Goal: Task Accomplishment & Management: Manage account settings

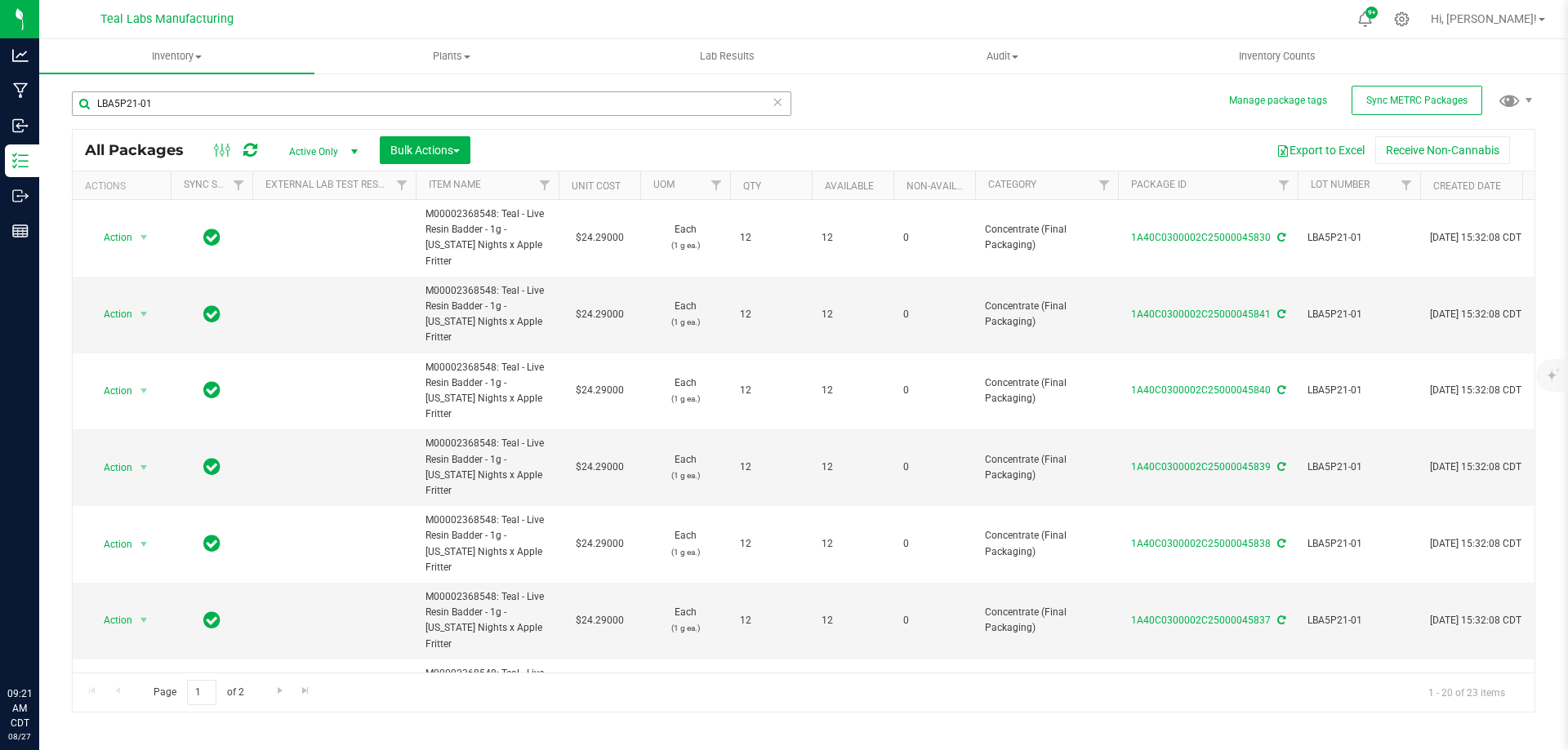
click at [399, 107] on input "LBA5P21-01" at bounding box center [431, 103] width 719 height 25
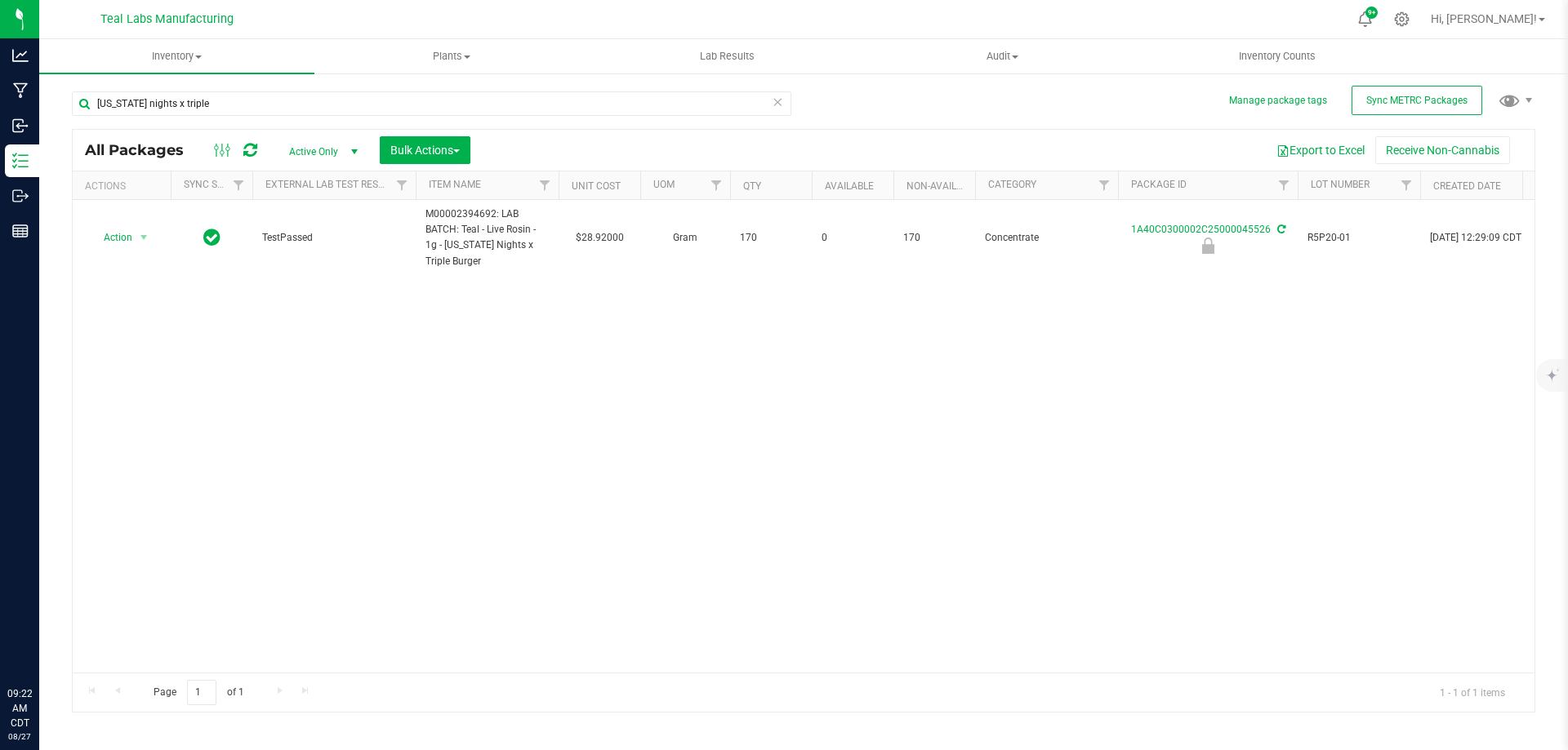
type input "[US_STATE] nights x triple"
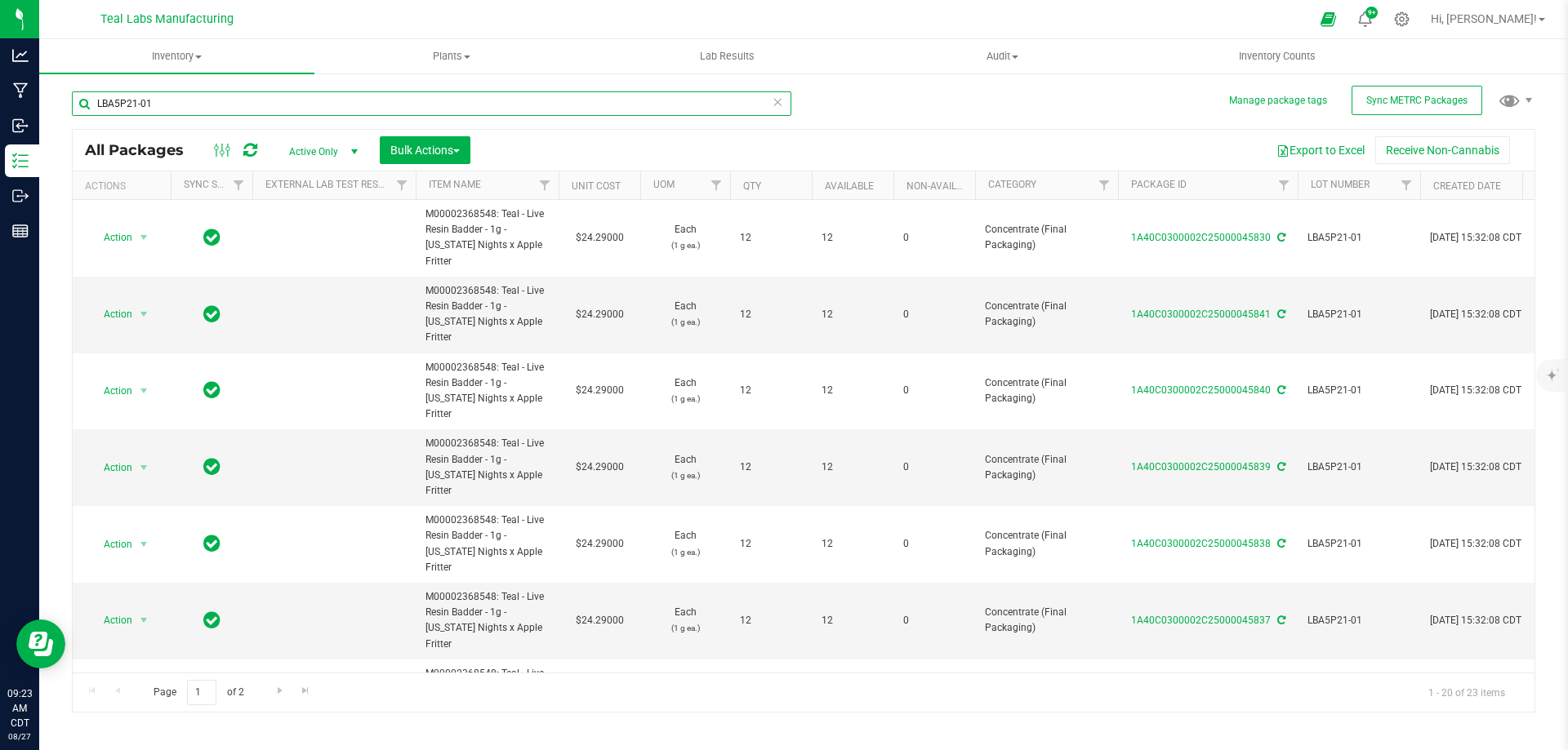
click at [206, 101] on input "LBA5P21-01" at bounding box center [431, 103] width 719 height 25
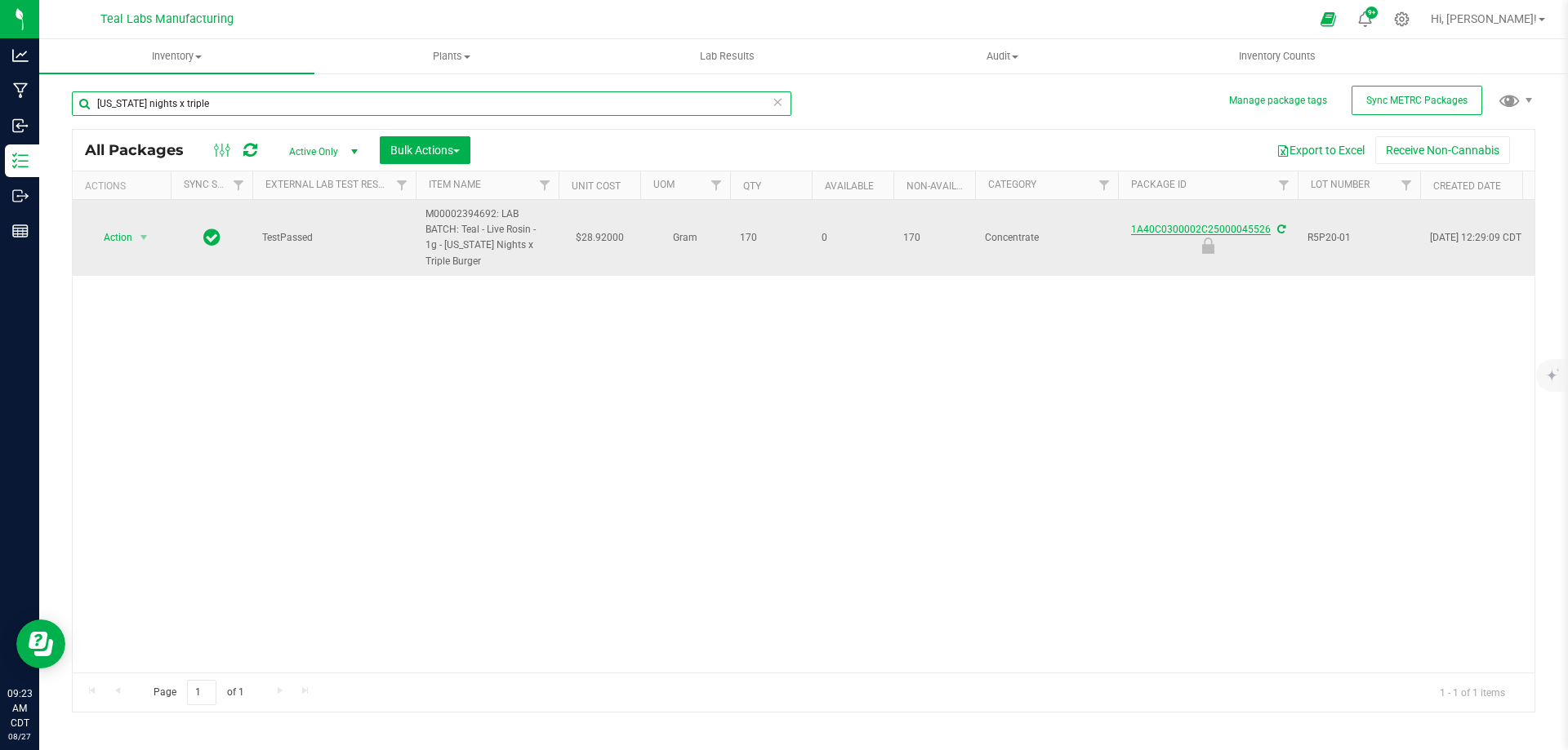
type input "[US_STATE] nights x triple"
click at [1157, 228] on link "1A40C0300002C25000045526" at bounding box center [1201, 229] width 140 height 11
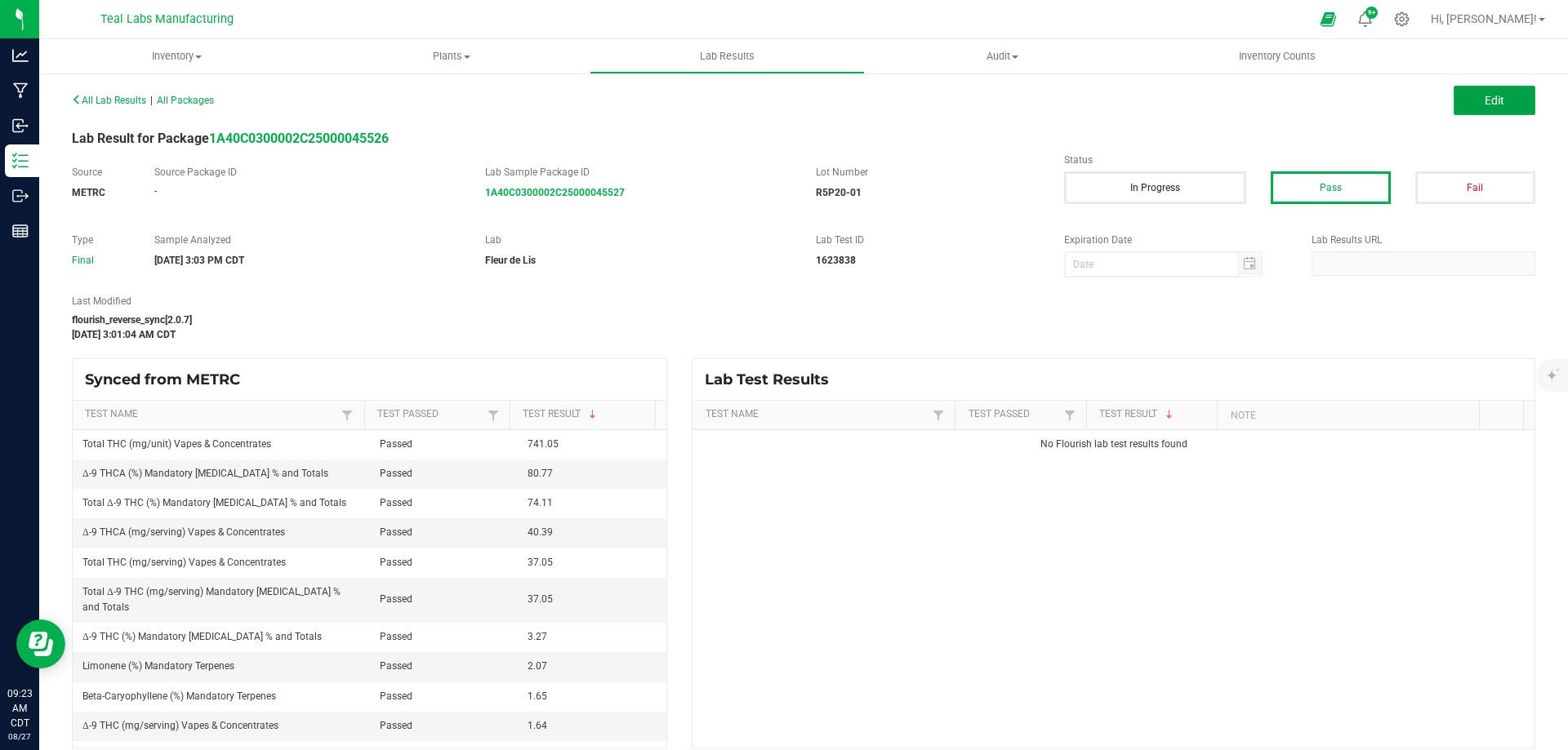
click at [1469, 98] on button "Edit" at bounding box center [1493, 100] width 82 height 29
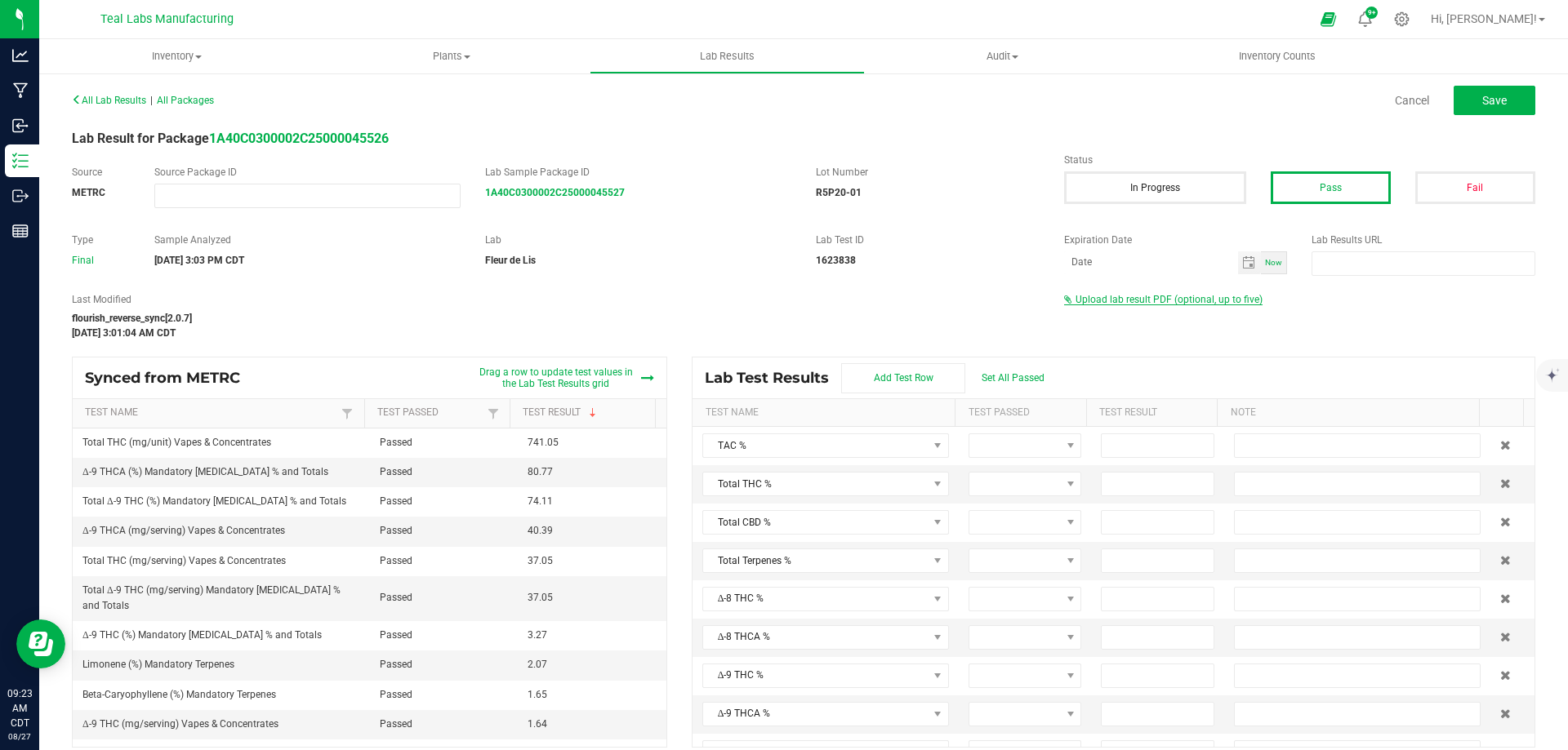
click at [1138, 300] on span "Upload lab result PDF (optional, up to five)" at bounding box center [1168, 299] width 187 height 11
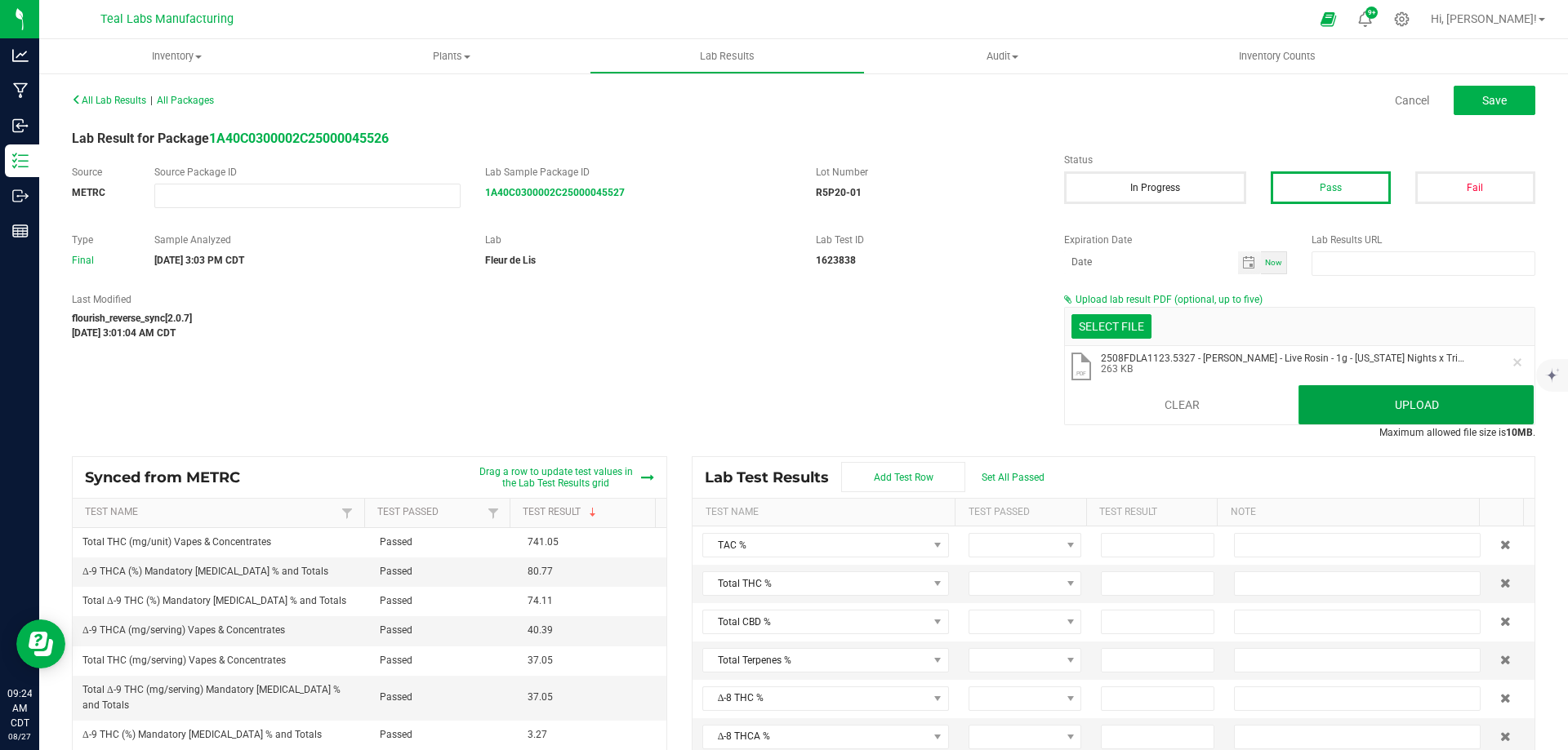
click at [1367, 407] on button "Upload" at bounding box center [1415, 405] width 235 height 40
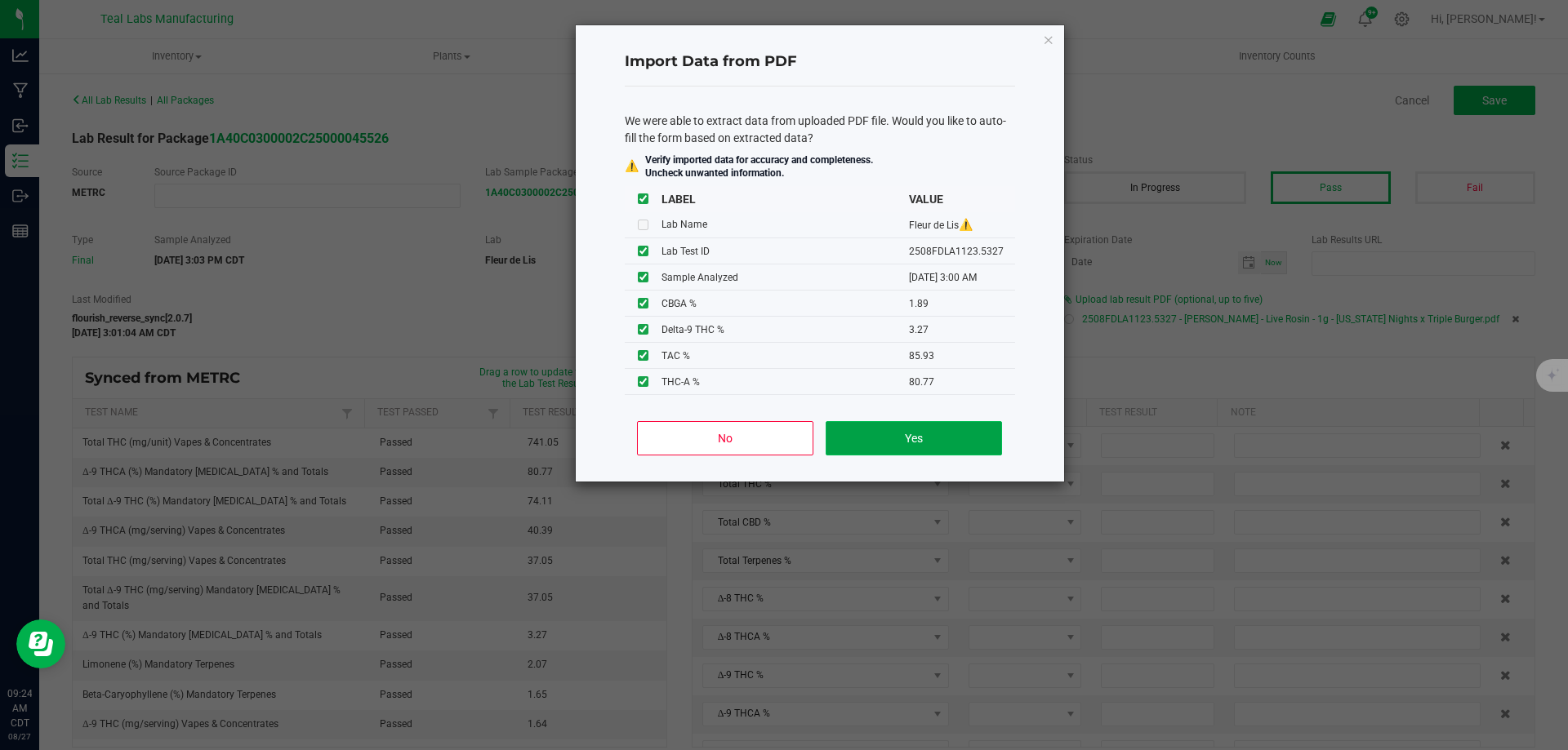
click at [950, 444] on button "Yes" at bounding box center [913, 438] width 176 height 34
type input "85.9300"
type input "74.1100"
type input "3.2700"
type input "80.7700"
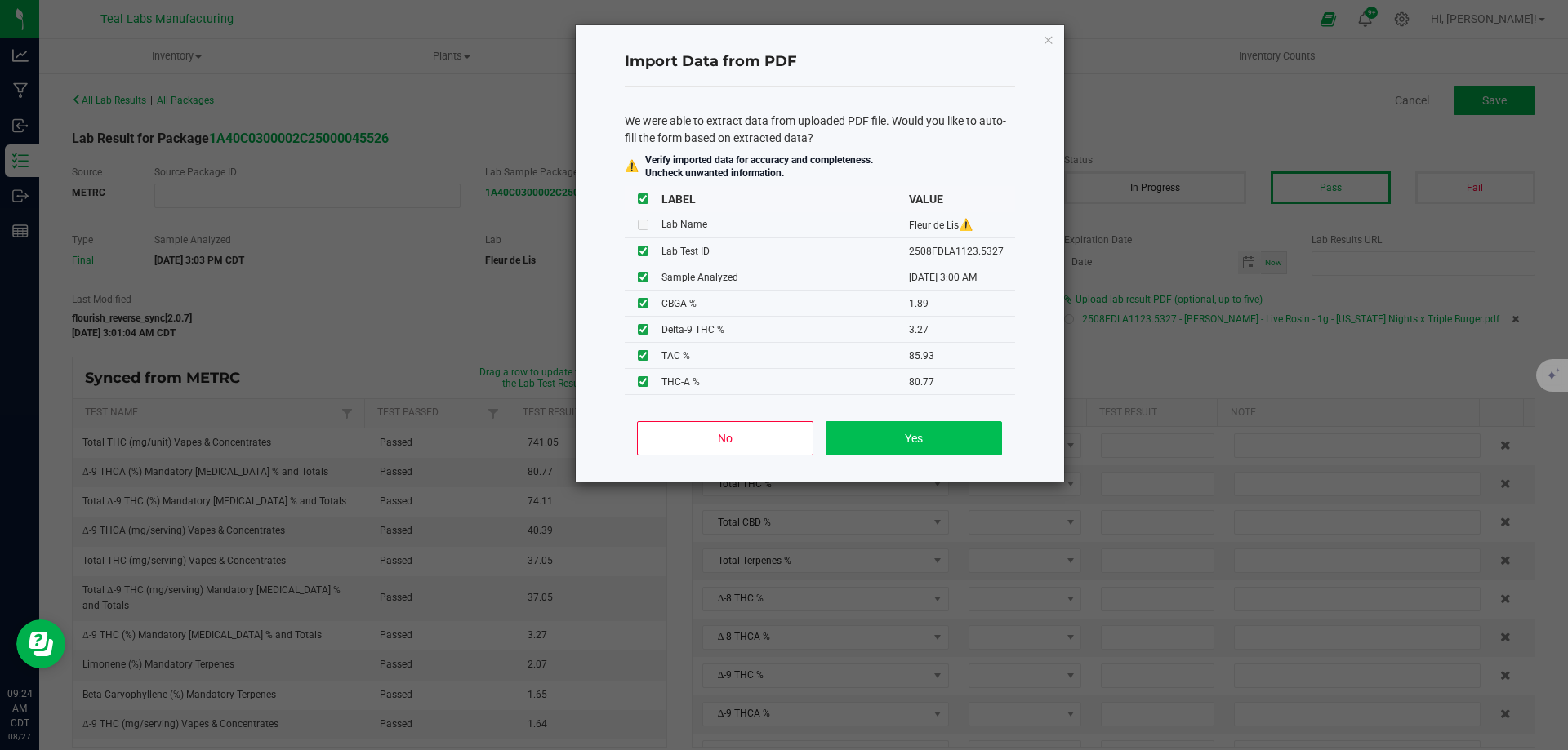
type input "1.8900"
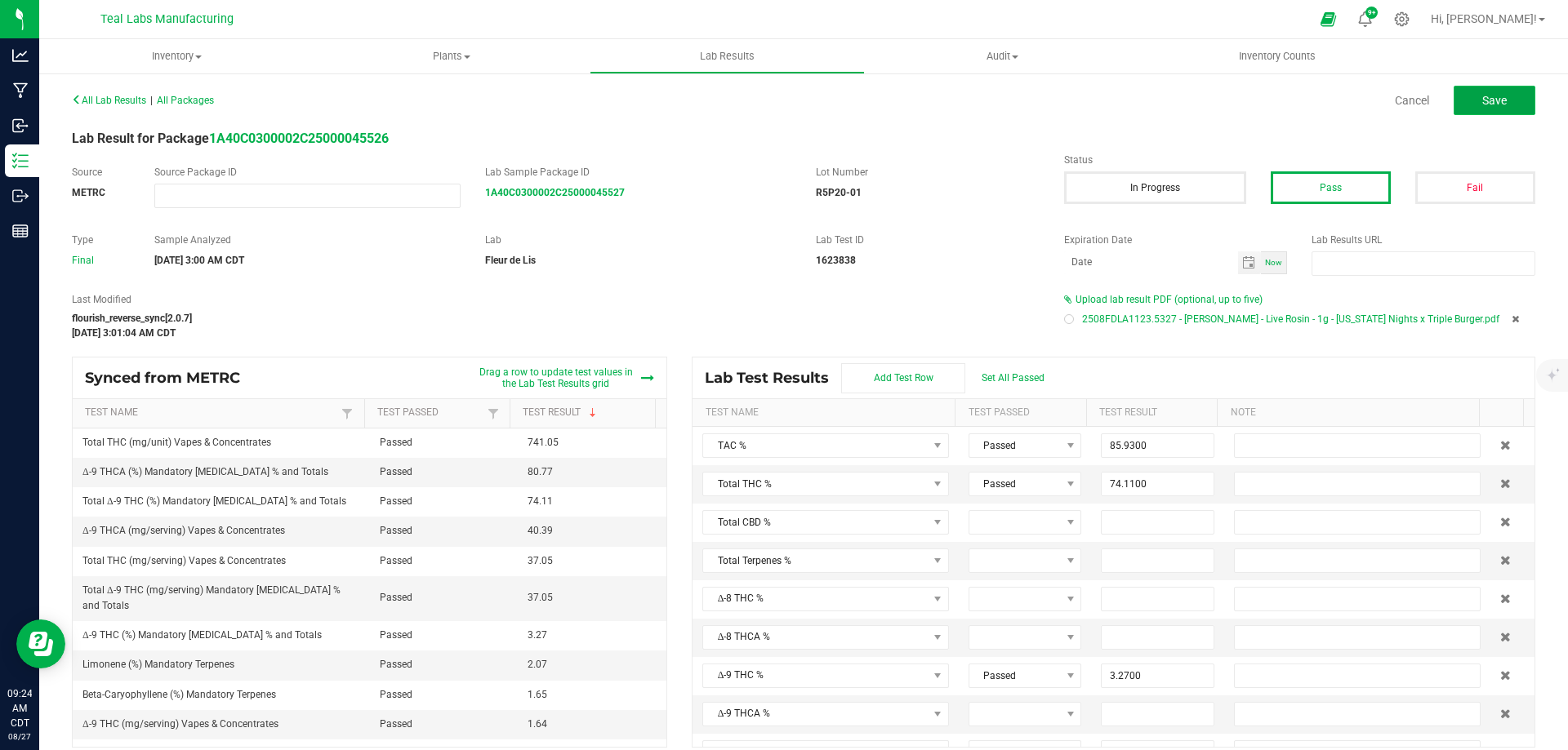
click at [1499, 94] on button "Save" at bounding box center [1493, 100] width 82 height 29
type input "3.2700"
type input "80.7700"
type input "1.8900"
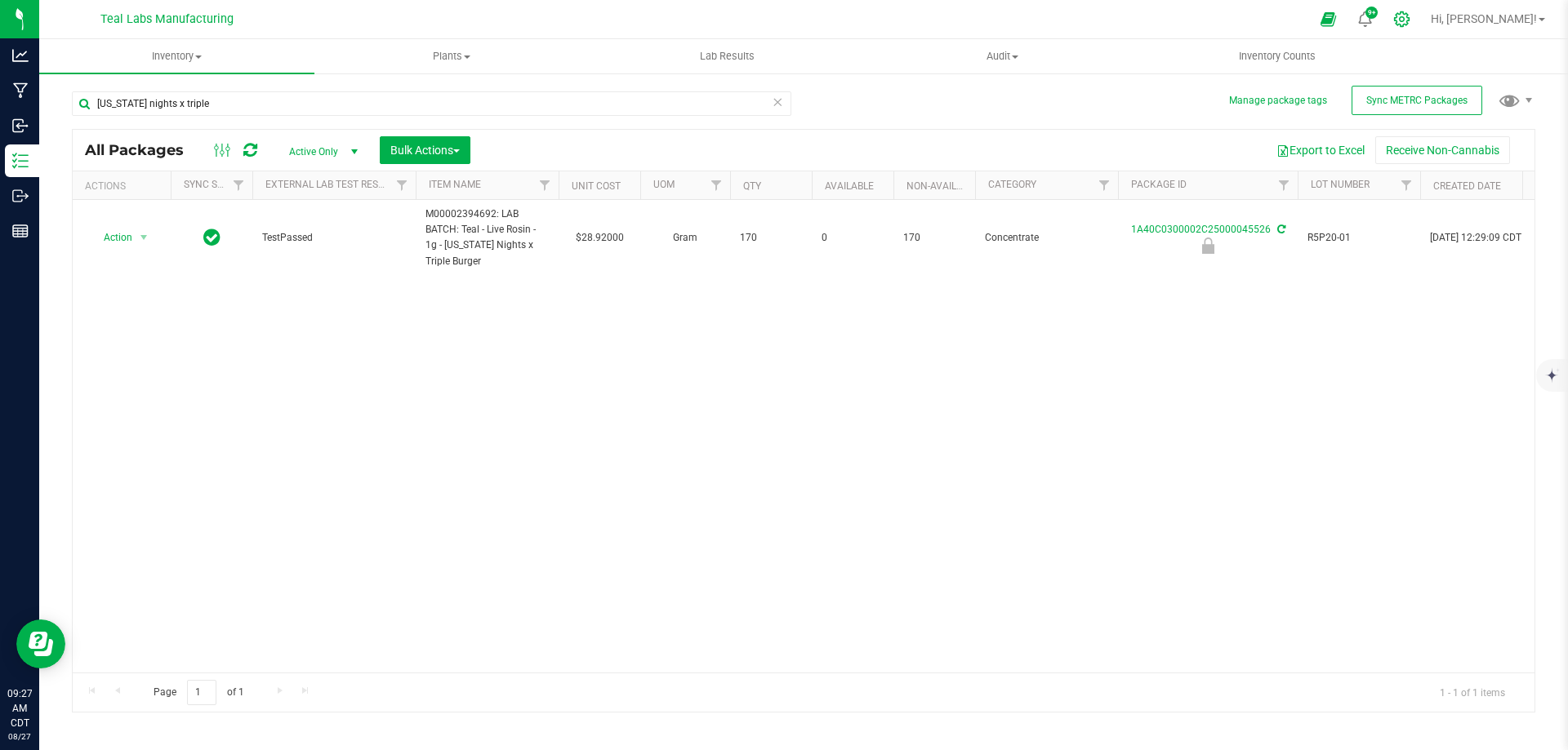
click at [1410, 19] on icon at bounding box center [1401, 19] width 17 height 17
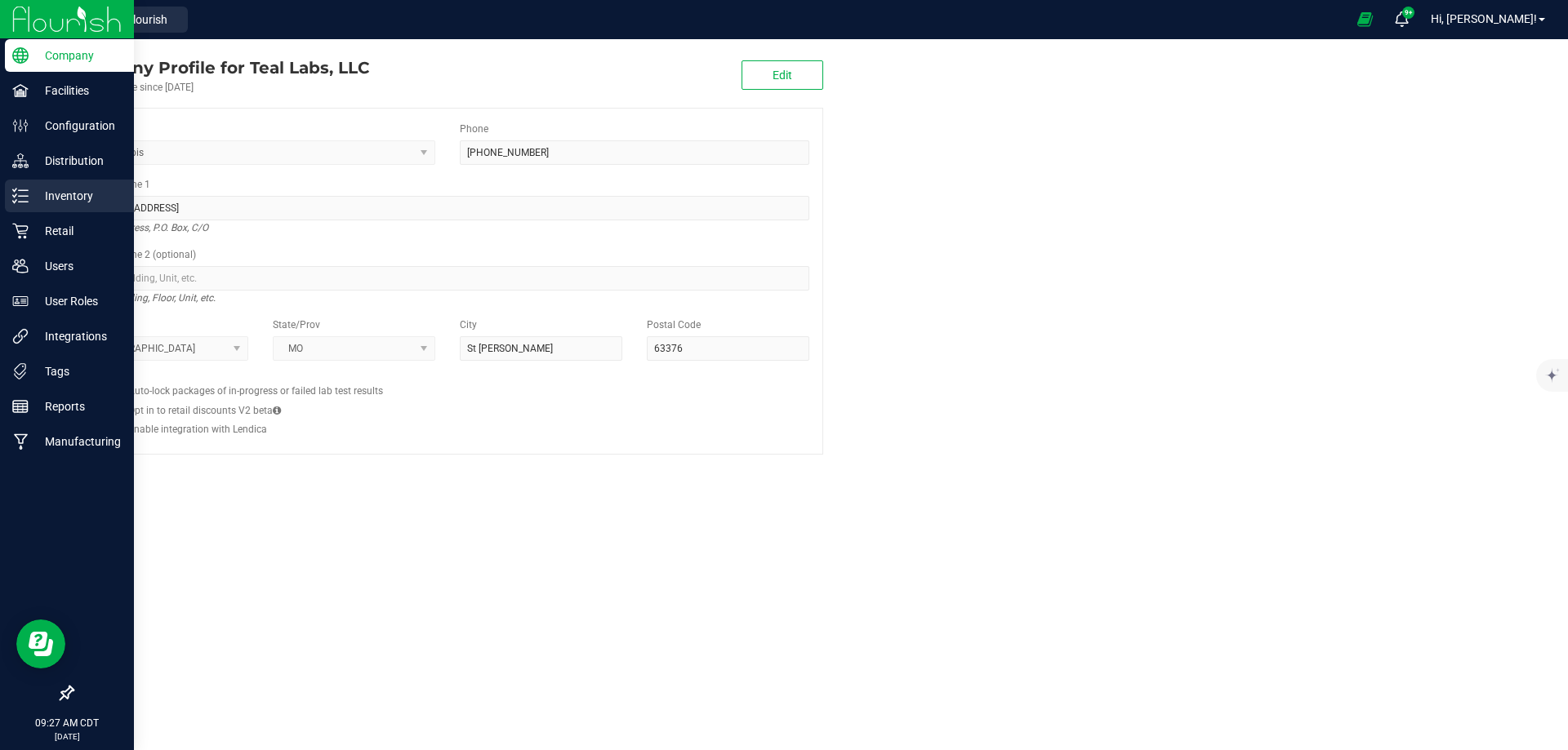
click at [43, 188] on p "Inventory" at bounding box center [77, 195] width 98 height 19
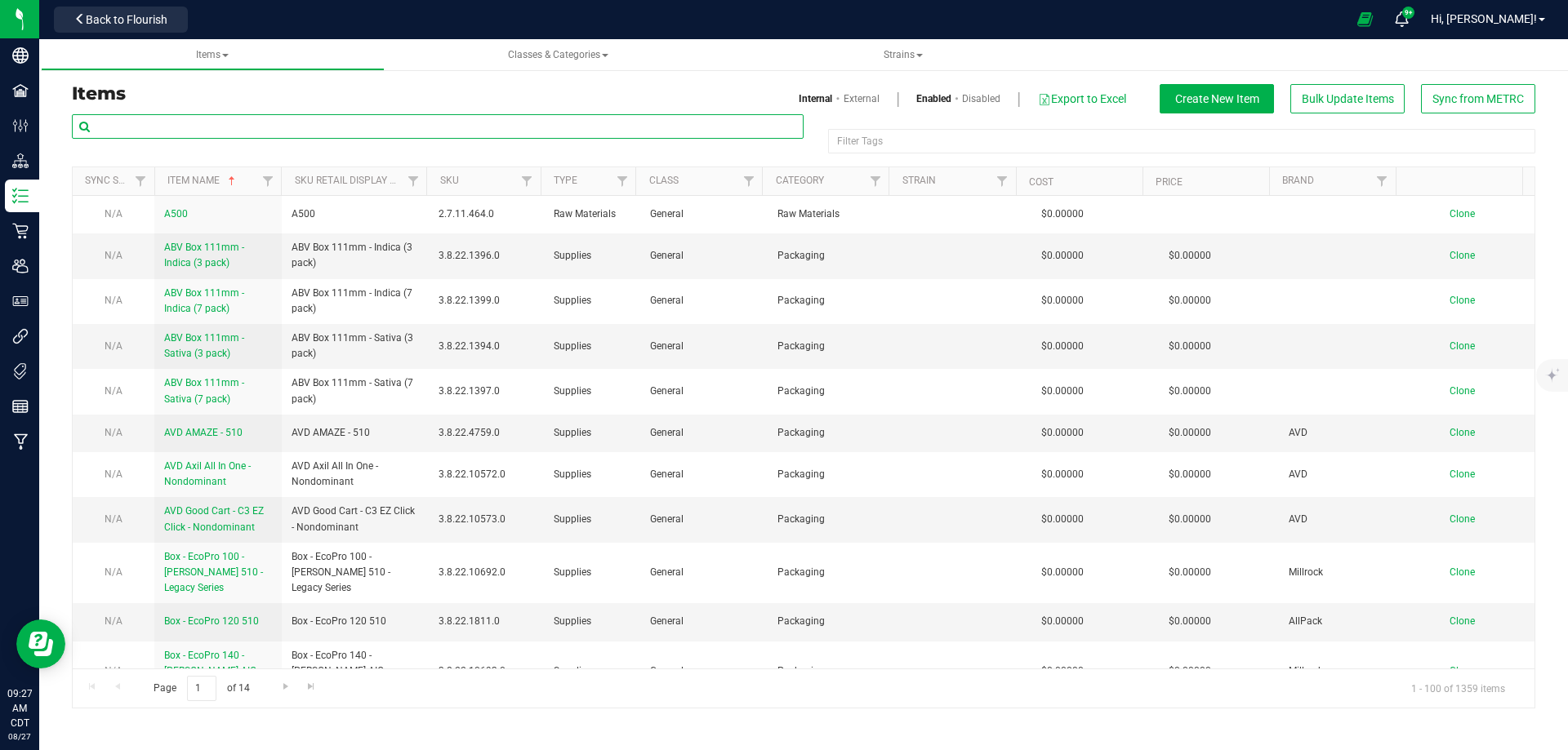
click at [432, 129] on input "text" at bounding box center [437, 126] width 732 height 25
paste input "M00002324716: Teal - Live Rosin - 1g - [US_STATE] Nights x Triple Burger"
type input "M00002324716: Teal - Live Rosin - 1g - [US_STATE] Nights x Triple Burger"
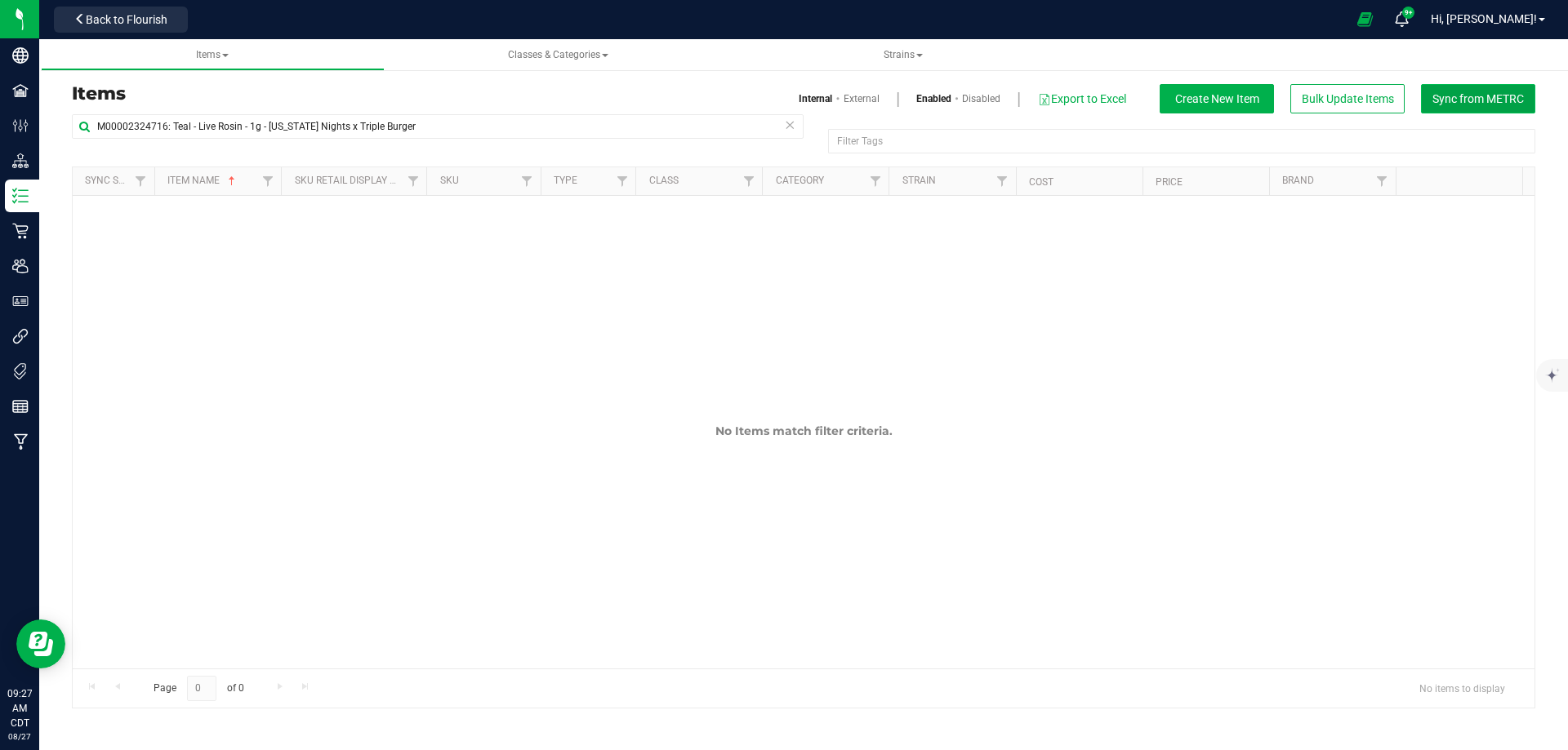
click at [1467, 100] on span "Sync from METRC" at bounding box center [1477, 98] width 91 height 13
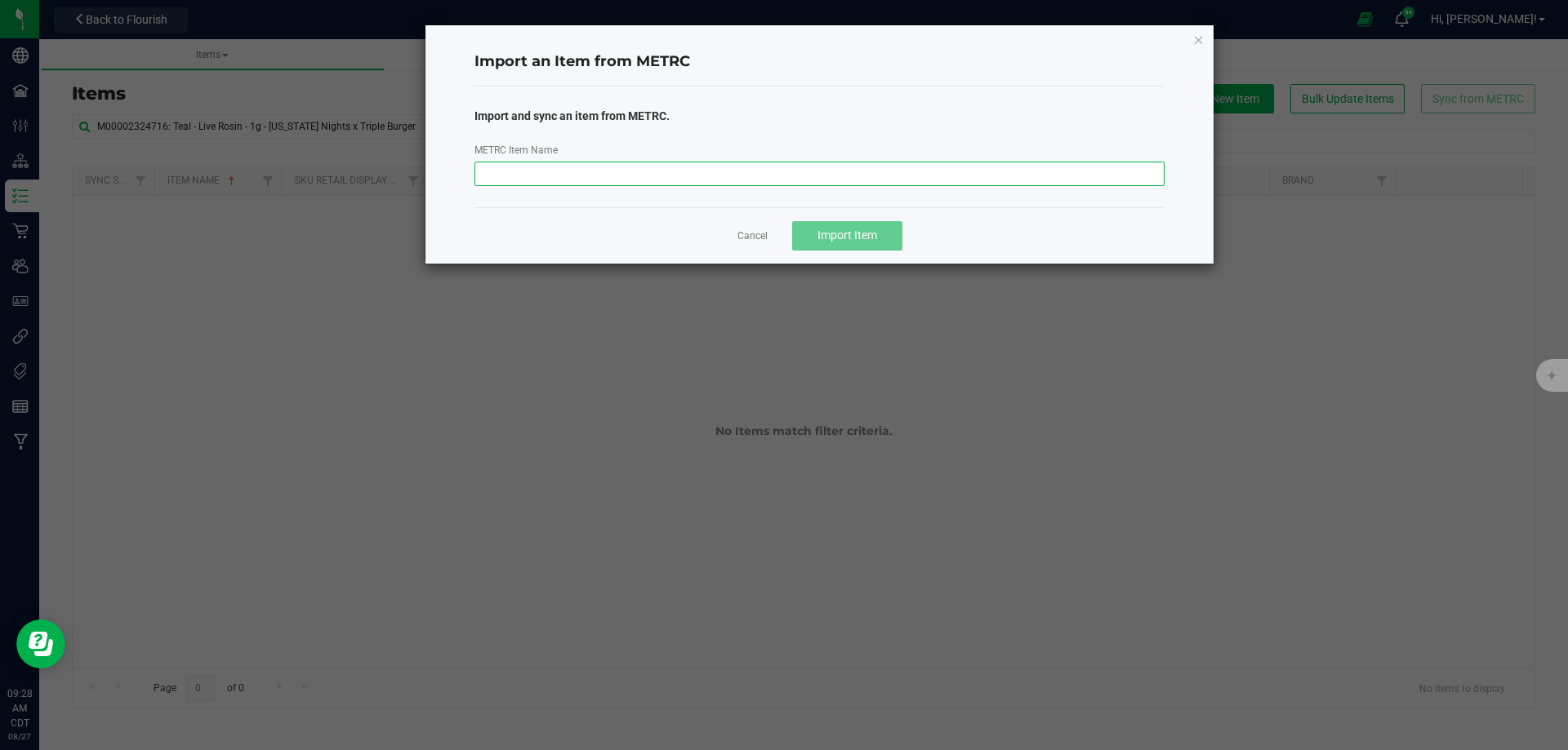
click at [980, 172] on input "METRC Item Name" at bounding box center [819, 174] width 691 height 25
paste input "M00002324716: Teal - Live Rosin - 1g - [US_STATE] Nights x Triple Burger"
type input "M00002324716: Teal - Live Rosin - 1g - [US_STATE] Nights x Triple Burger"
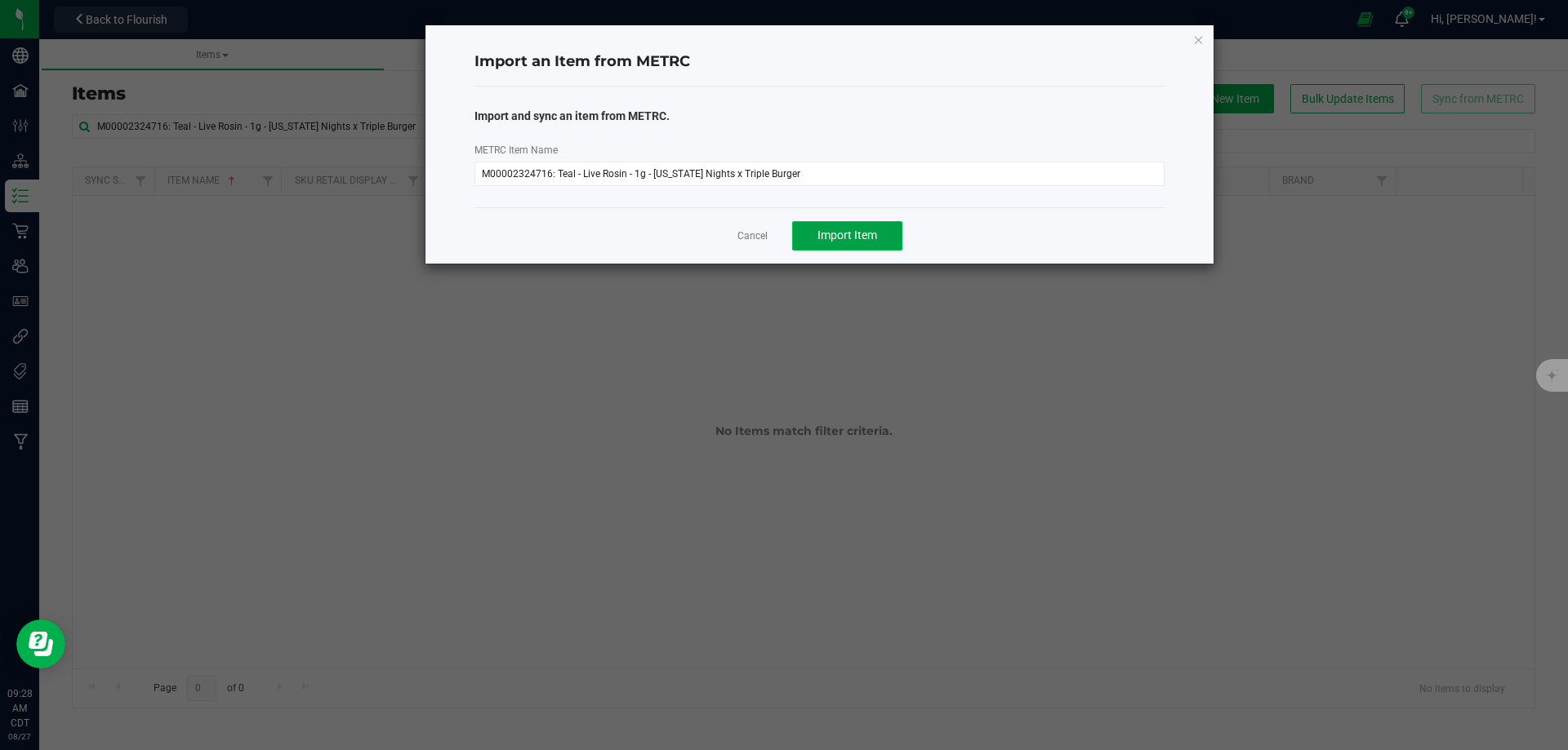
click at [887, 226] on button "Import Item" at bounding box center [847, 236] width 110 height 29
click at [1198, 40] on icon "button" at bounding box center [1199, 39] width 11 height 19
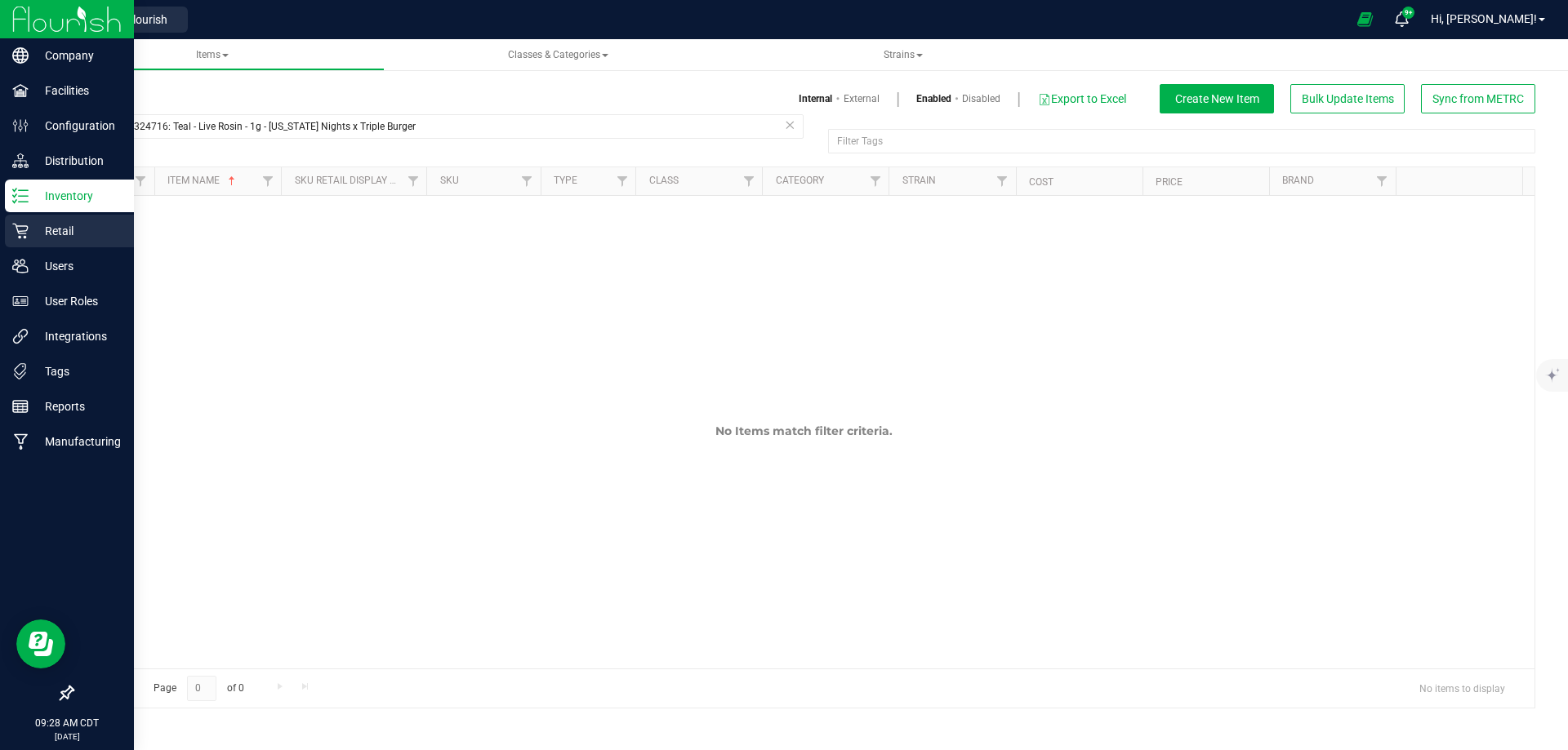
click at [25, 229] on icon at bounding box center [20, 231] width 17 height 17
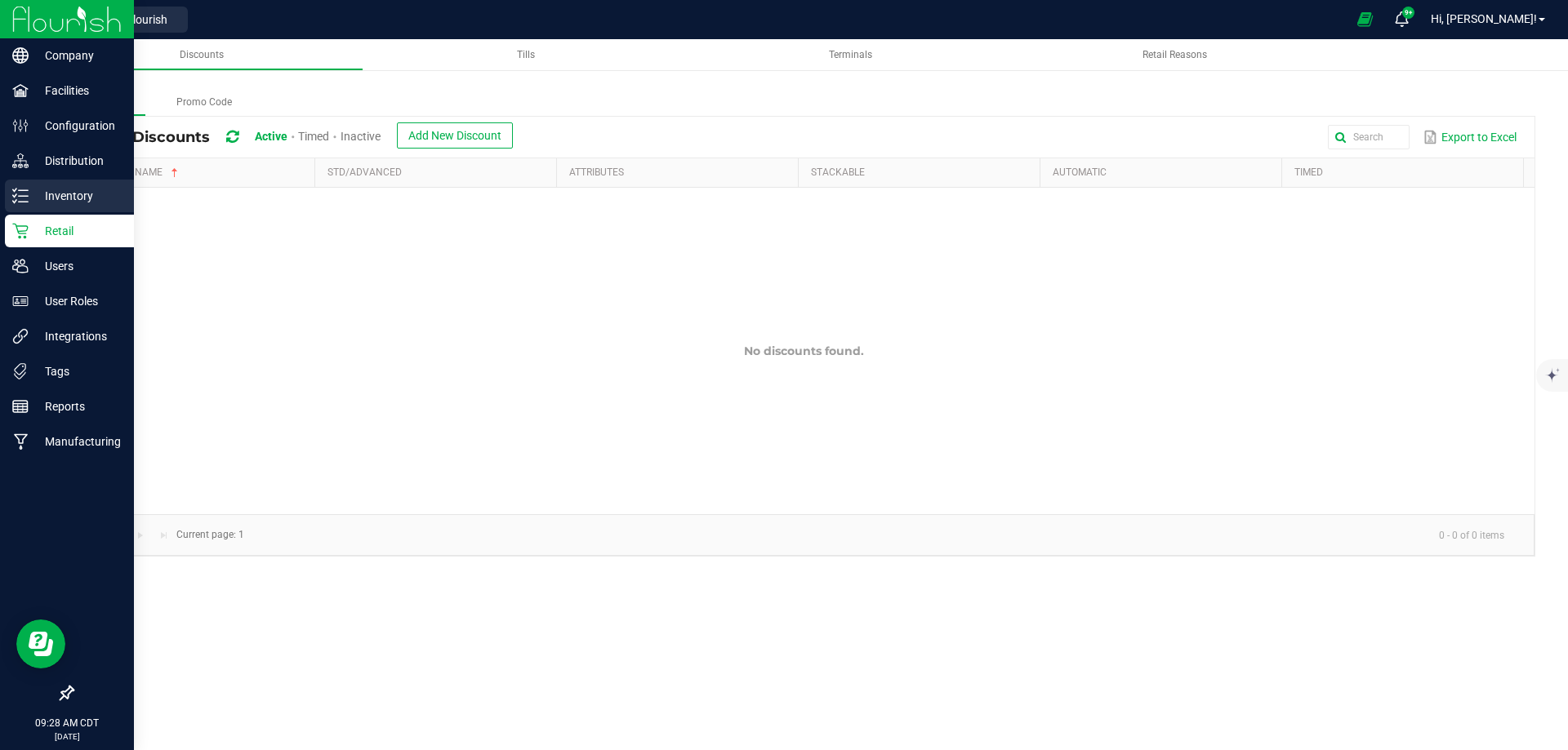
click at [53, 198] on p "Inventory" at bounding box center [77, 195] width 98 height 19
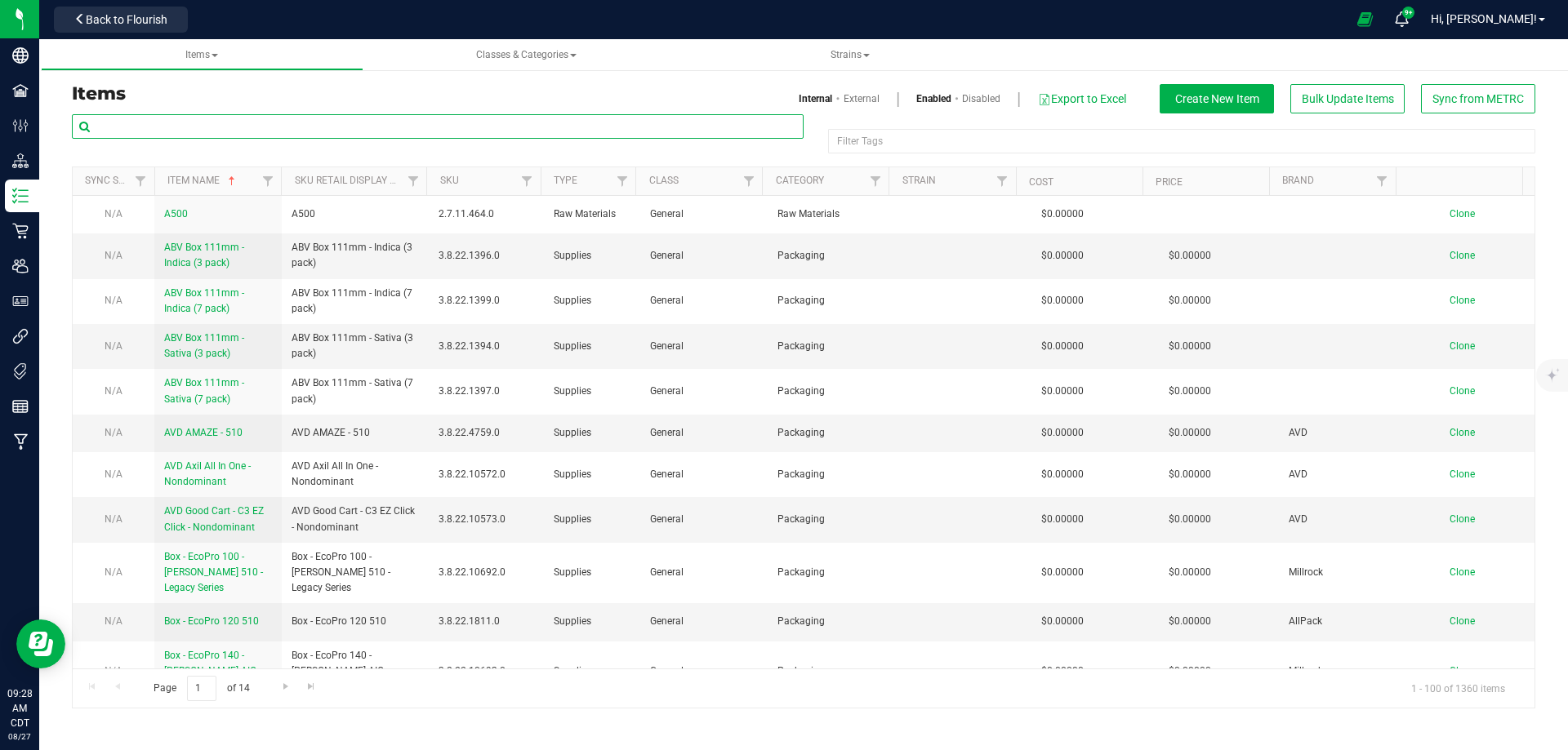
click at [250, 119] on input "text" at bounding box center [437, 126] width 732 height 25
paste input "M00002324716: Teal - Live Rosin - 1g - [US_STATE] Nights x Triple Burger"
type input "M00002324716: Teal - Live Rosin - 1g - [US_STATE] Nights x Triple Burger"
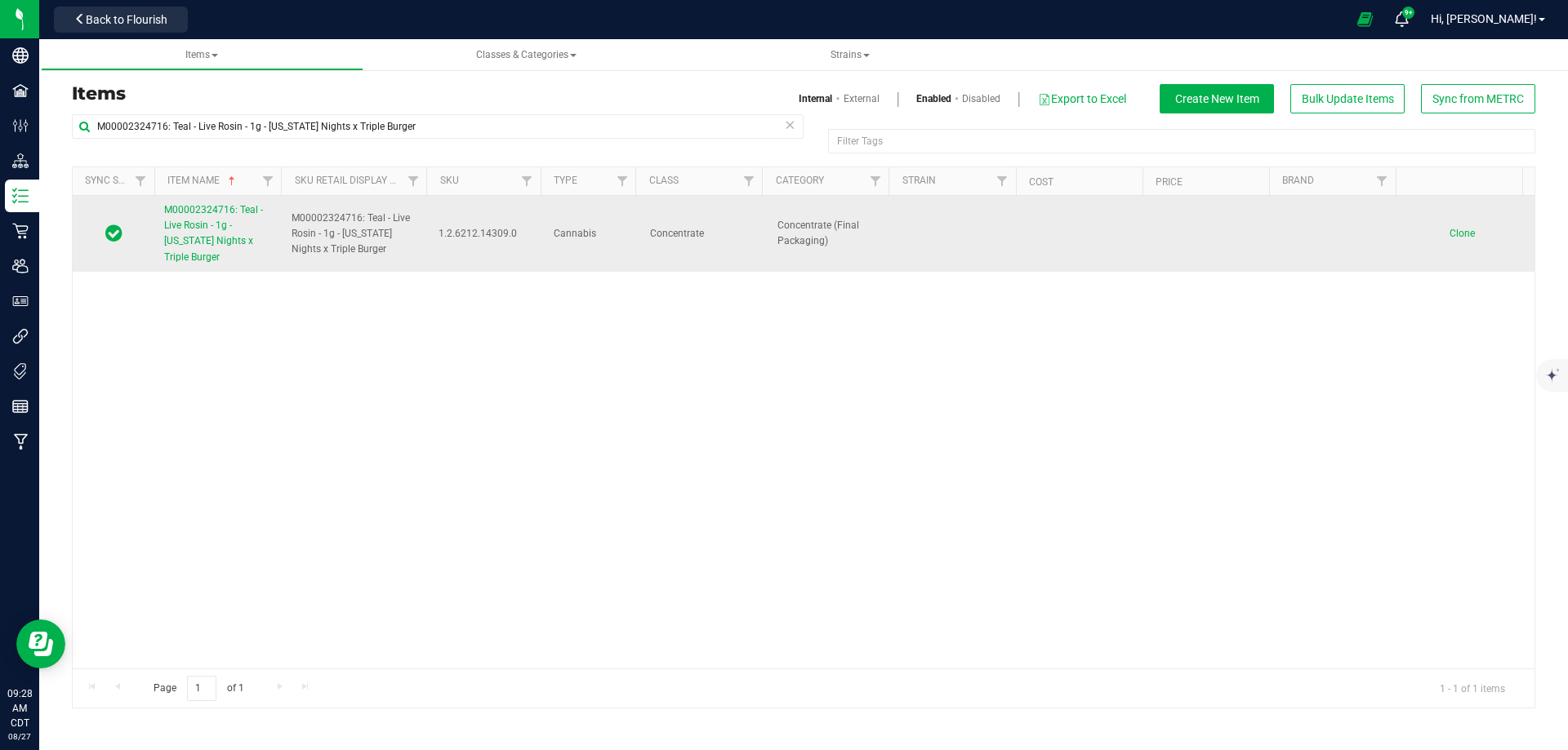
click at [203, 242] on span "M00002324716: Teal - Live Rosin - 1g - [US_STATE] Nights x Triple Burger" at bounding box center [213, 234] width 99 height 59
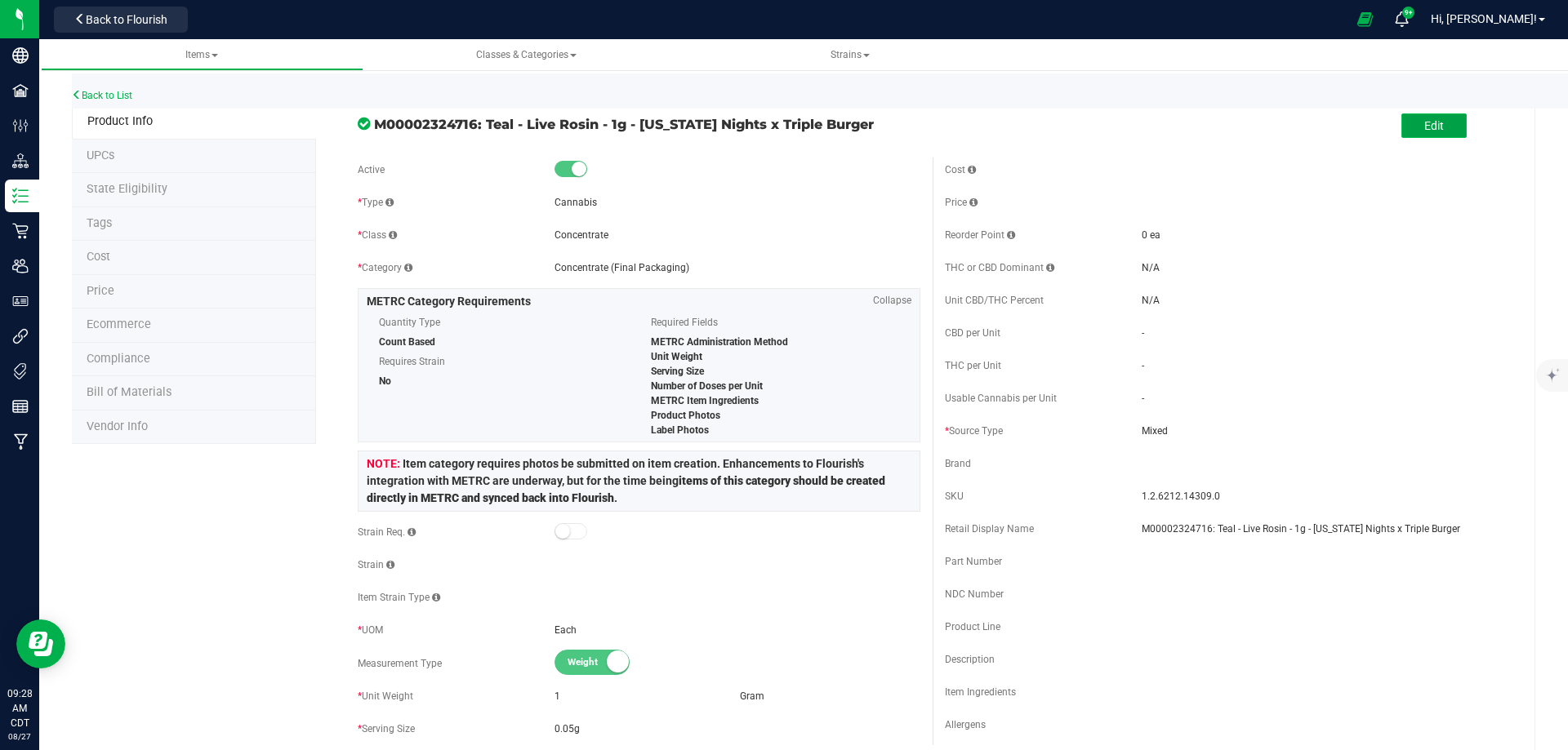
click at [1430, 130] on span "Edit" at bounding box center [1433, 125] width 19 height 13
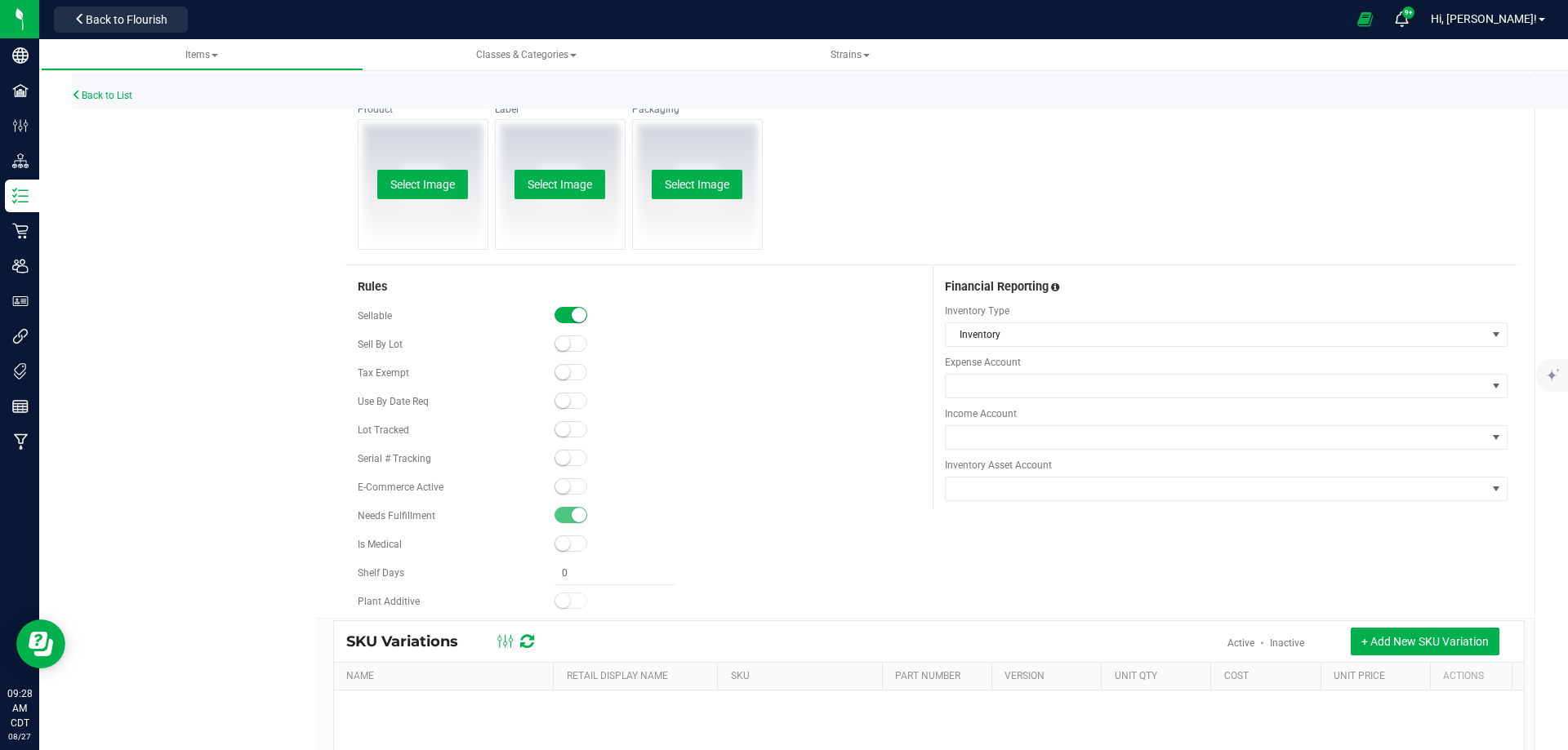
scroll to position [1188, 0]
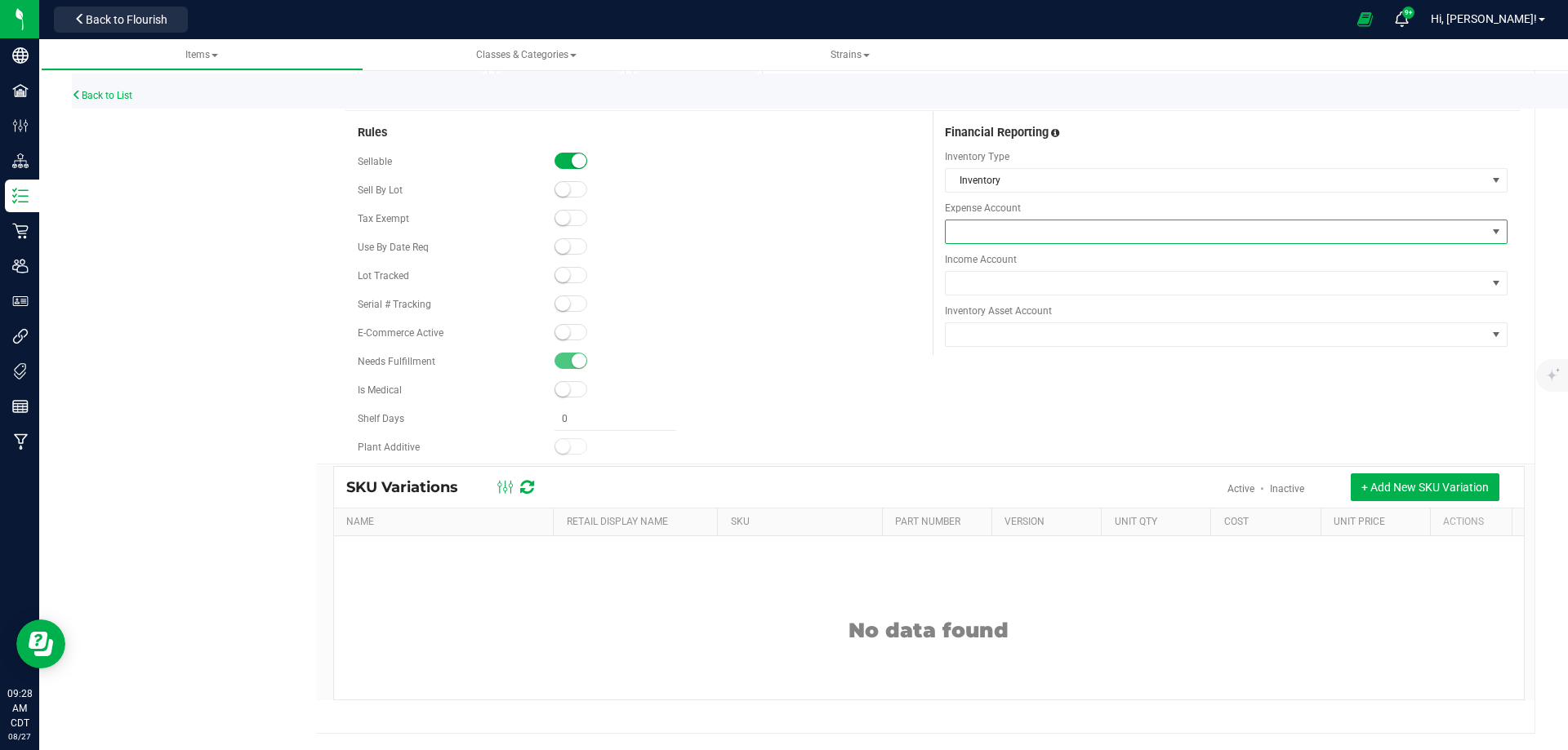
click at [1051, 234] on span at bounding box center [1215, 231] width 540 height 23
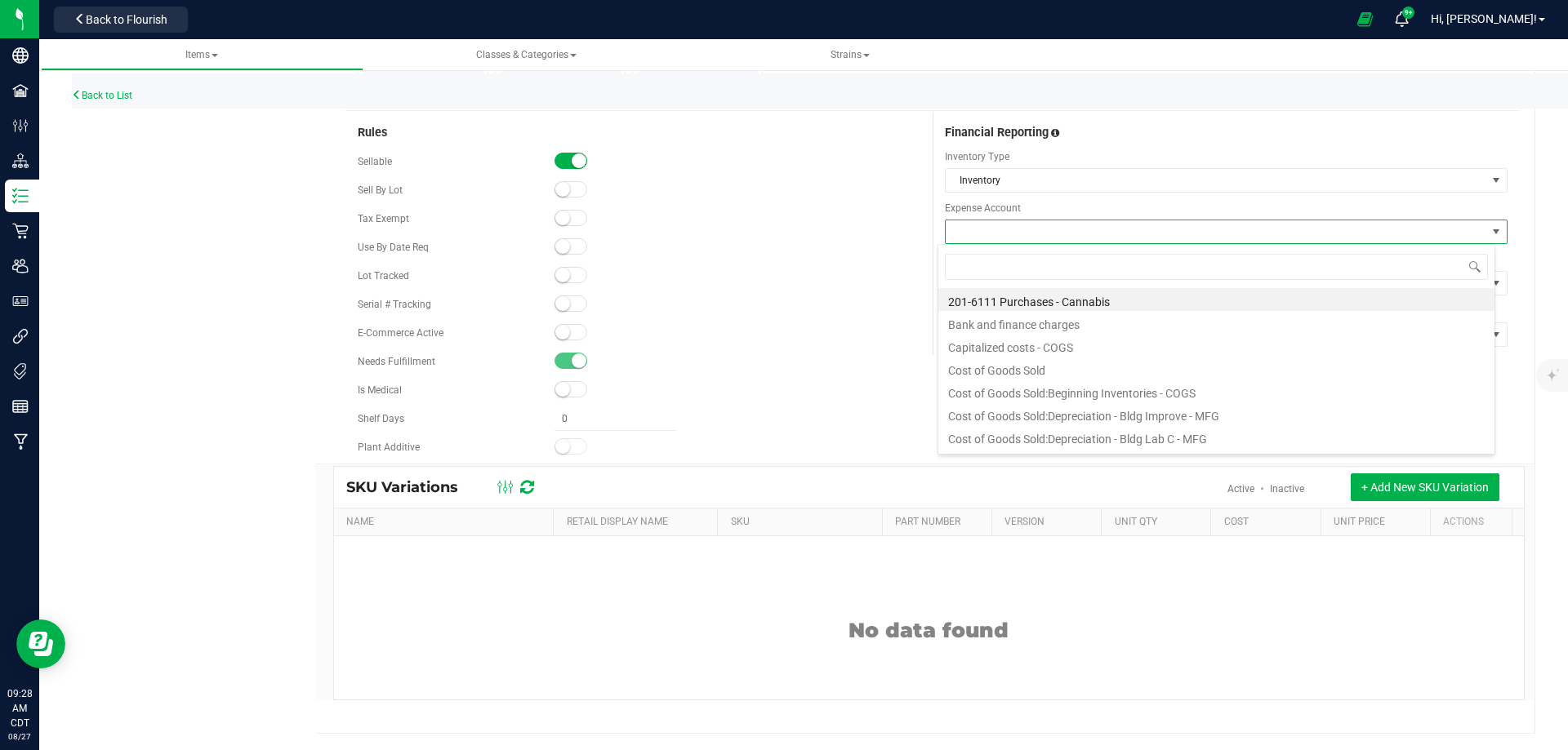
scroll to position [25, 558]
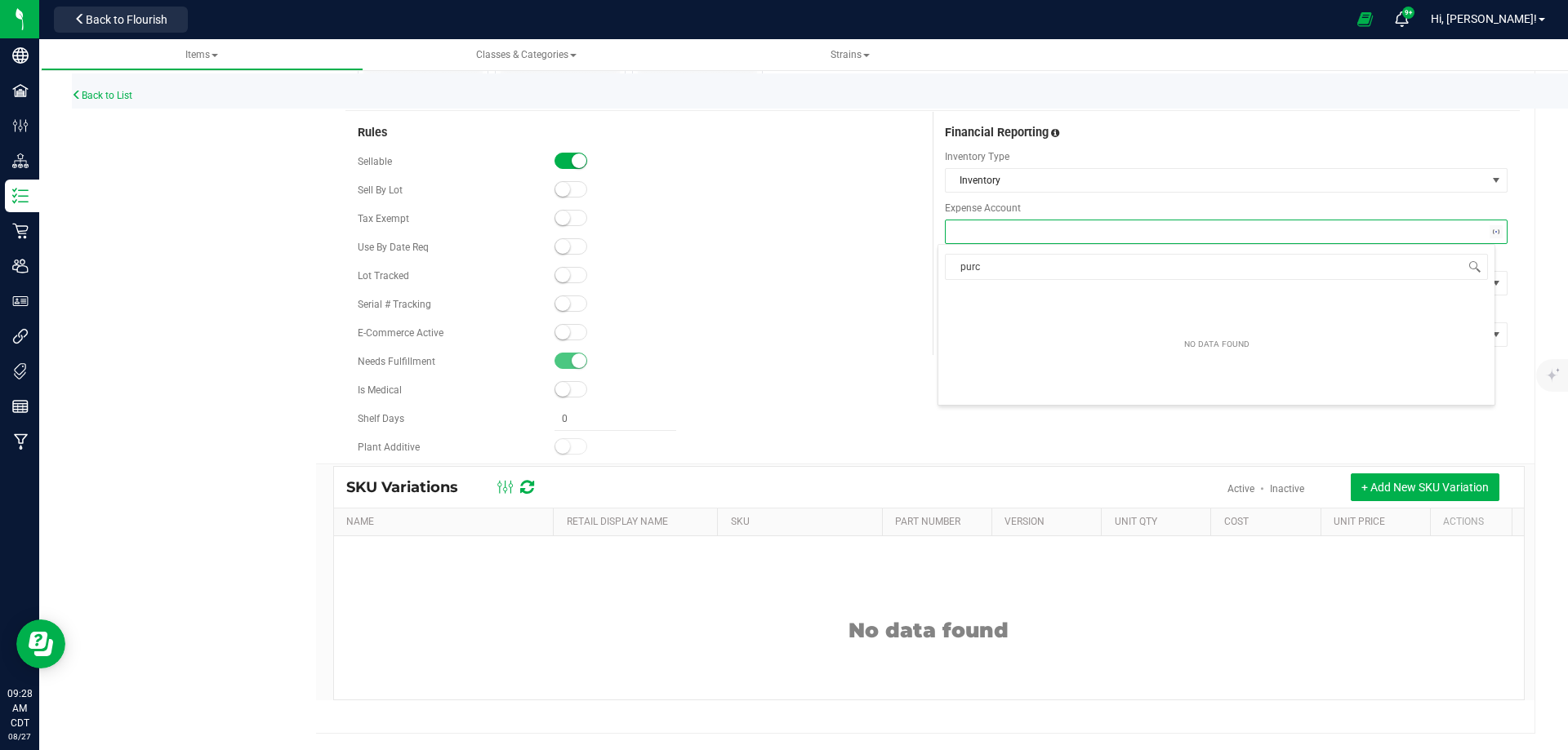
type input "purc"
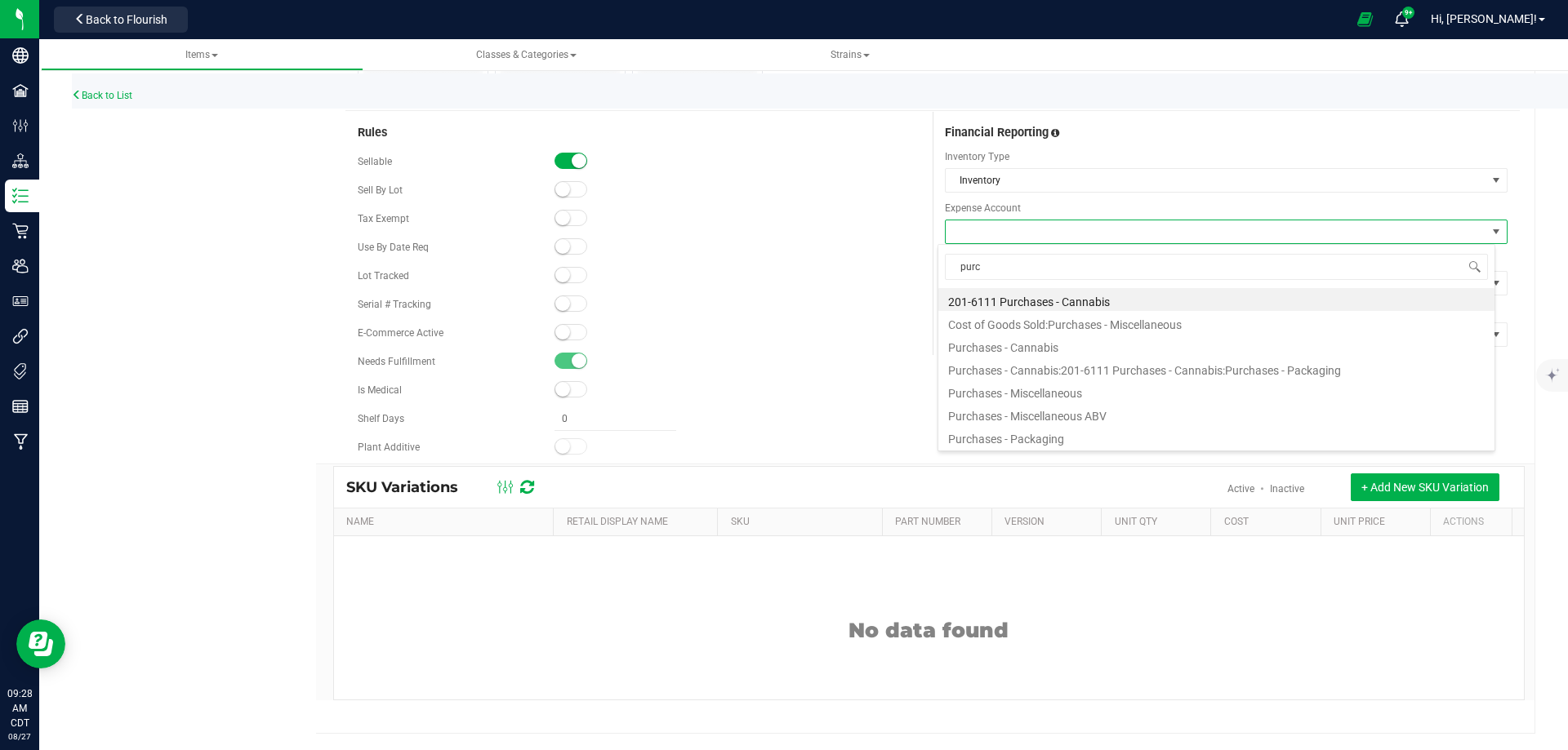
click at [1020, 354] on li "Purchases - Cannabis" at bounding box center [1216, 345] width 556 height 23
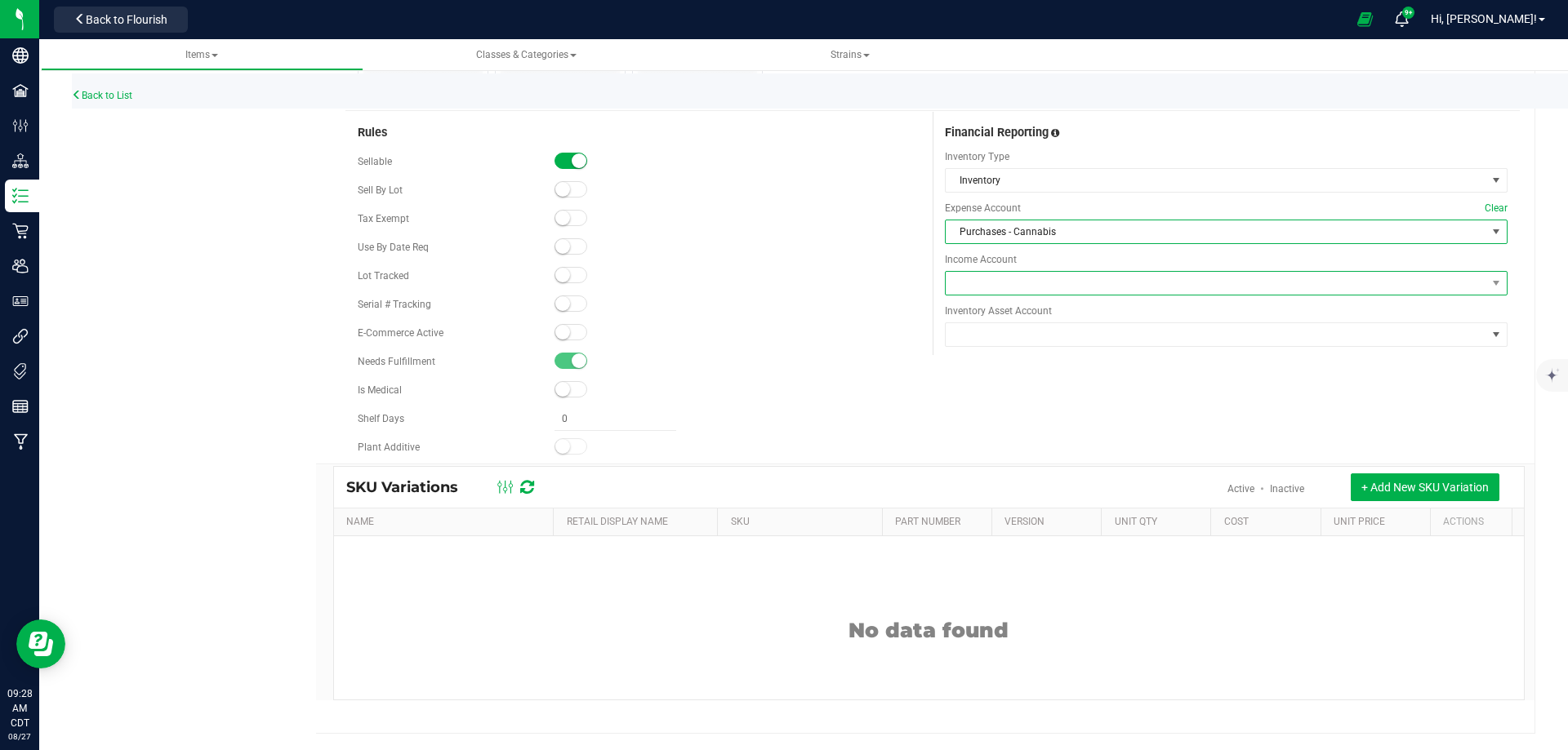
click at [990, 288] on span at bounding box center [1215, 283] width 540 height 23
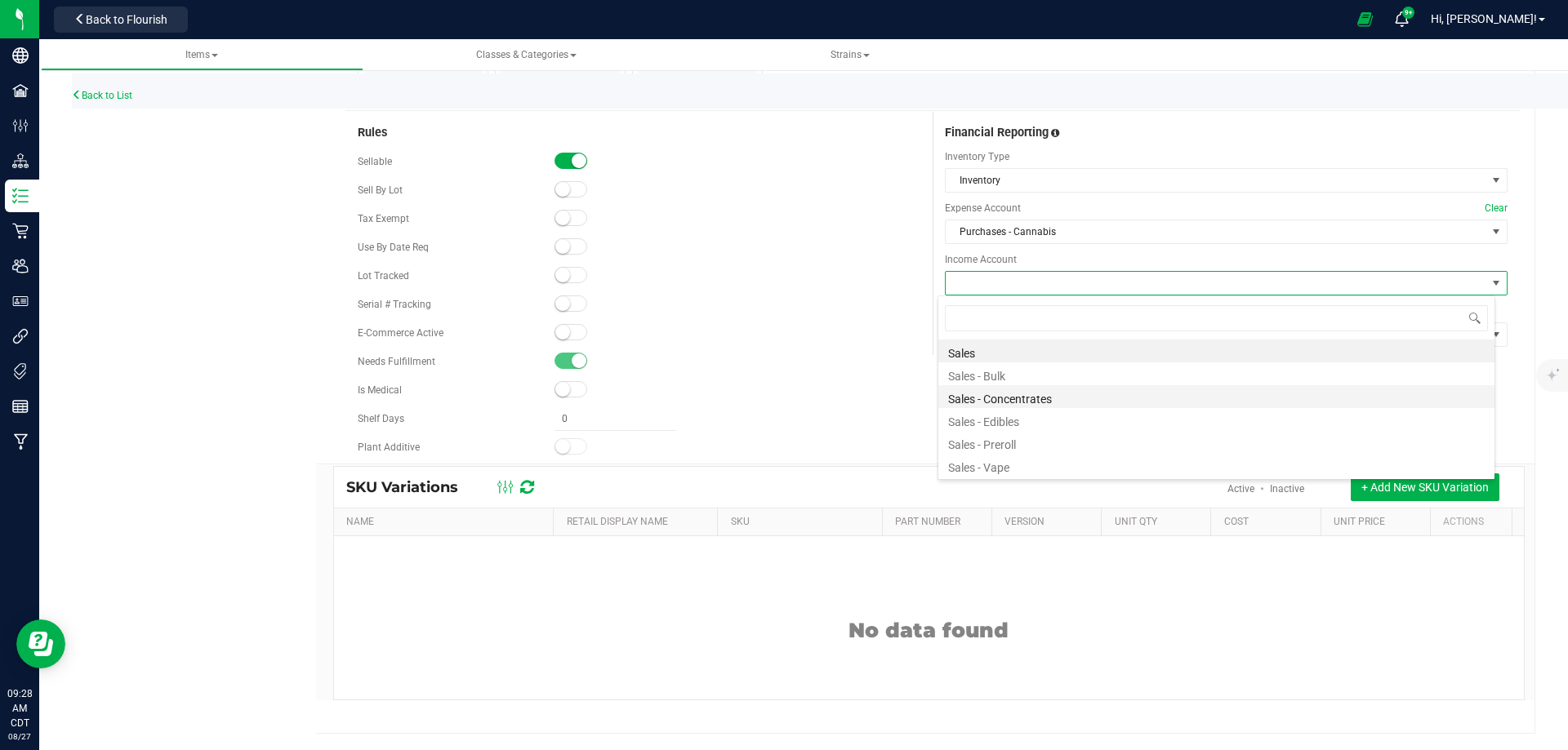
click at [1028, 396] on li "Sales - Concentrates" at bounding box center [1216, 397] width 556 height 23
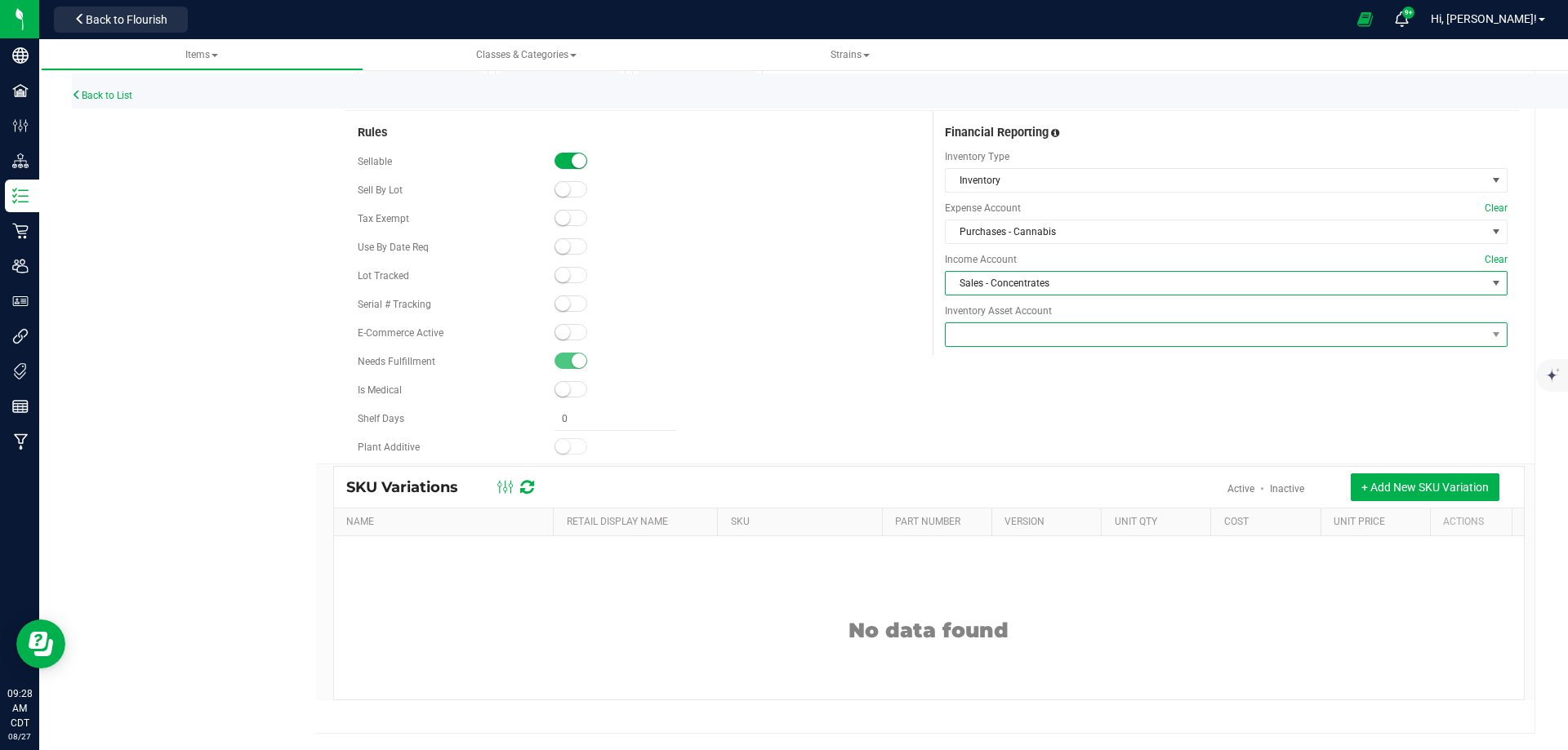
click at [1018, 335] on span at bounding box center [1215, 334] width 540 height 23
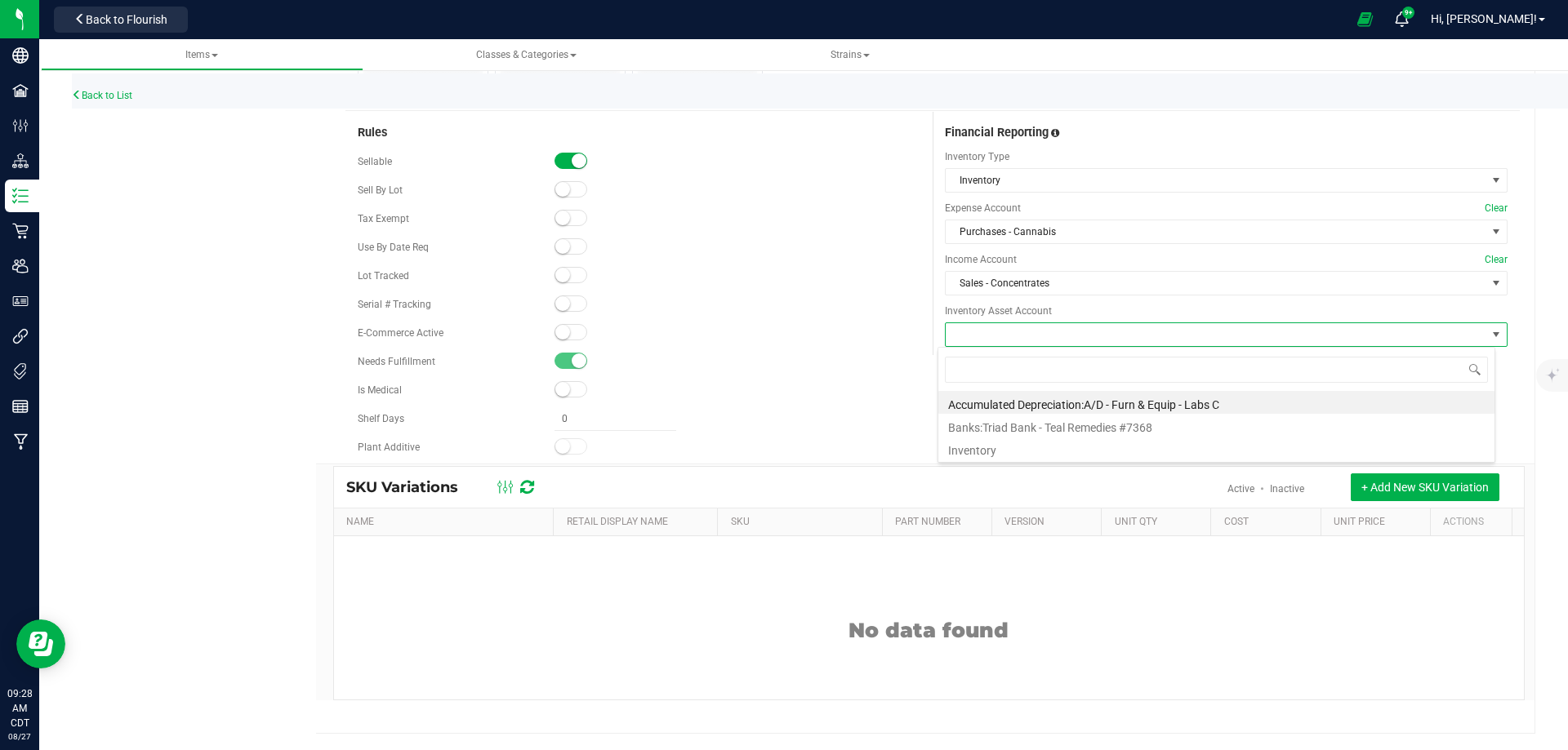
click at [995, 447] on li "Inventory" at bounding box center [1216, 447] width 556 height 23
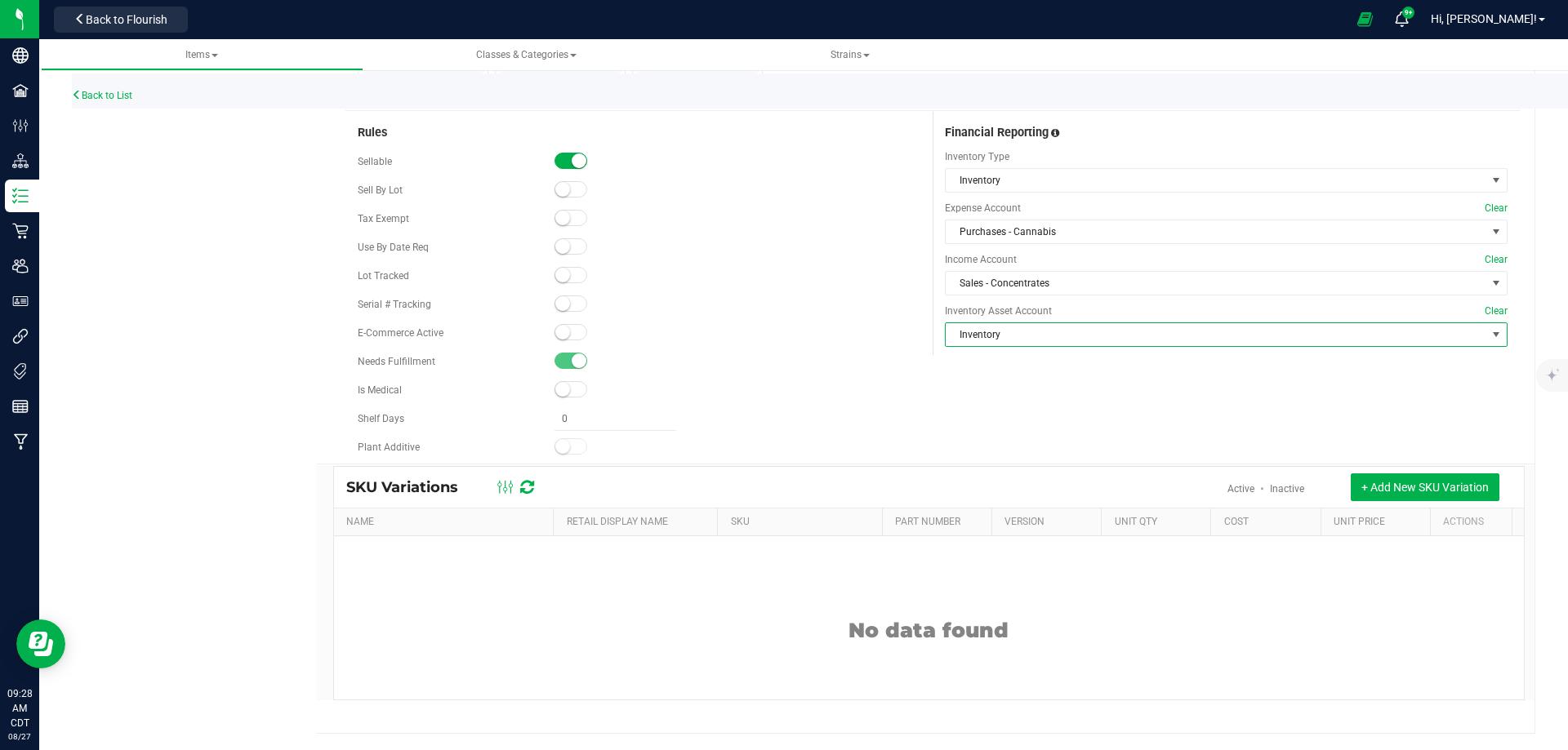
click at [1016, 419] on div "Rules Sellable Sell By Lot" at bounding box center [932, 287] width 1174 height 352
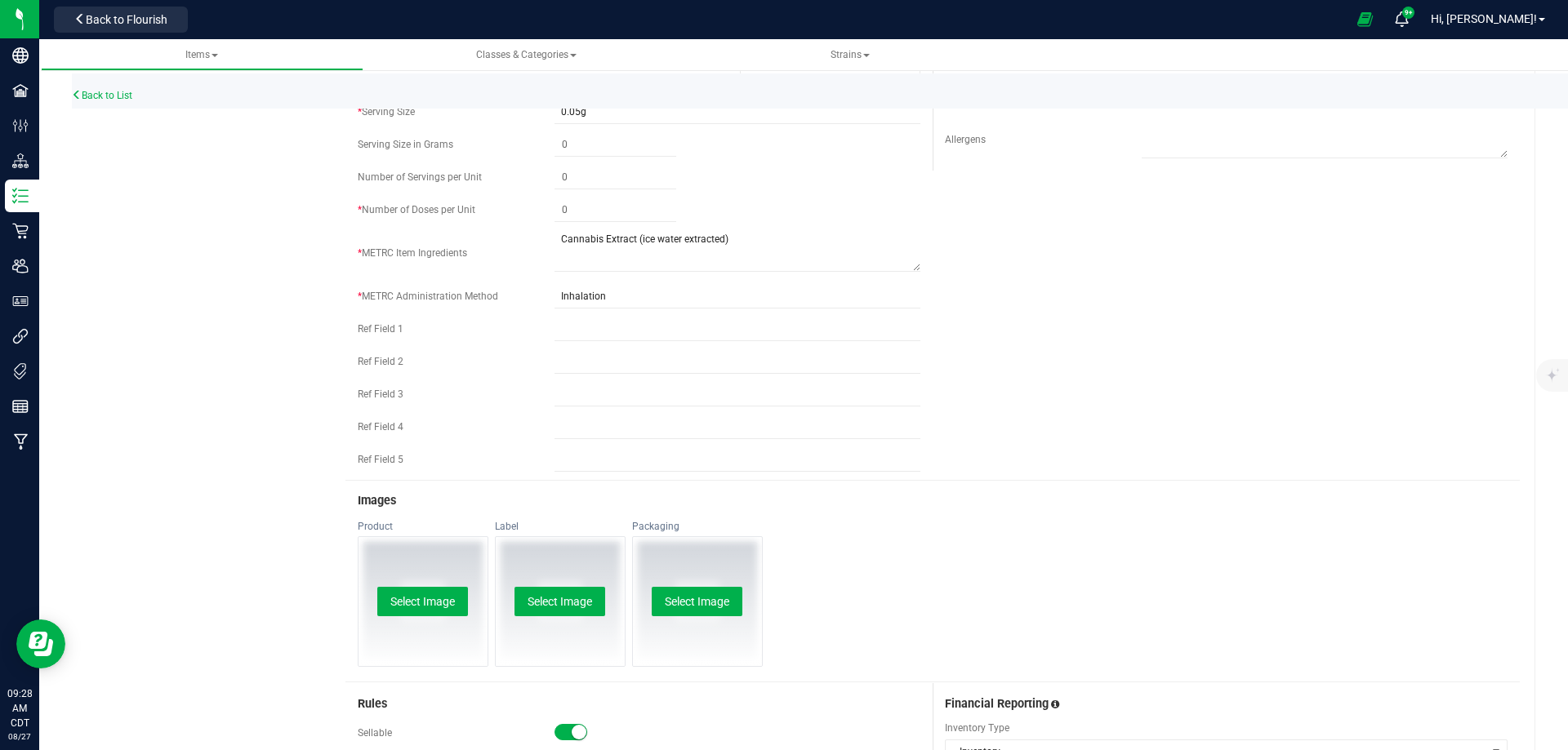
scroll to position [454, 0]
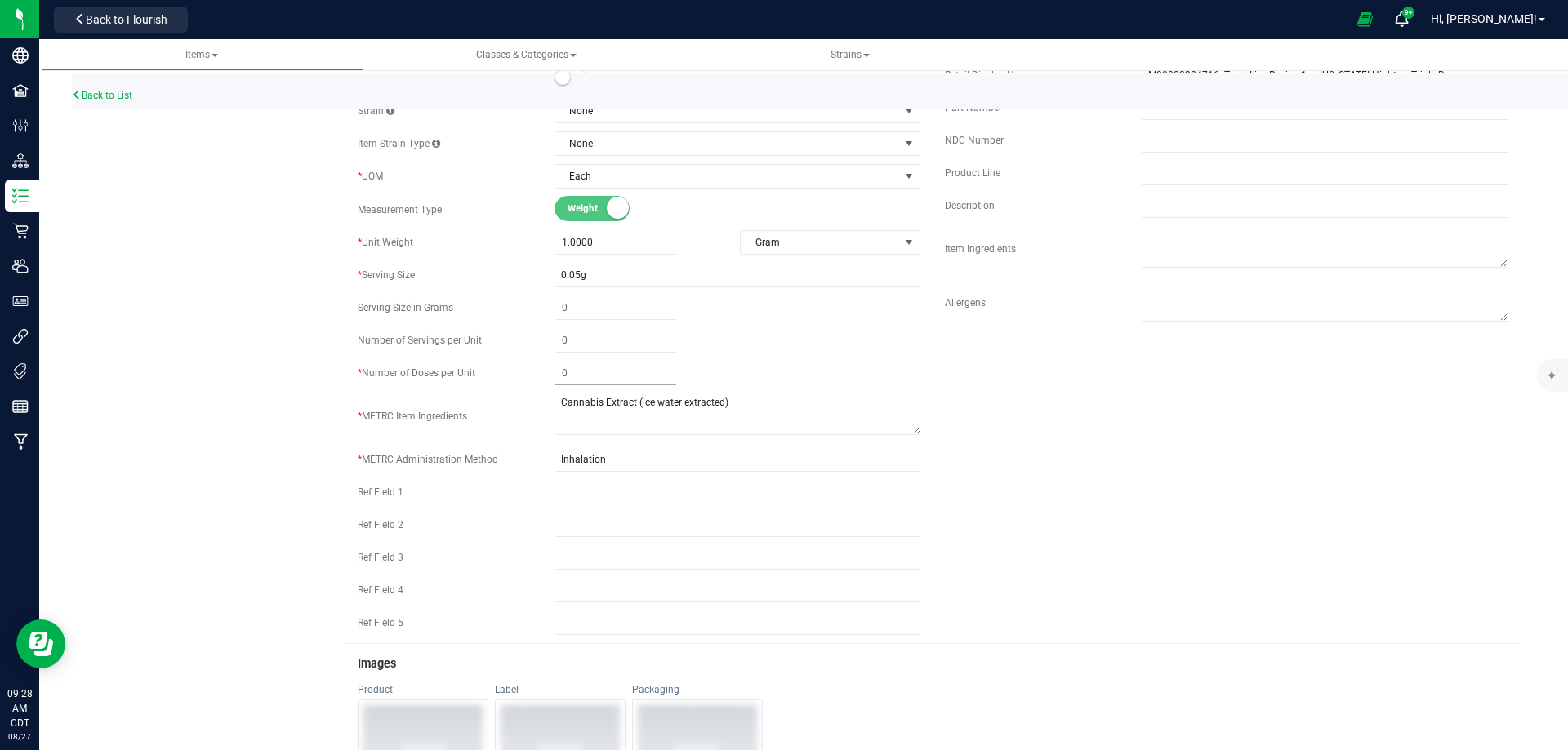
click at [585, 367] on span at bounding box center [615, 374] width 122 height 24
type input "20"
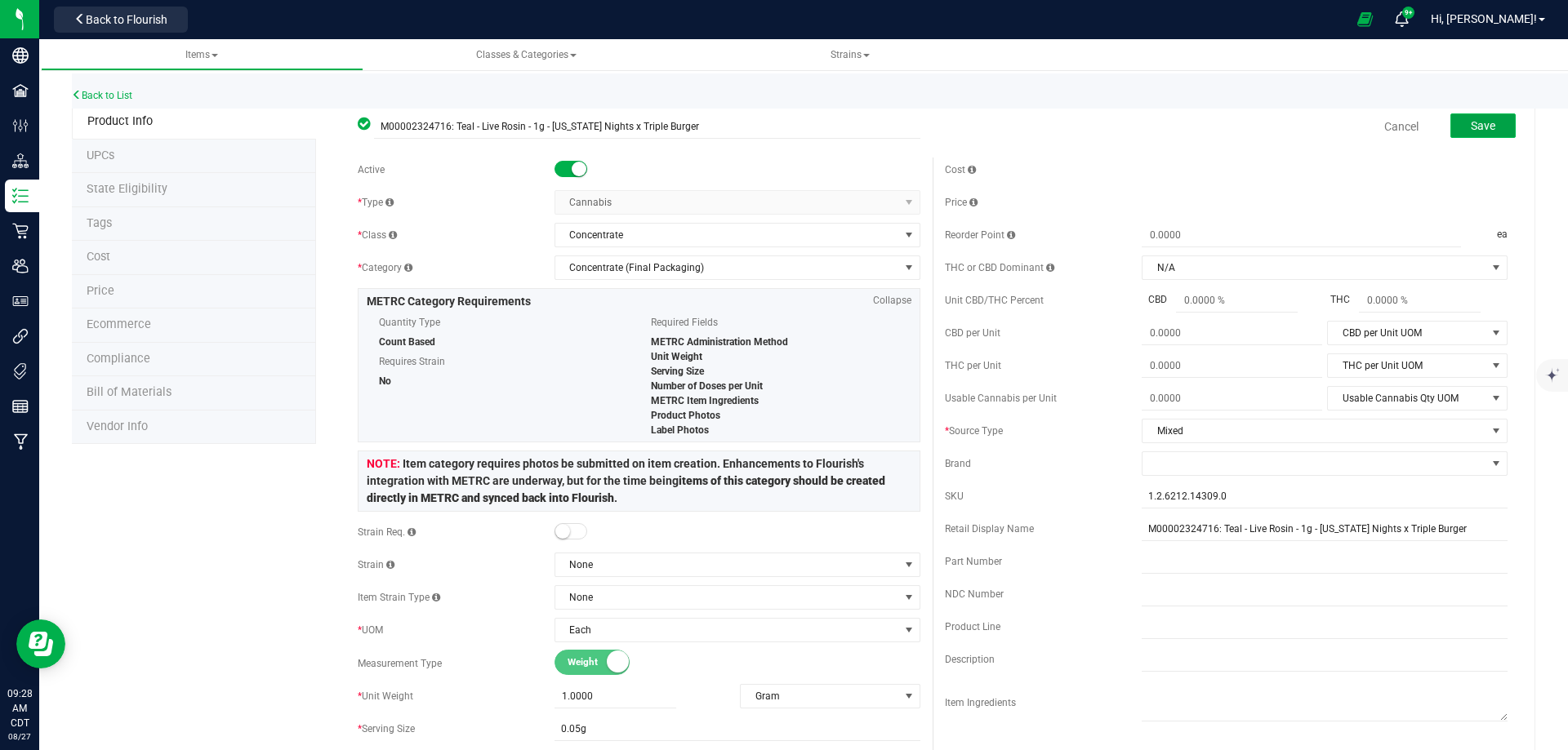
type input "20"
click at [1457, 127] on button "Save" at bounding box center [1482, 125] width 65 height 25
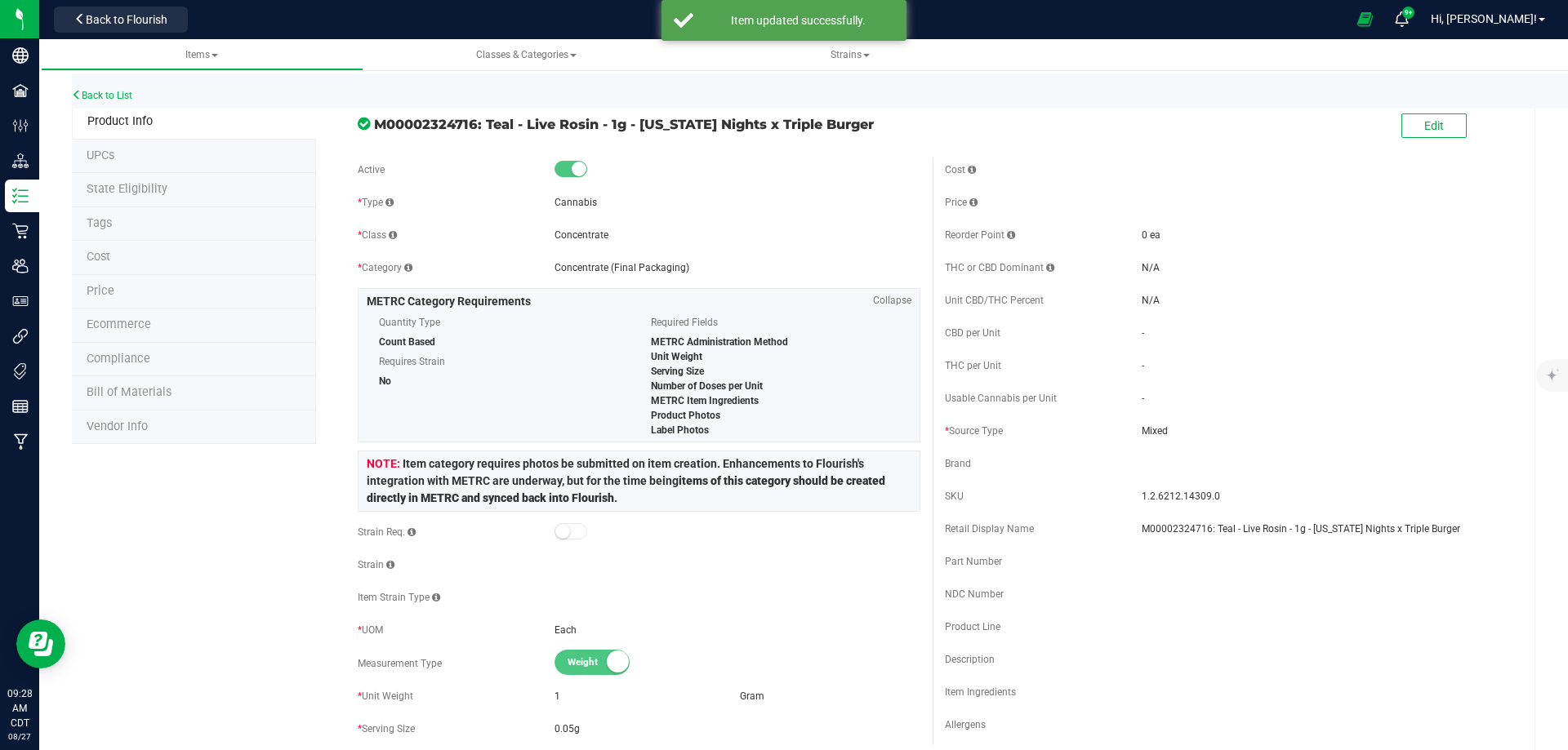
click at [110, 290] on span "Price" at bounding box center [100, 291] width 28 height 14
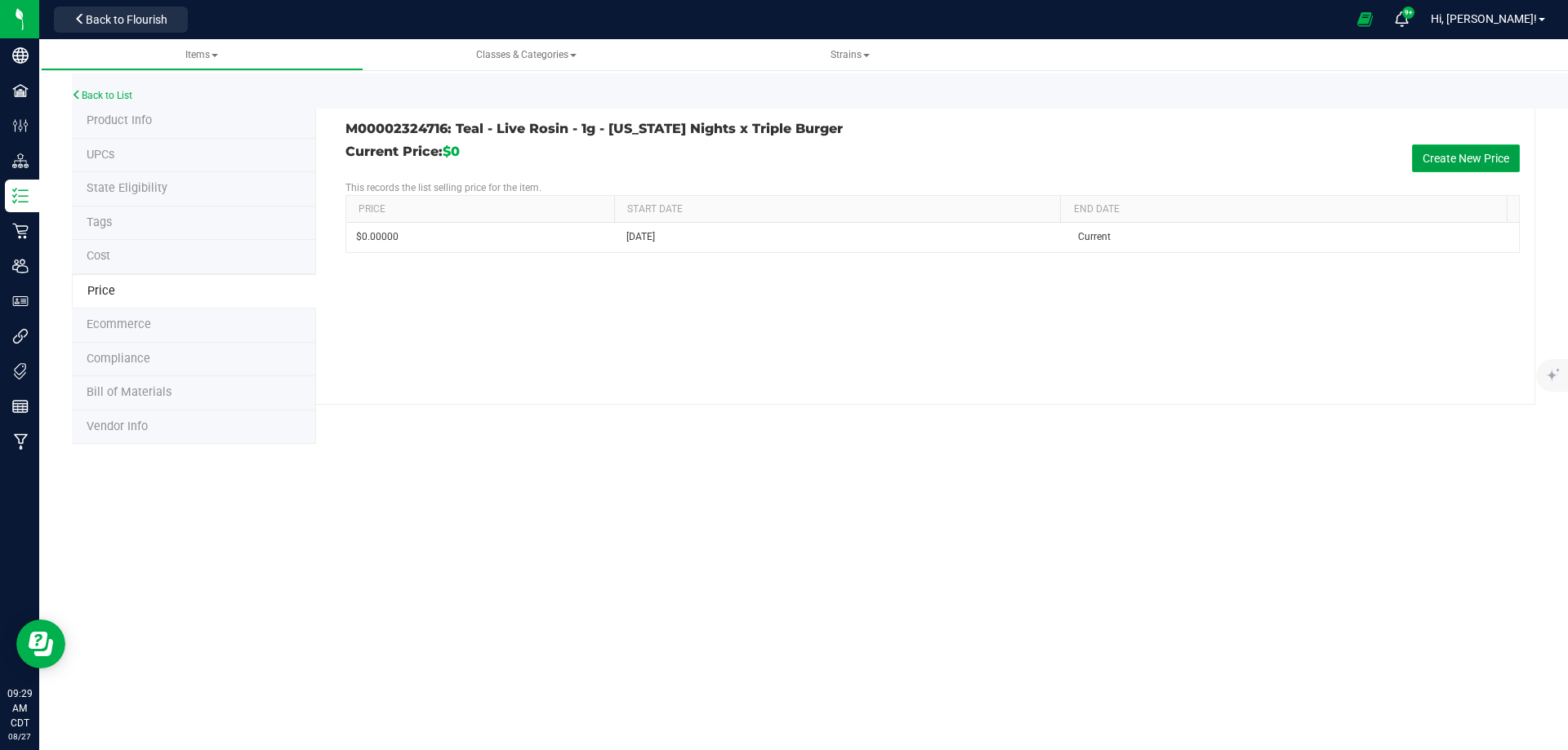
click at [1450, 152] on button "Create New Price" at bounding box center [1465, 158] width 108 height 28
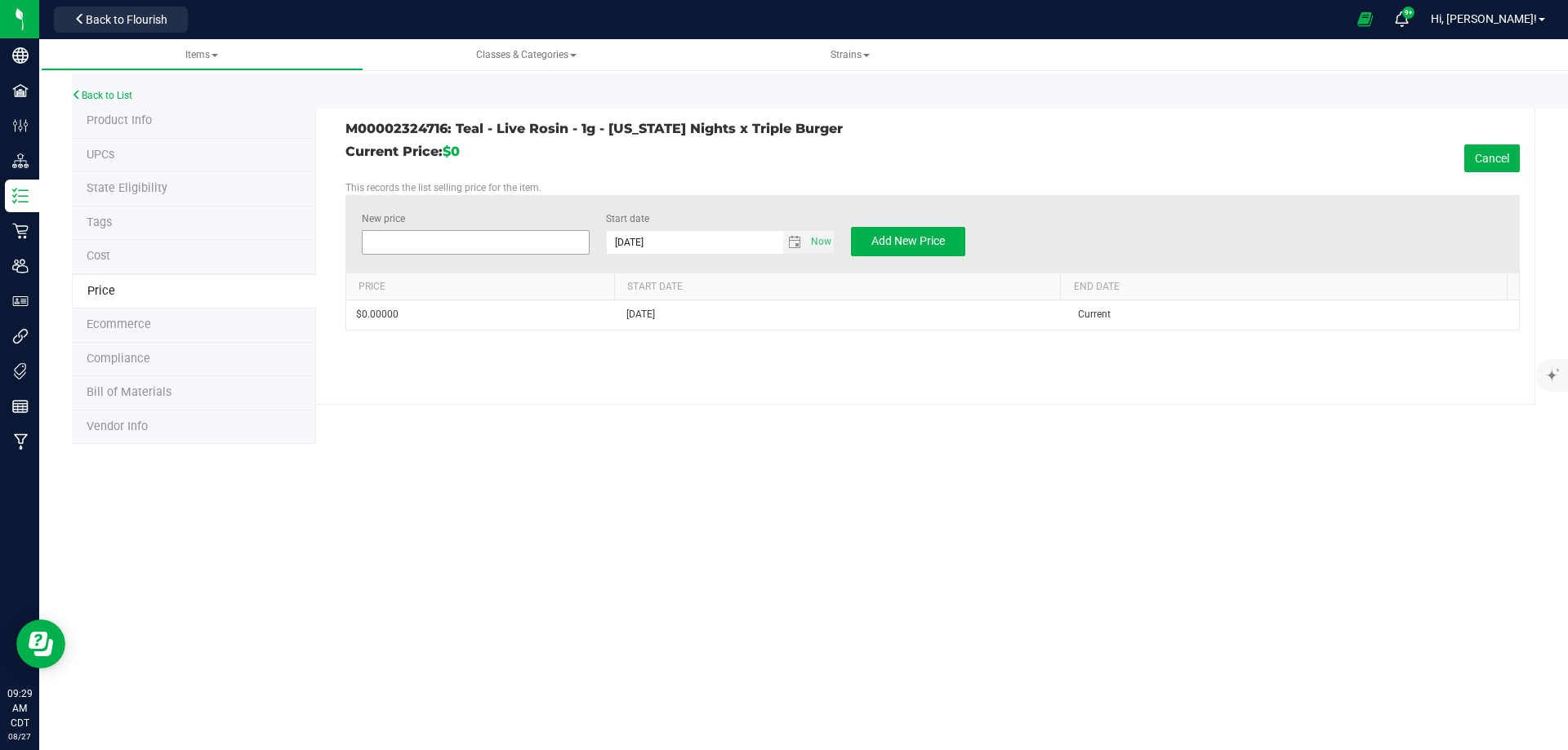
click at [512, 245] on span at bounding box center [476, 242] width 228 height 25
click at [512, 245] on input "New price" at bounding box center [476, 242] width 227 height 23
type input "32.50"
click at [924, 243] on span "Add New Price" at bounding box center [908, 240] width 74 height 13
type input "$0.00000"
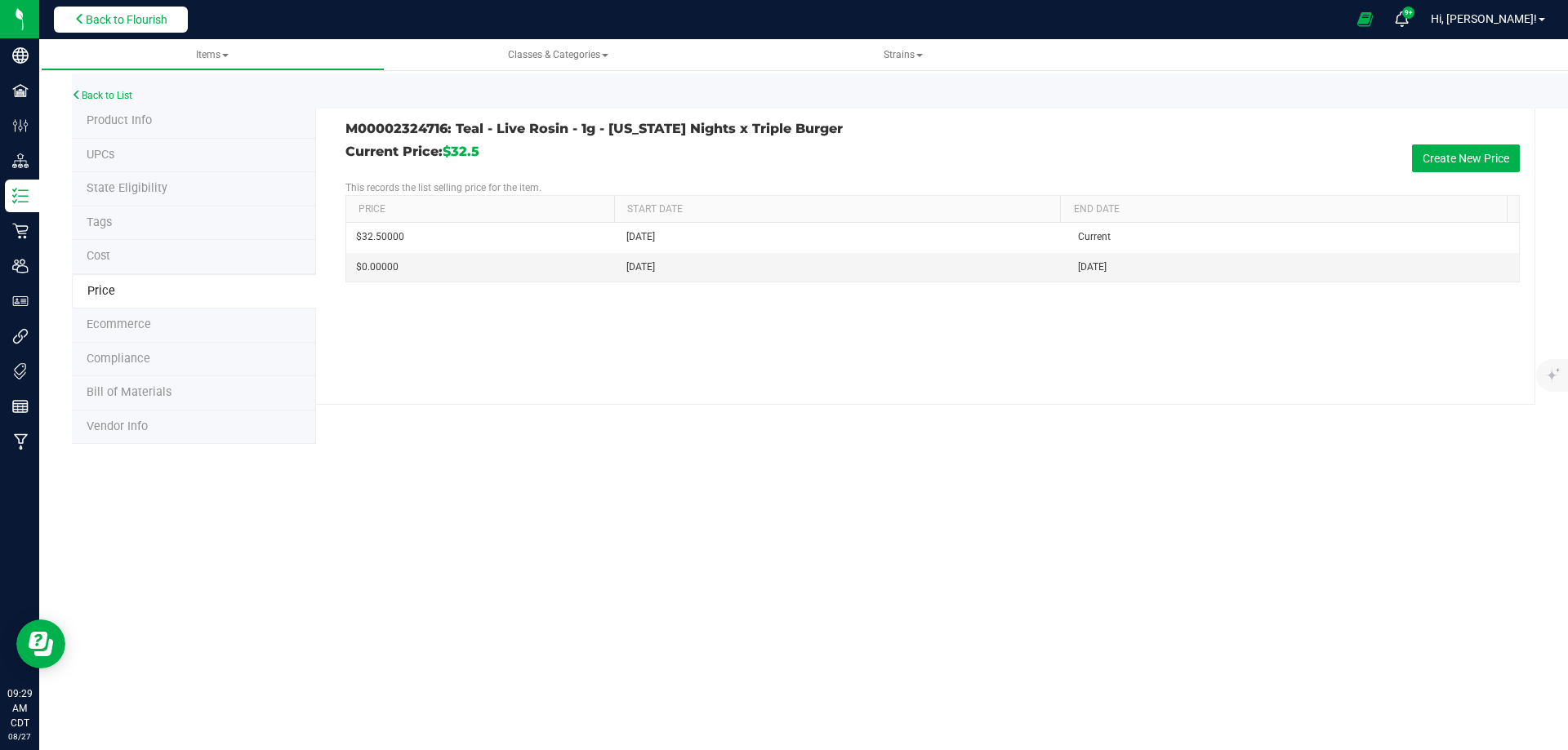
click at [134, 16] on span "Back to Flourish" at bounding box center [126, 19] width 82 height 13
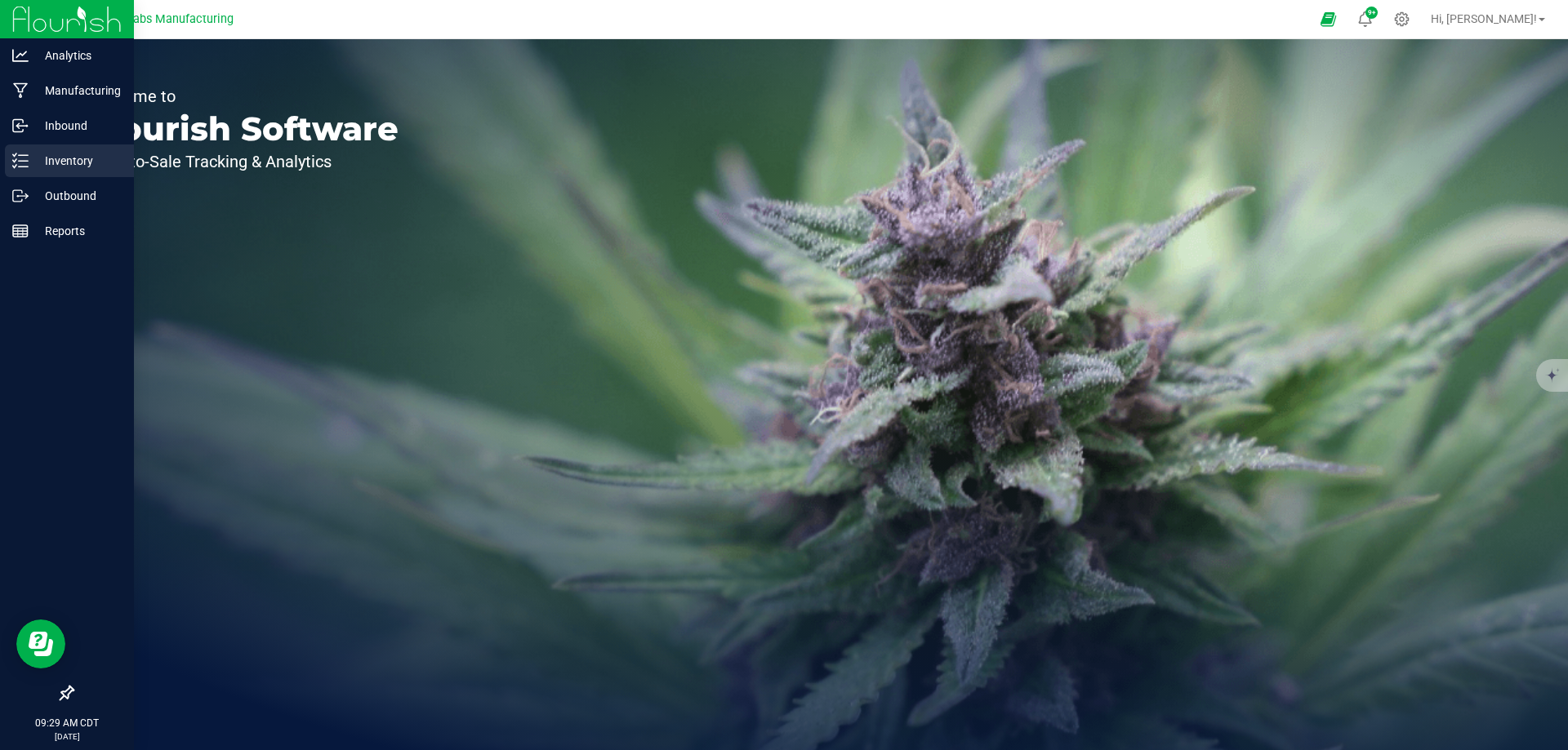
click at [28, 161] on line at bounding box center [23, 161] width 9 height 0
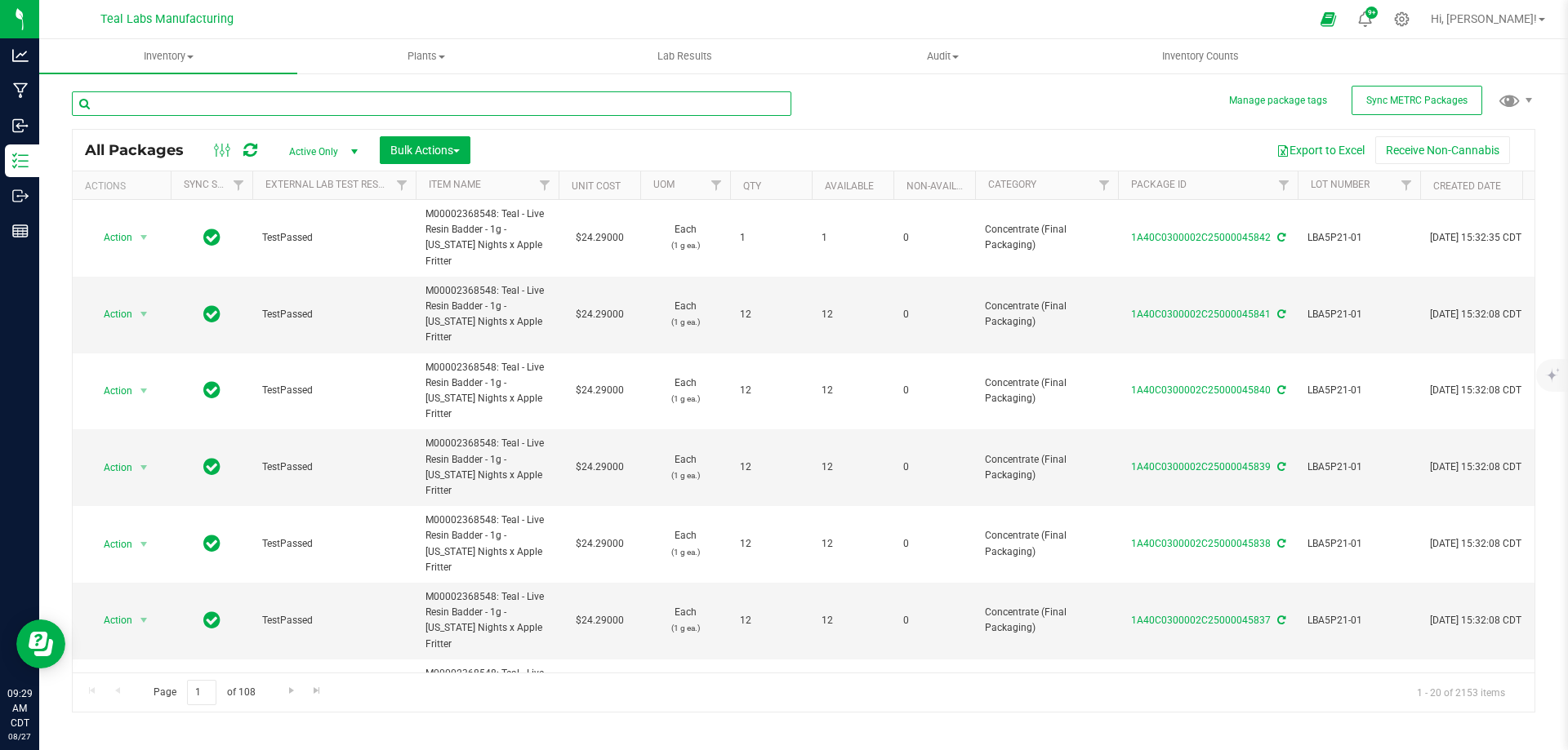
click at [207, 100] on input "text" at bounding box center [431, 103] width 719 height 25
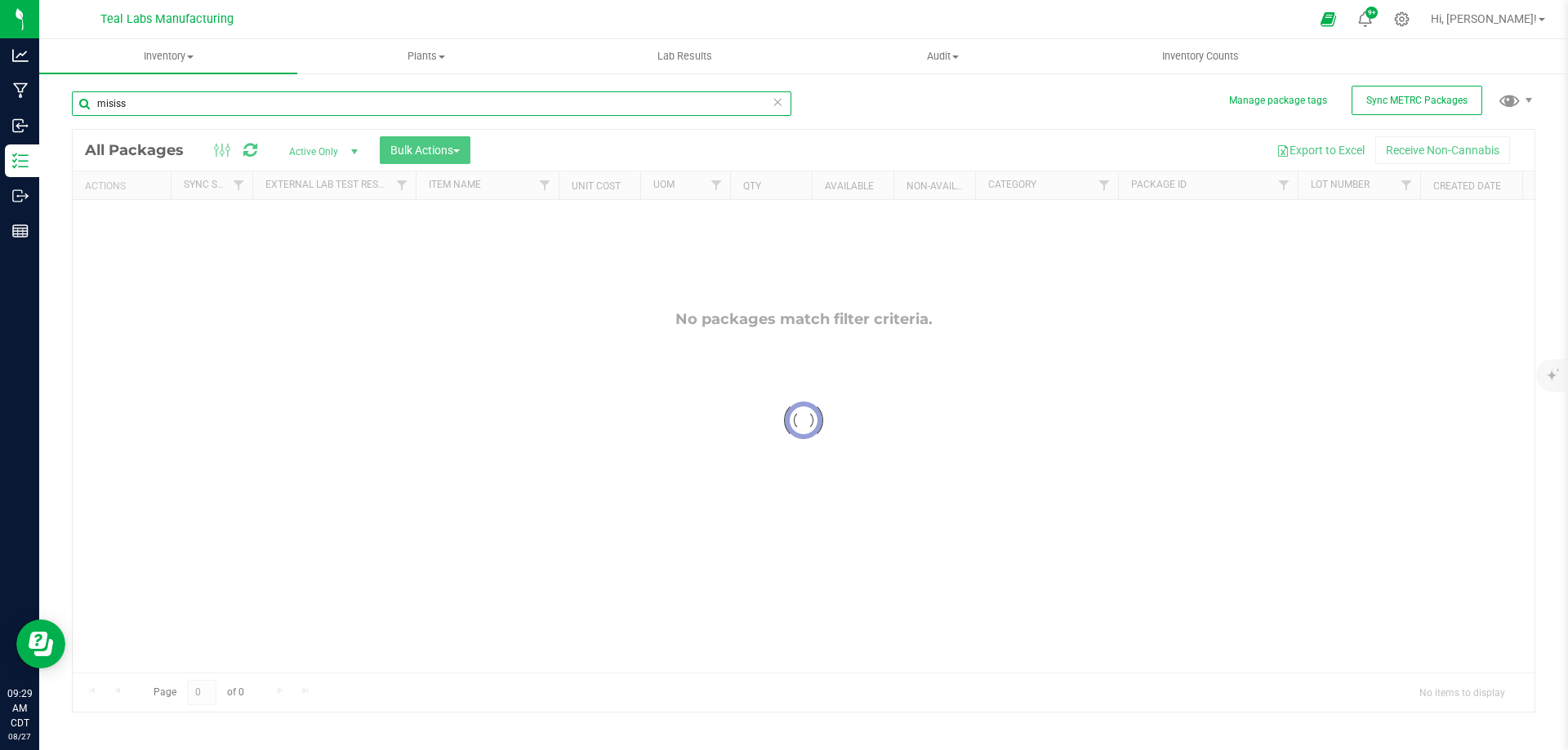
click at [113, 105] on input "misiss" at bounding box center [431, 103] width 719 height 25
click at [138, 103] on input "mississ" at bounding box center [431, 103] width 719 height 25
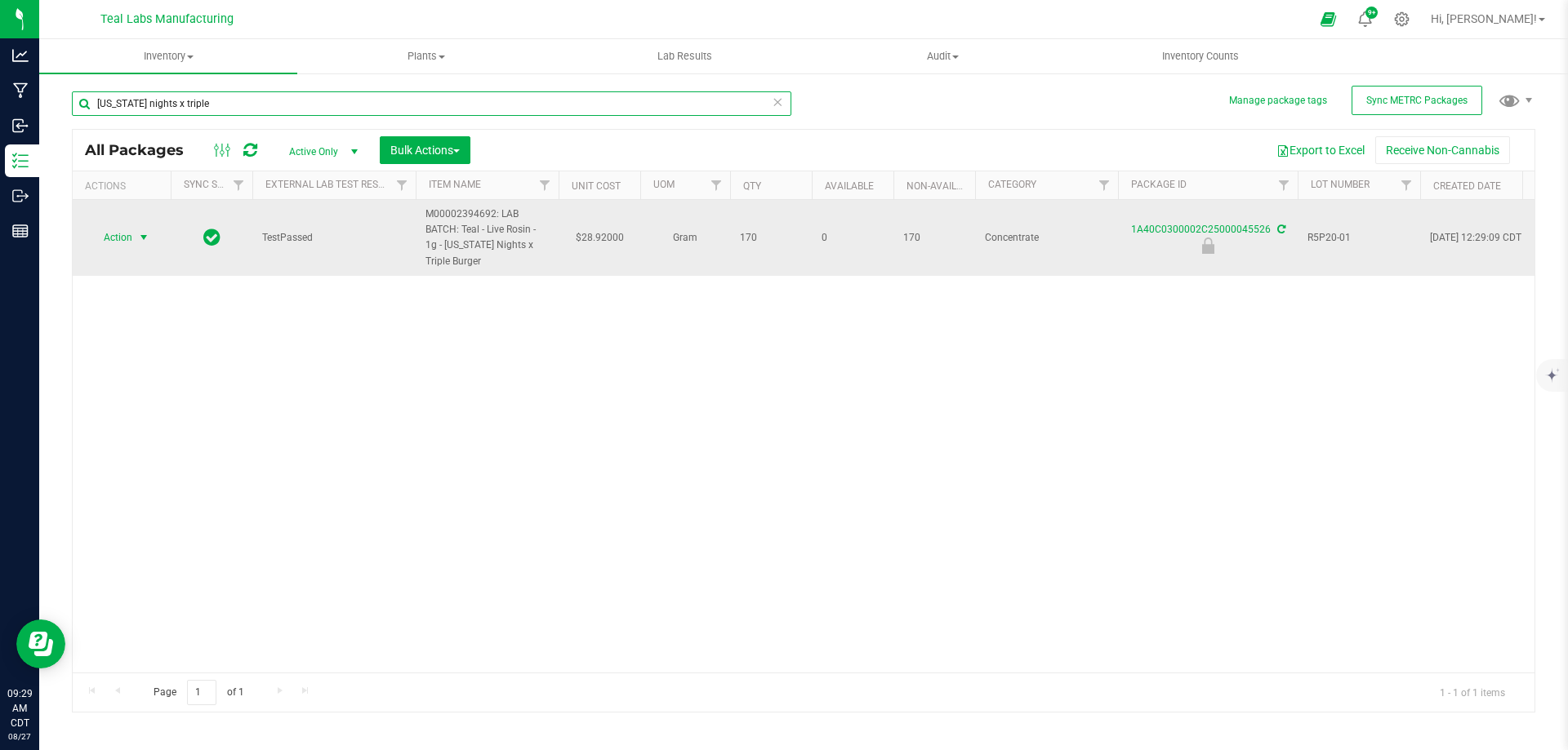
type input "[US_STATE] nights x triple"
click at [141, 240] on span "select" at bounding box center [144, 237] width 13 height 13
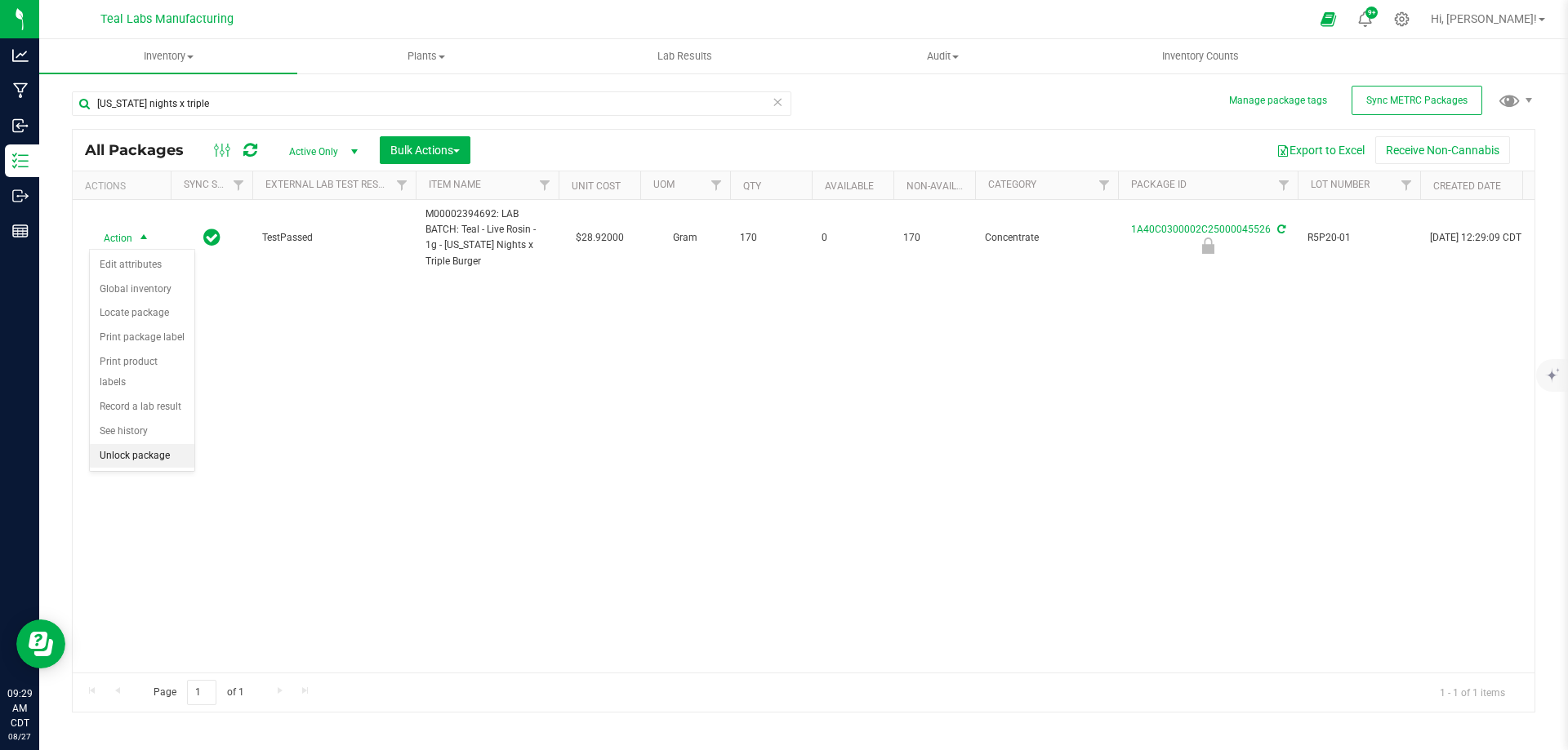
click at [132, 444] on li "Unlock package" at bounding box center [143, 456] width 105 height 25
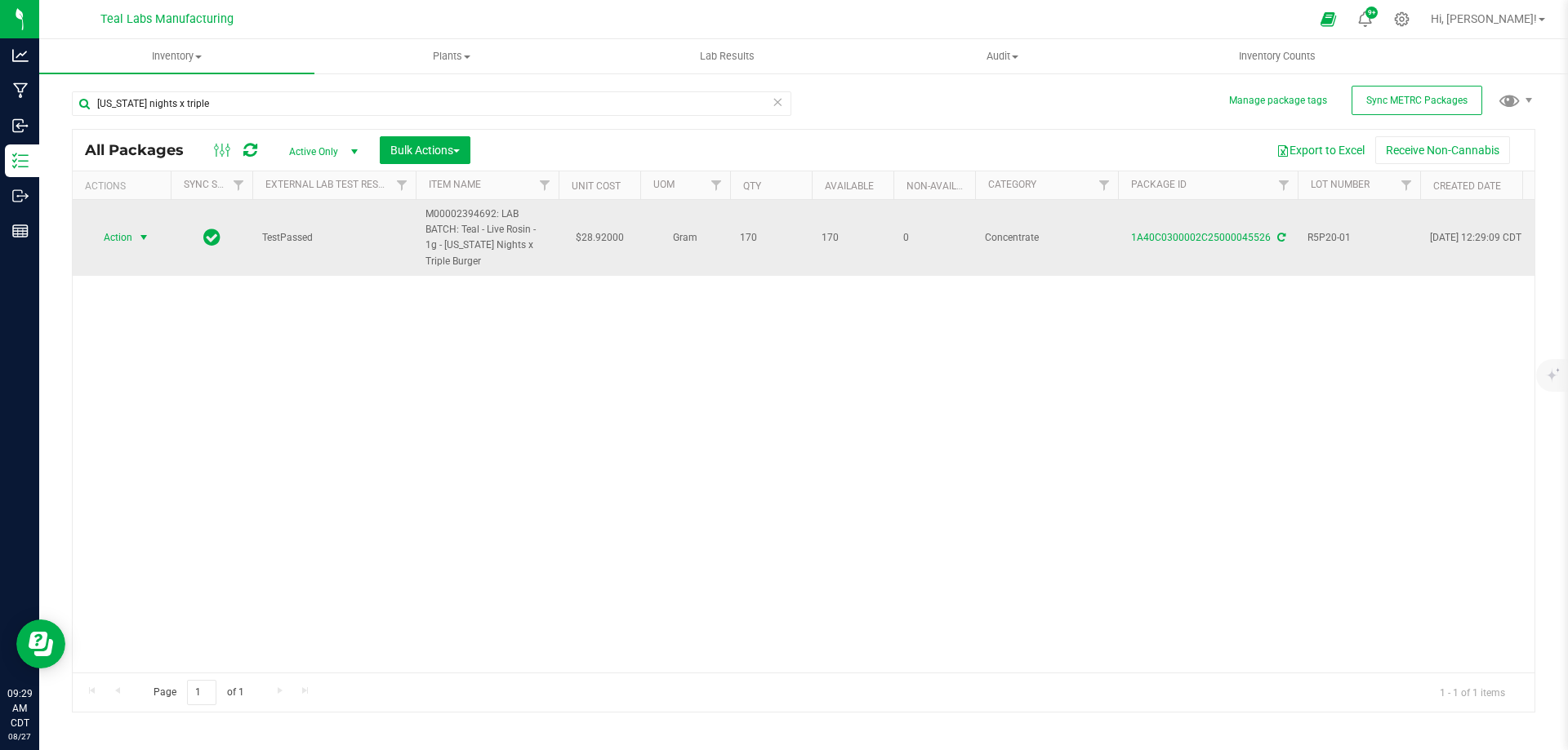
click at [145, 238] on span "select" at bounding box center [144, 237] width 13 height 13
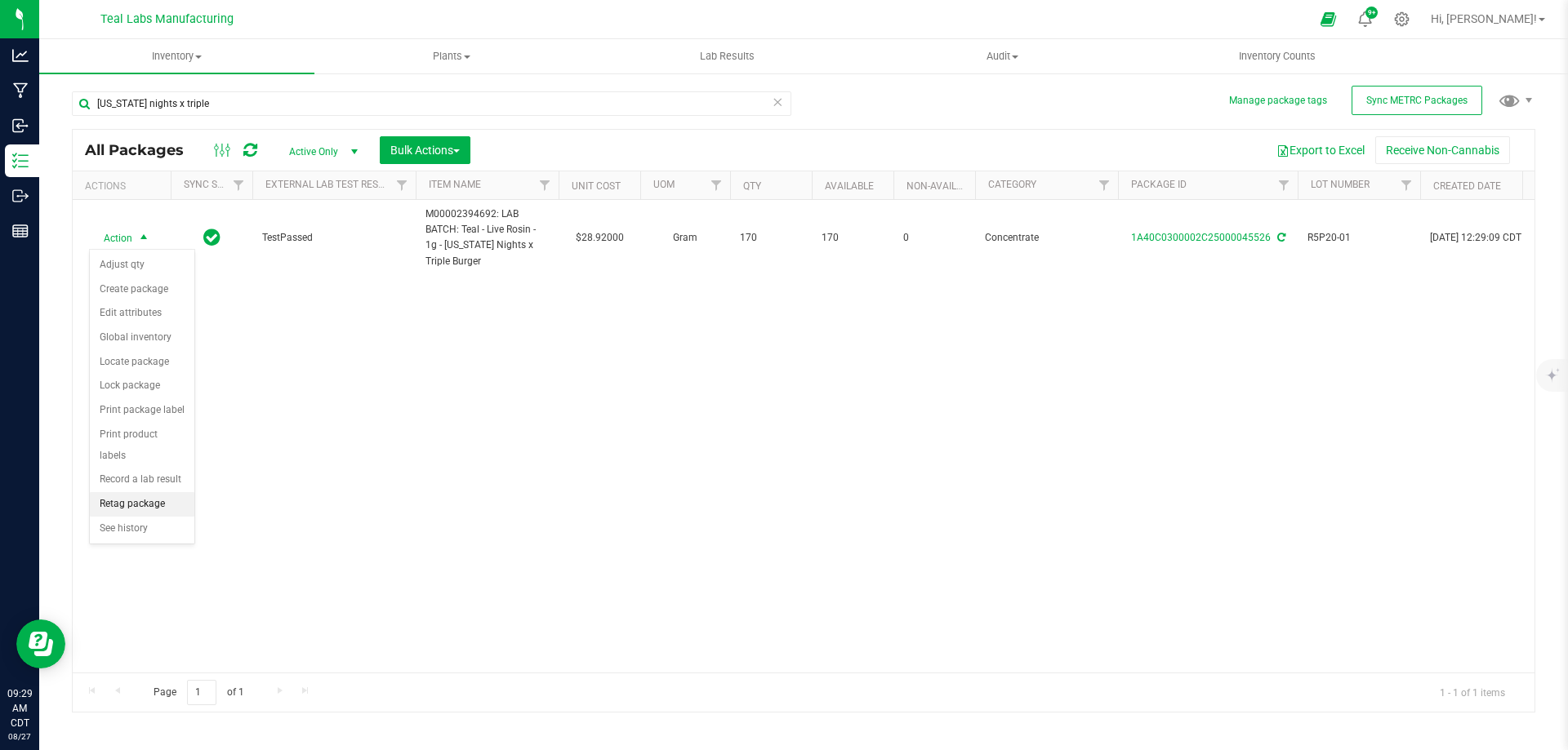
click at [141, 492] on li "Retag package" at bounding box center [143, 504] width 105 height 25
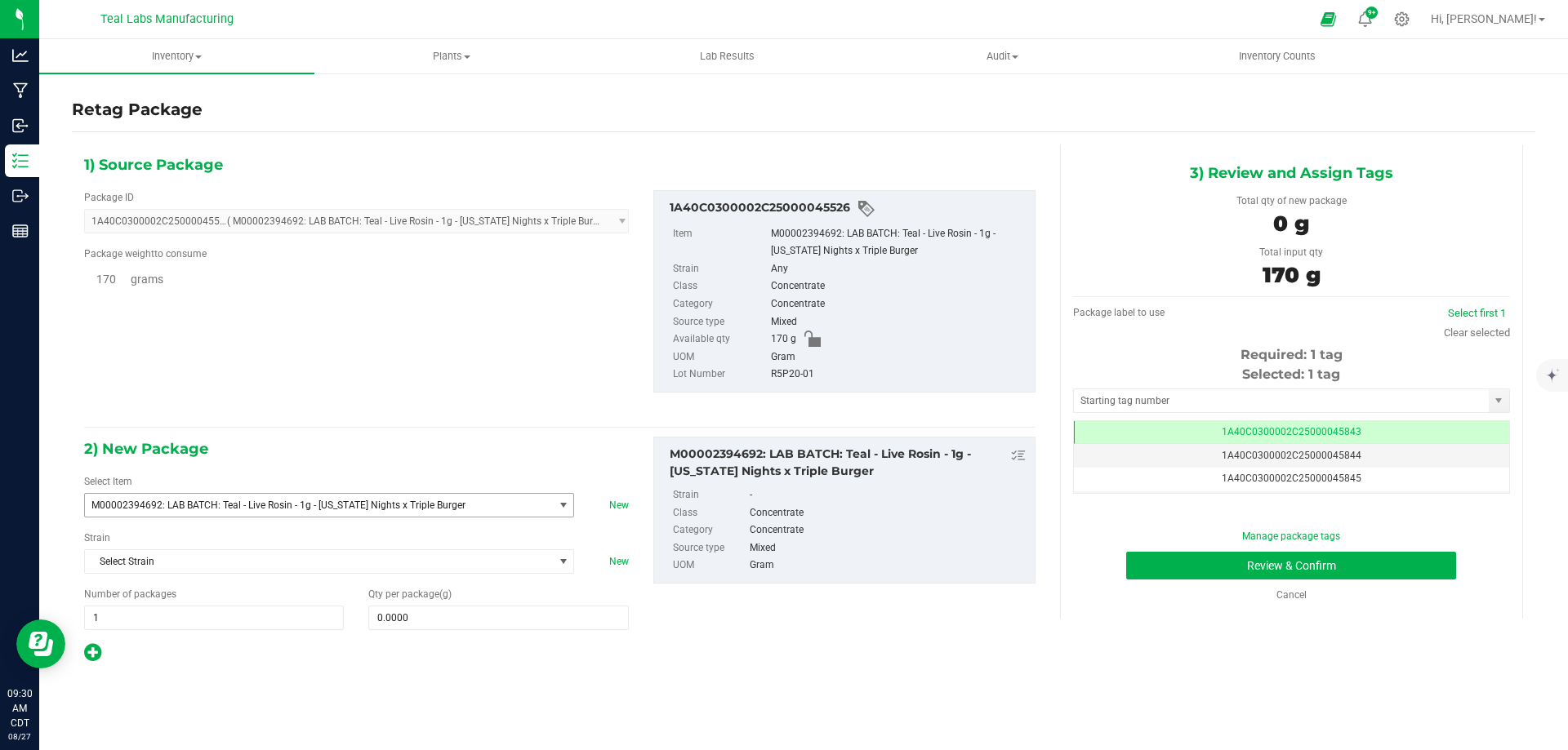
click at [377, 501] on span "M00002394692: LAB BATCH: Teal - Live Rosin - 1g - [US_STATE] Nights x Triple Bu…" at bounding box center [309, 505] width 436 height 11
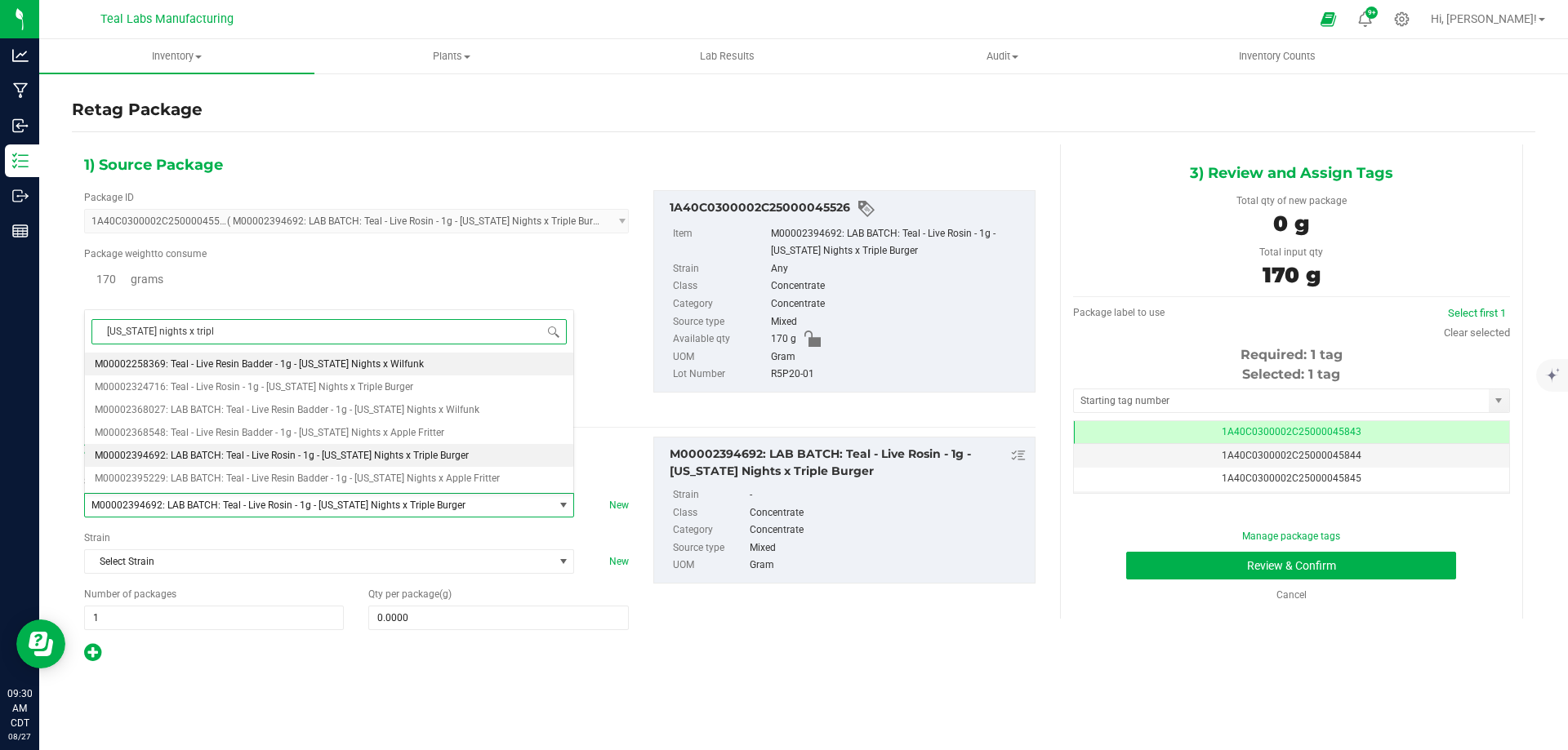
type input "[US_STATE] nights x triple"
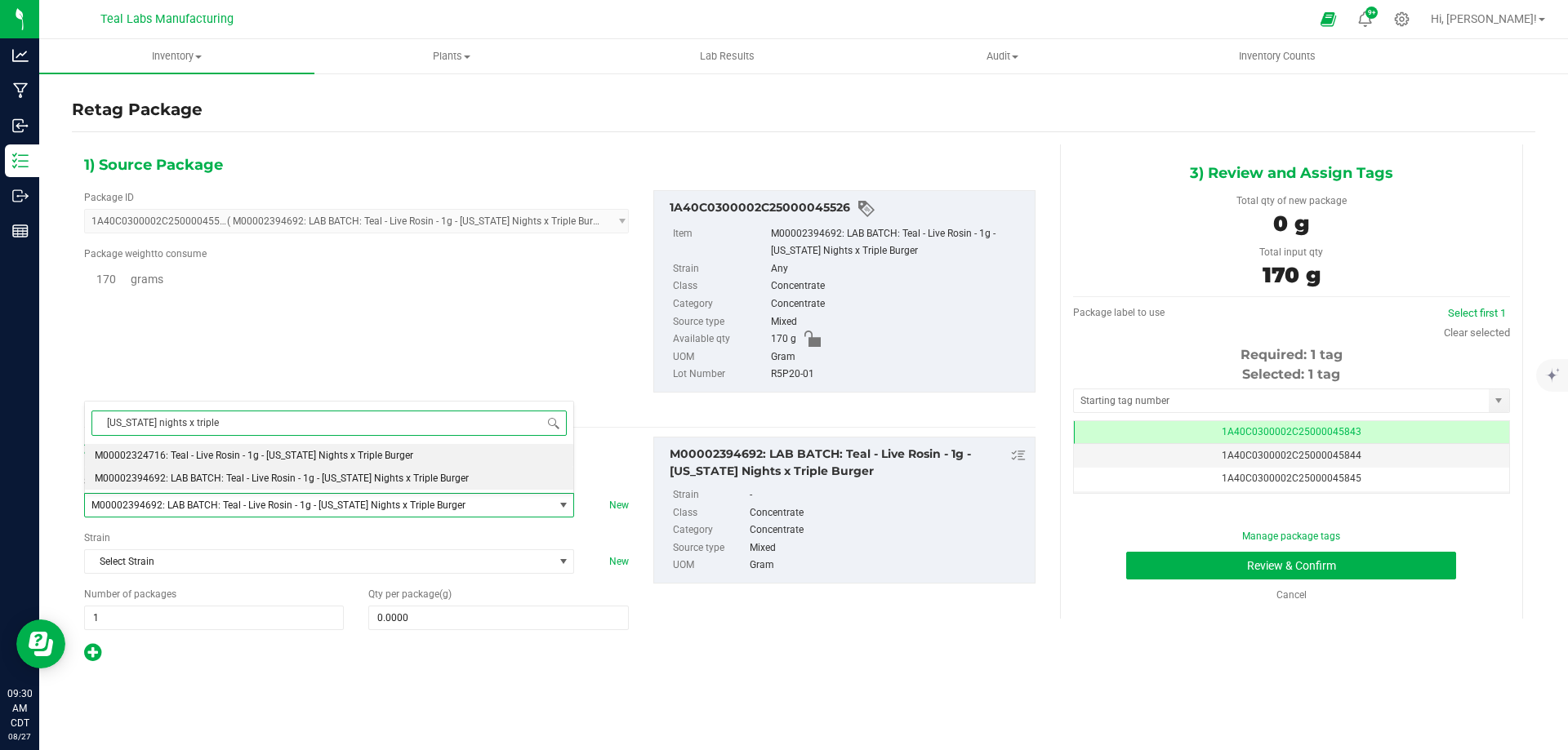
click at [362, 450] on span "M00002324716: Teal - Live Rosin - 1g - [US_STATE] Nights x Triple Burger" at bounding box center [254, 456] width 319 height 11
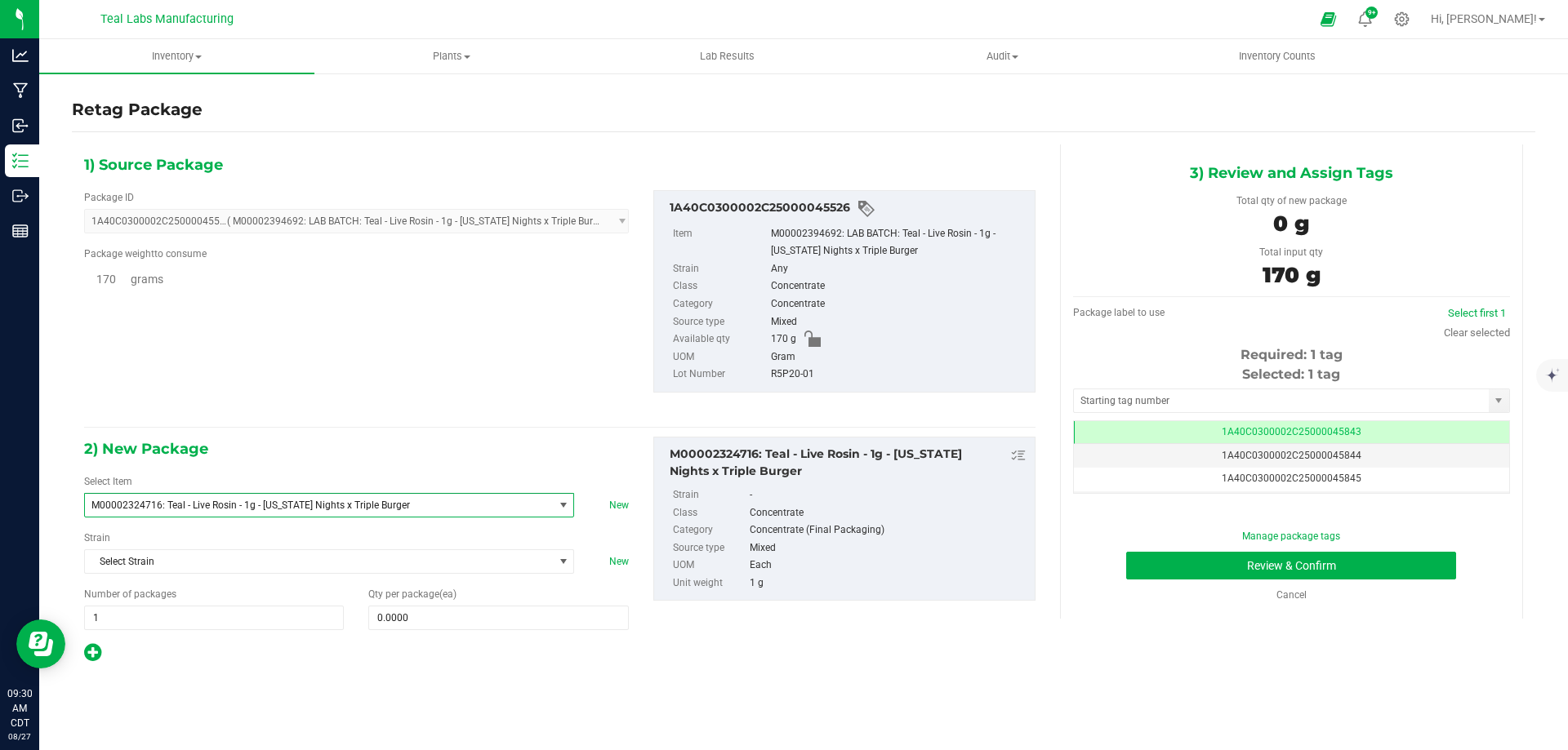
type input "0"
click at [412, 614] on span at bounding box center [498, 617] width 260 height 25
click at [412, 614] on input "text" at bounding box center [498, 617] width 258 height 23
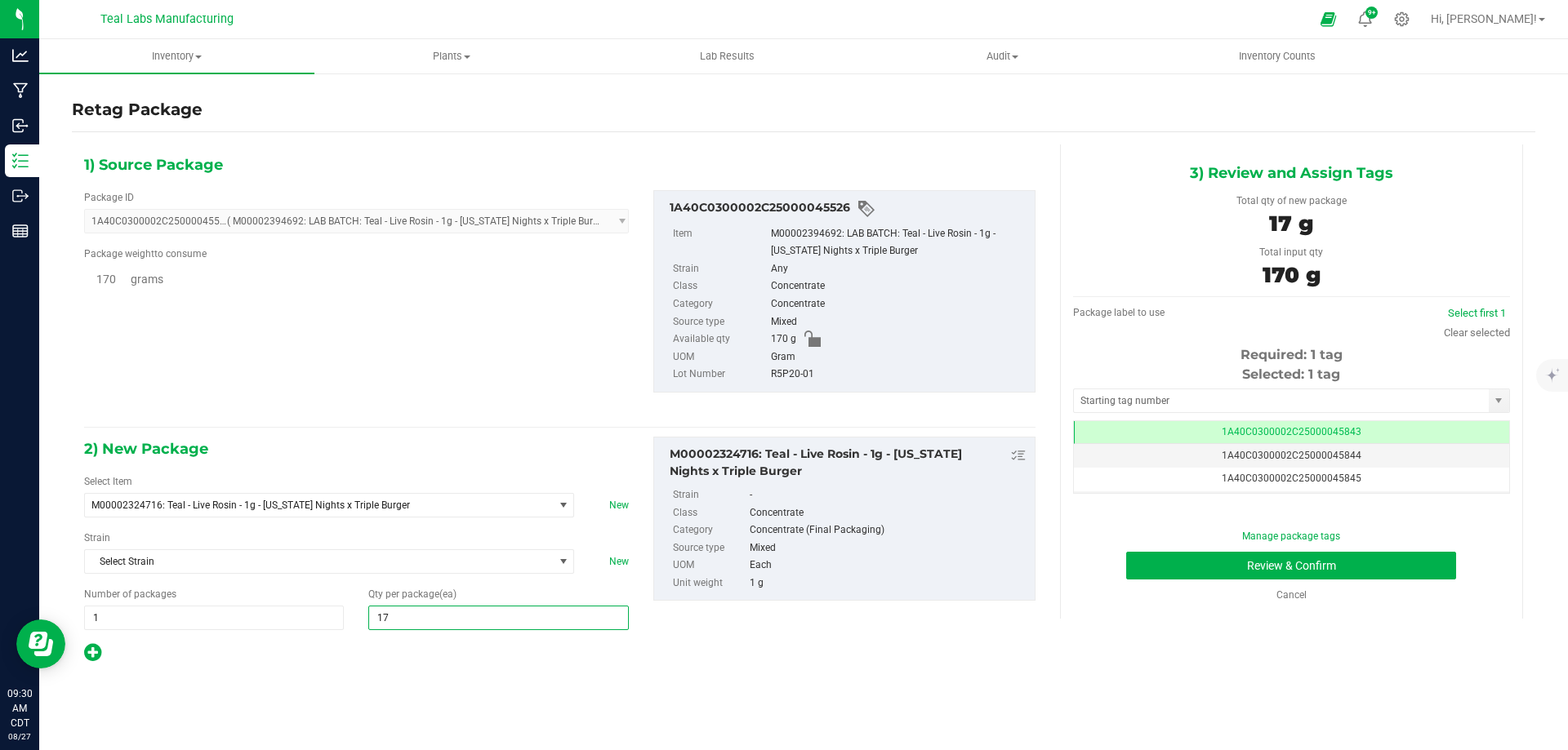
type input "170"
click at [433, 673] on div "1) Source Package Package ID 1A40C0300002C25000045526 ( M00002394692: LAB BATCH…" at bounding box center [803, 408] width 1463 height 551
click at [1157, 559] on button "Review & Confirm" at bounding box center [1291, 565] width 330 height 28
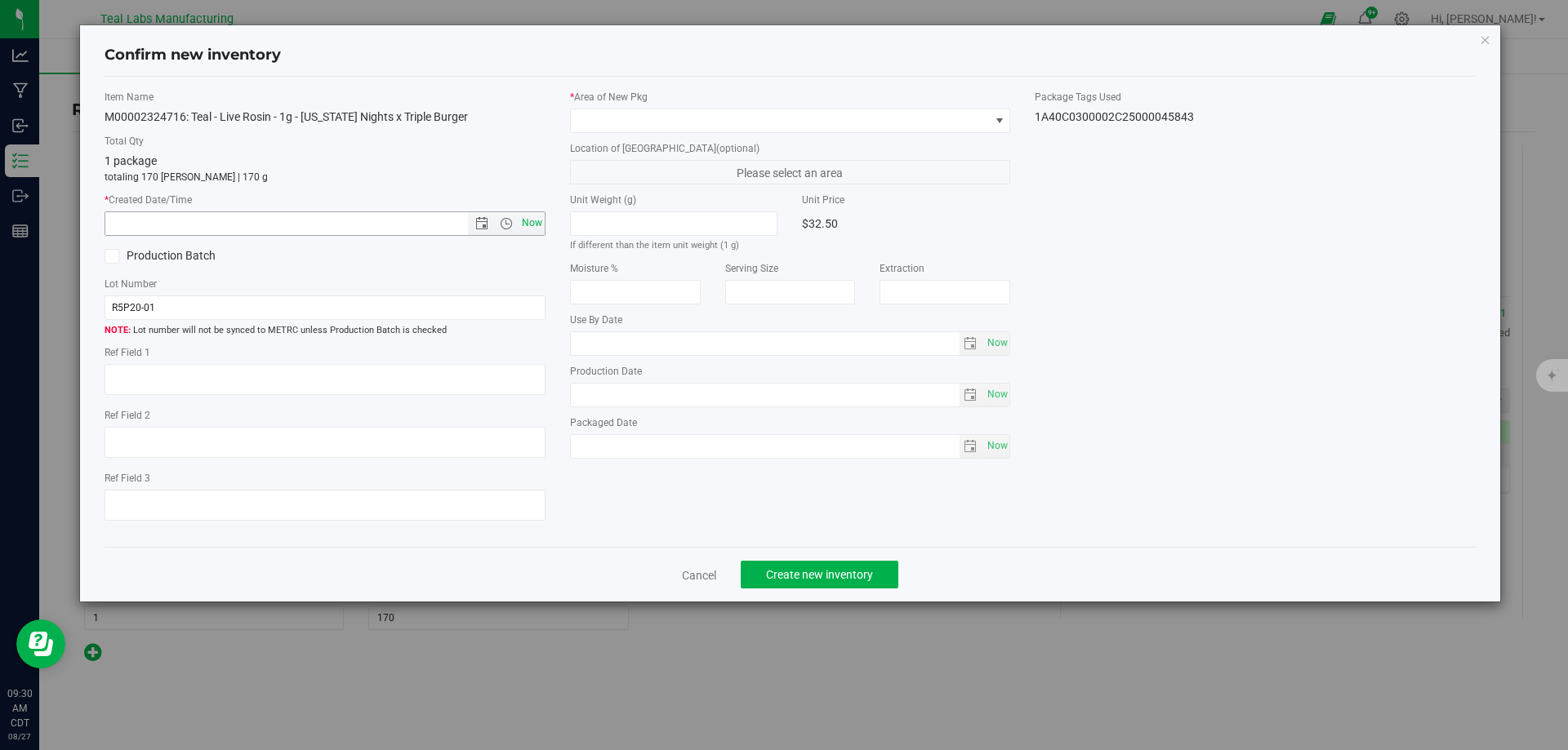
click at [540, 220] on span "Now" at bounding box center [531, 224] width 28 height 24
type input "[DATE] 9:30 AM"
click at [746, 121] on span at bounding box center [780, 121] width 419 height 23
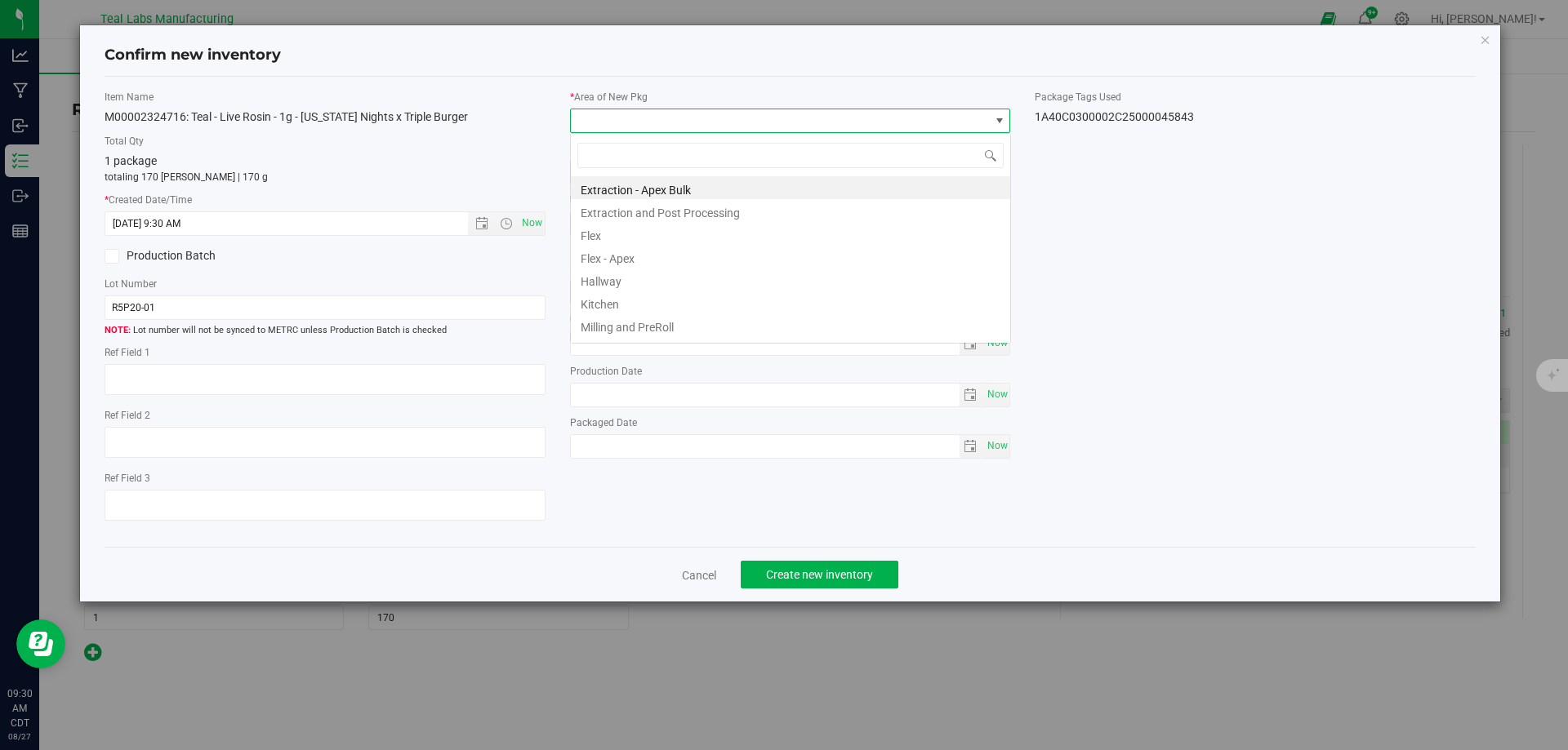
scroll to position [81578, 81205]
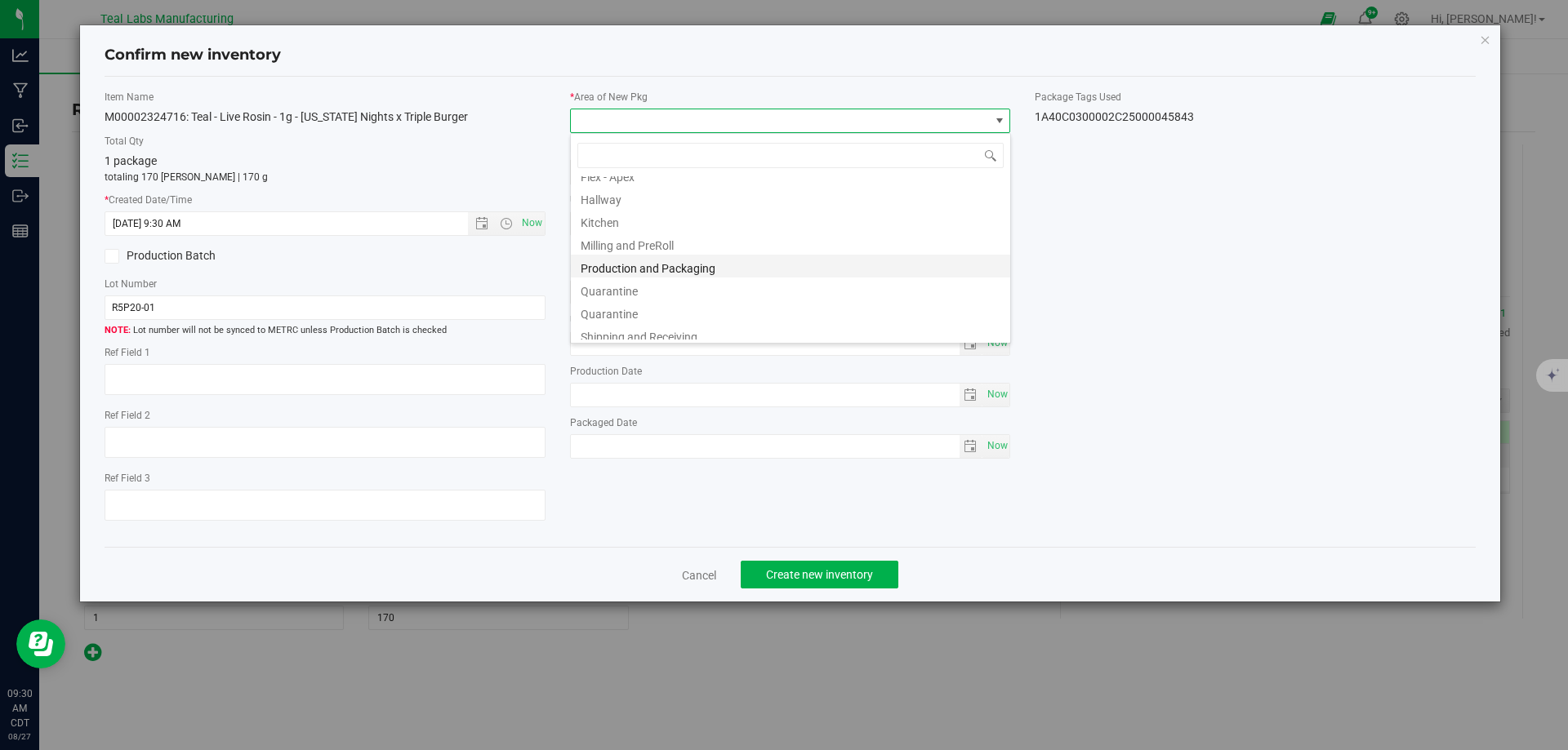
click at [674, 268] on li "Production and Packaging" at bounding box center [790, 266] width 439 height 23
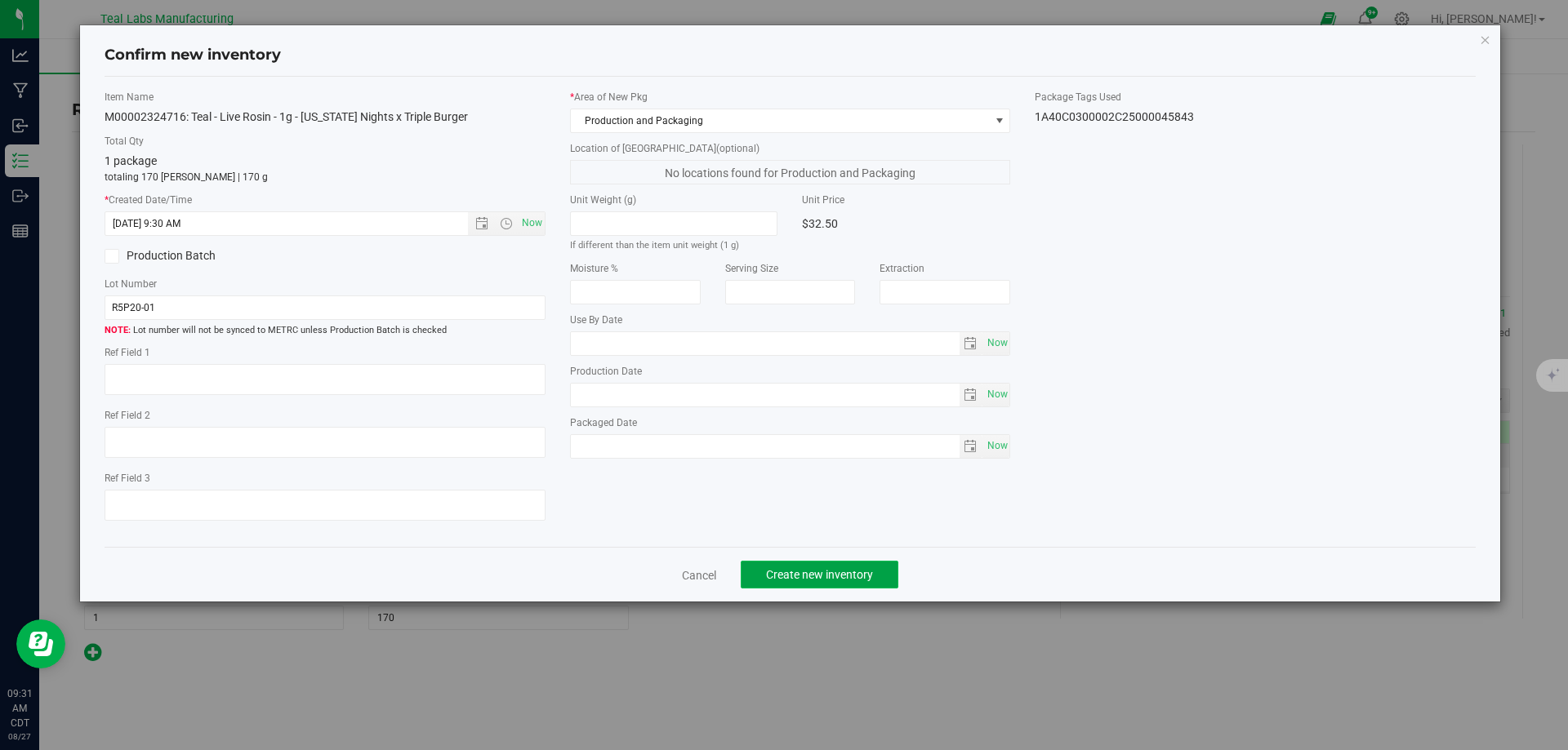
click at [807, 570] on span "Create new inventory" at bounding box center [819, 574] width 107 height 13
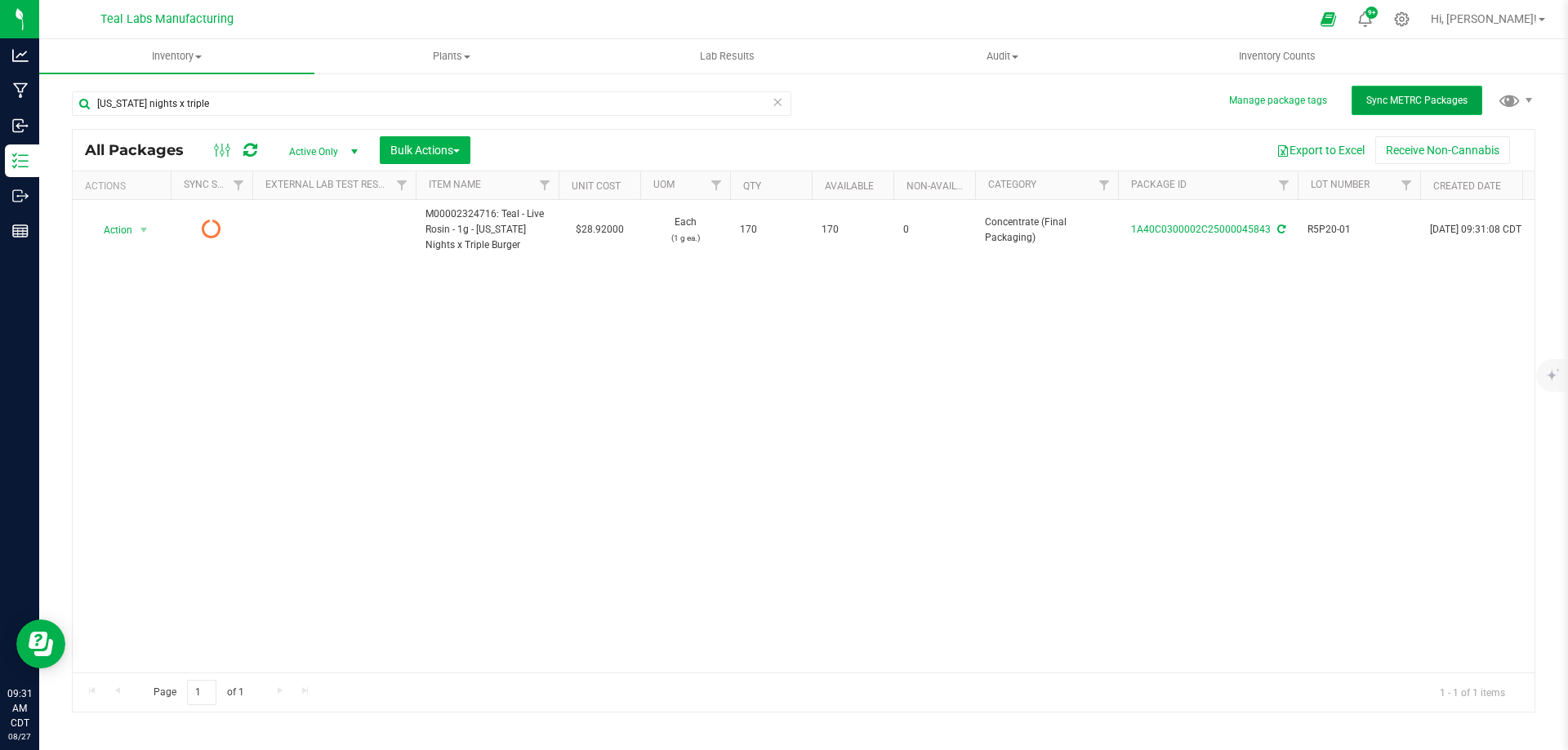
click at [1398, 103] on span "Sync METRC Packages" at bounding box center [1417, 100] width 101 height 11
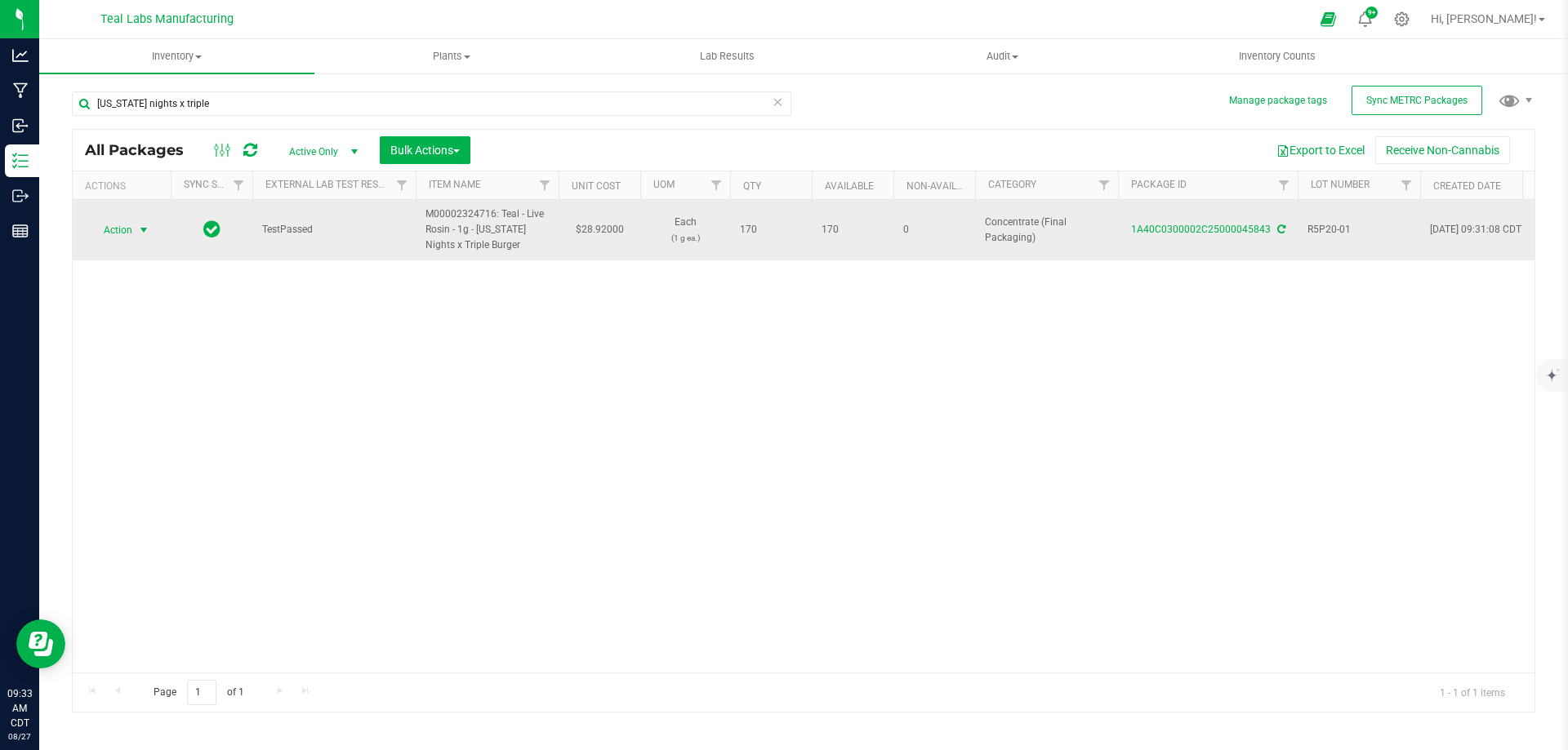
click at [140, 229] on span "select" at bounding box center [144, 230] width 13 height 13
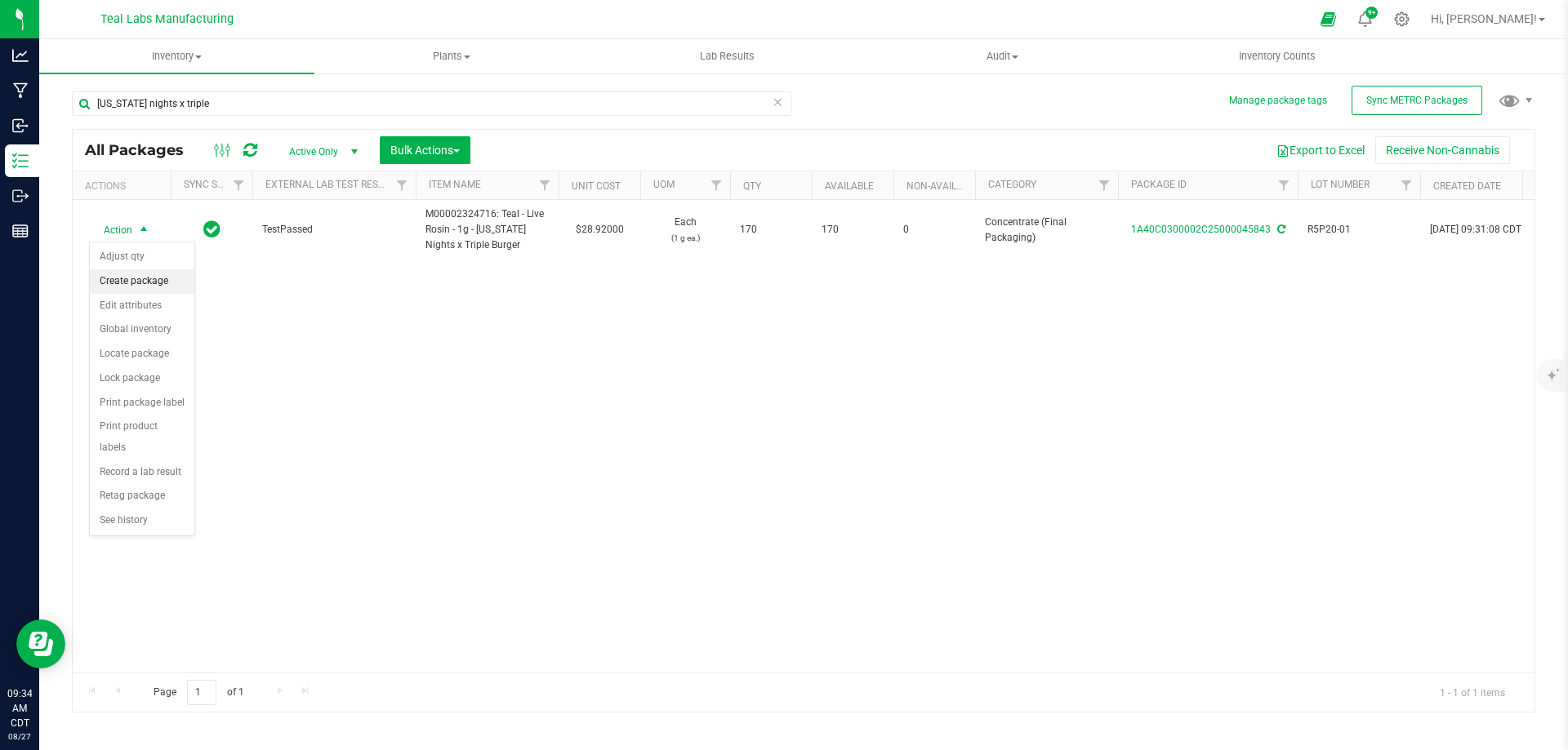
click at [158, 284] on li "Create package" at bounding box center [143, 282] width 105 height 25
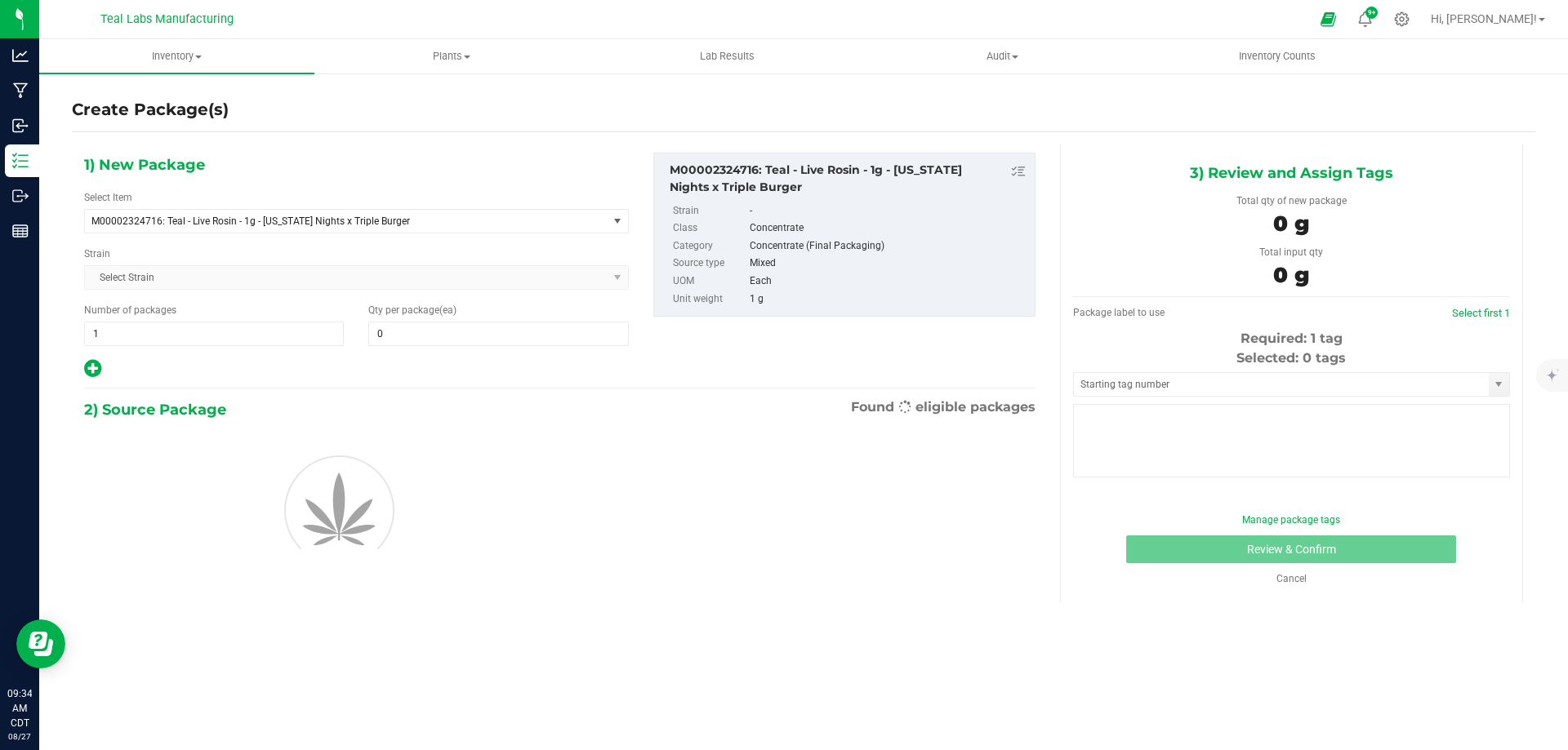
type input "0"
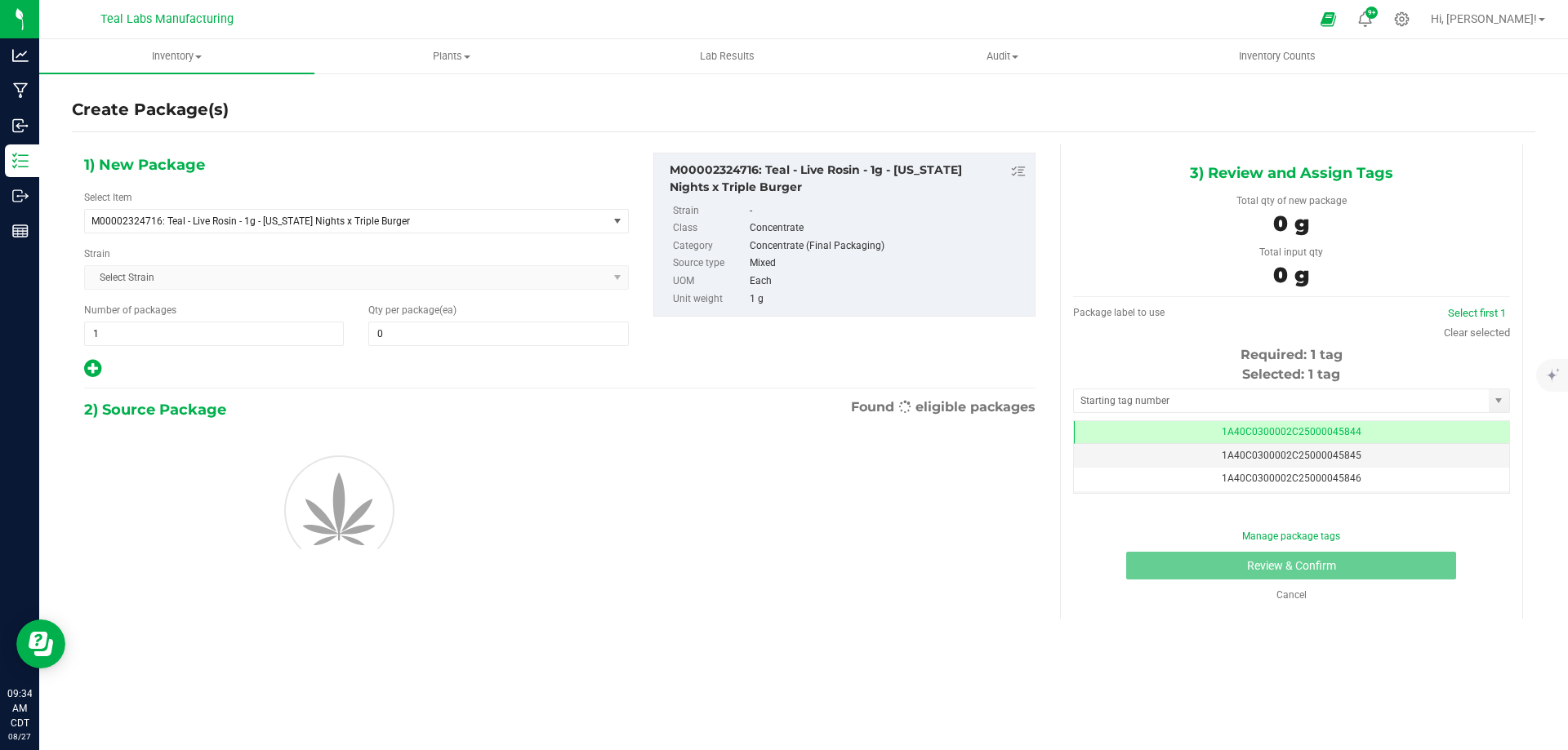
scroll to position [0, -1]
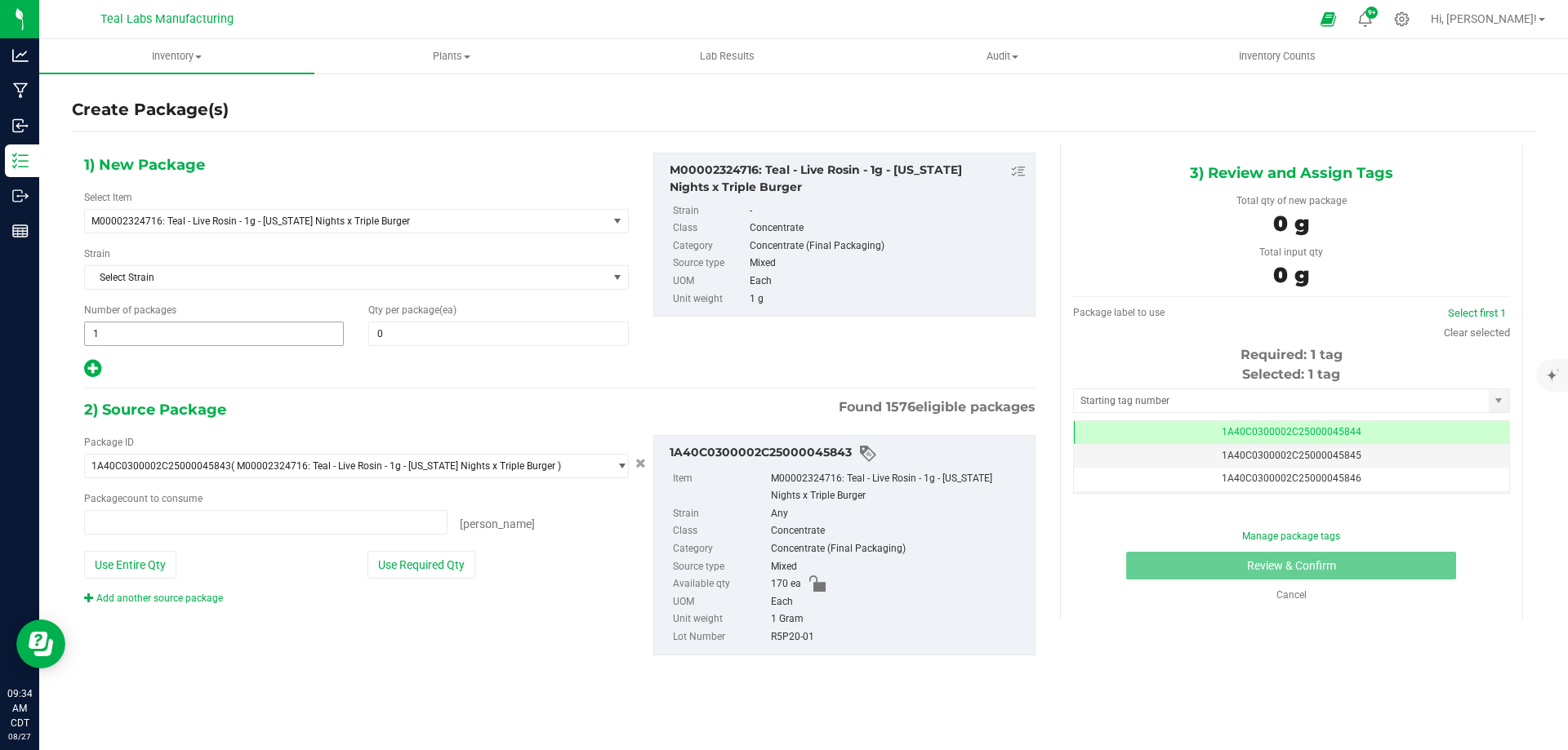
type input "0 ea"
click at [261, 333] on span "1 1" at bounding box center [214, 333] width 260 height 25
click at [261, 333] on input "1" at bounding box center [214, 333] width 258 height 23
type input "14"
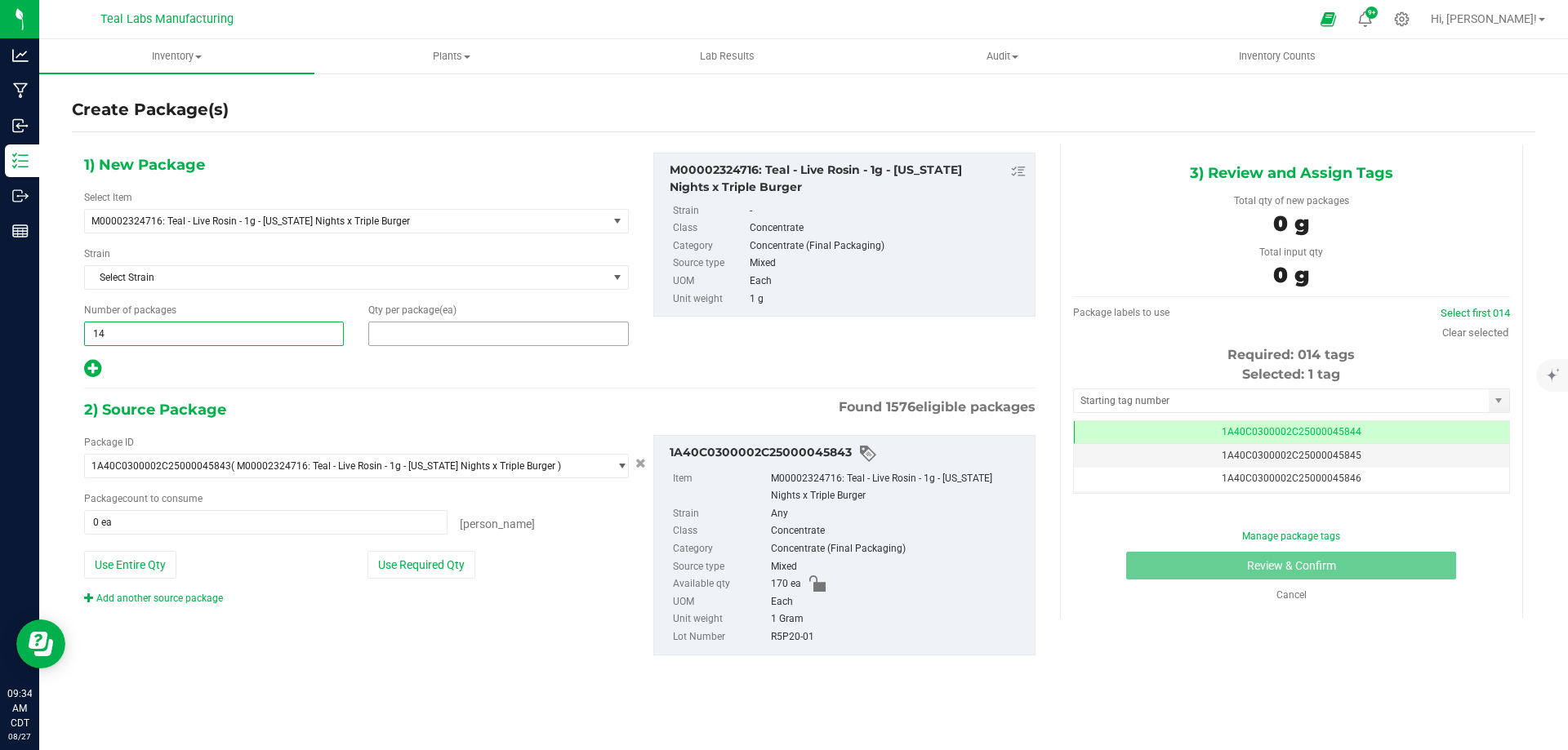
click at [386, 329] on span at bounding box center [498, 333] width 260 height 25
type input "12"
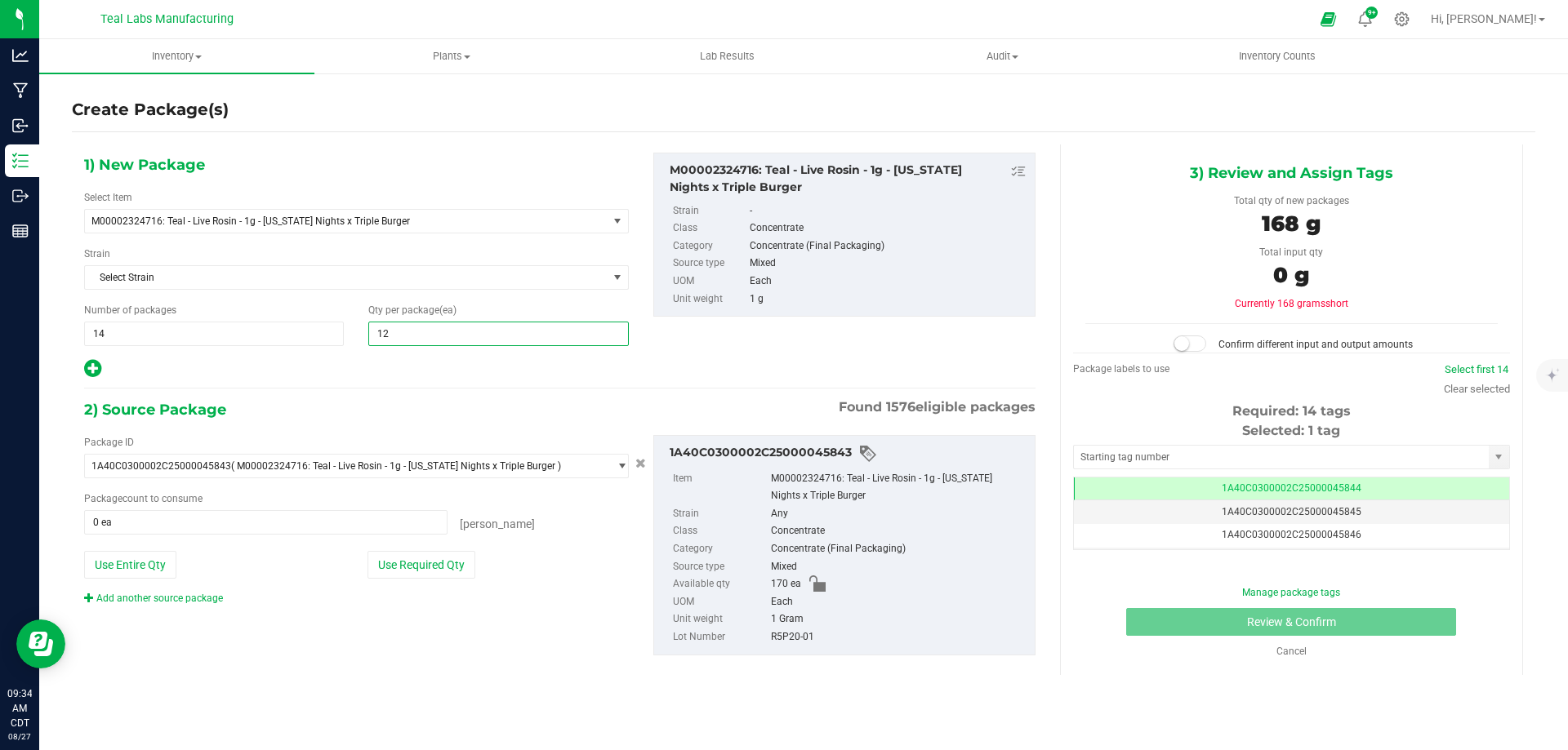
type input "12"
click at [356, 375] on div at bounding box center [355, 368] width 544 height 21
click at [390, 571] on button "Use Required Qty" at bounding box center [421, 565] width 108 height 28
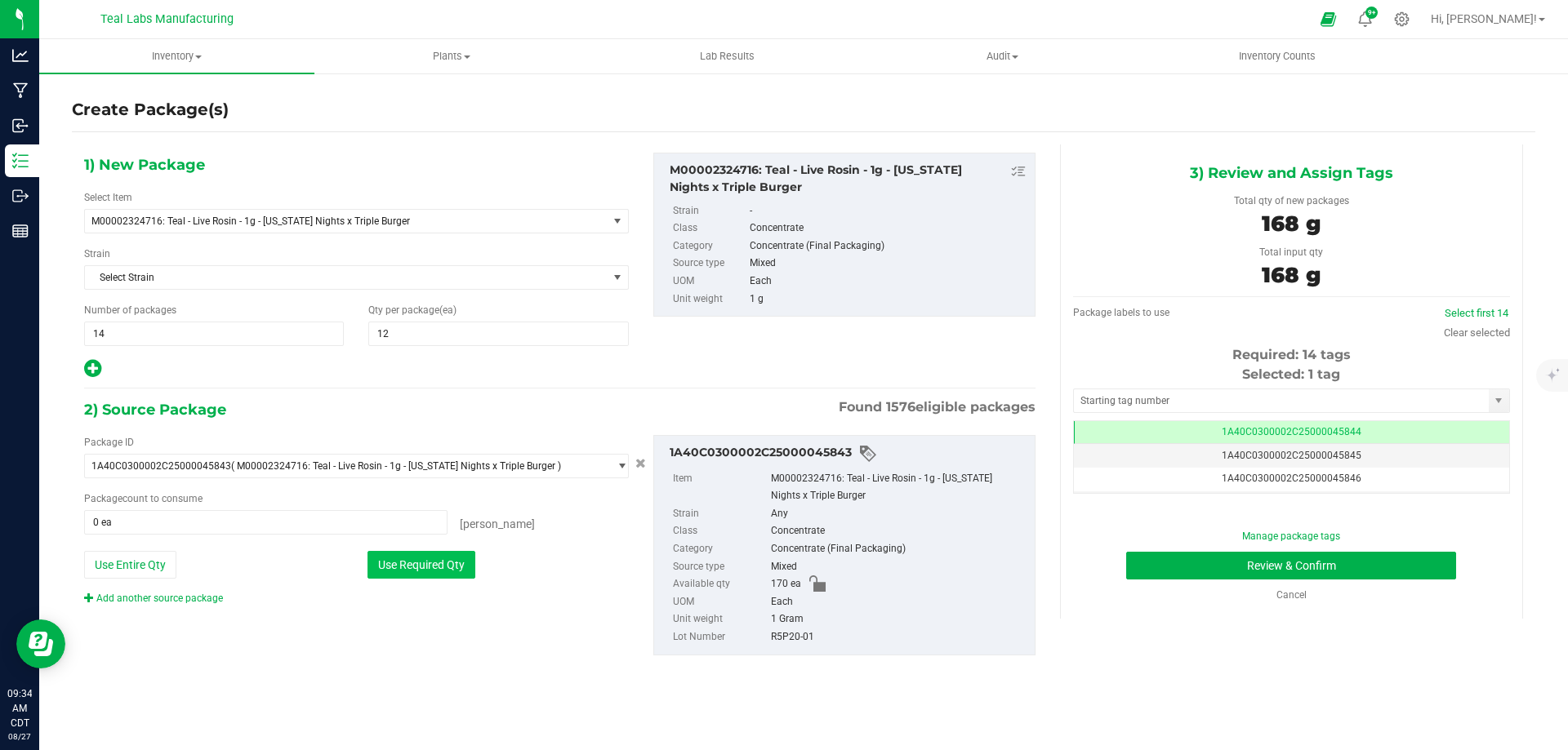
type input "168 ea"
click at [1340, 456] on span "1A40C0300002C25000045845" at bounding box center [1292, 456] width 140 height 11
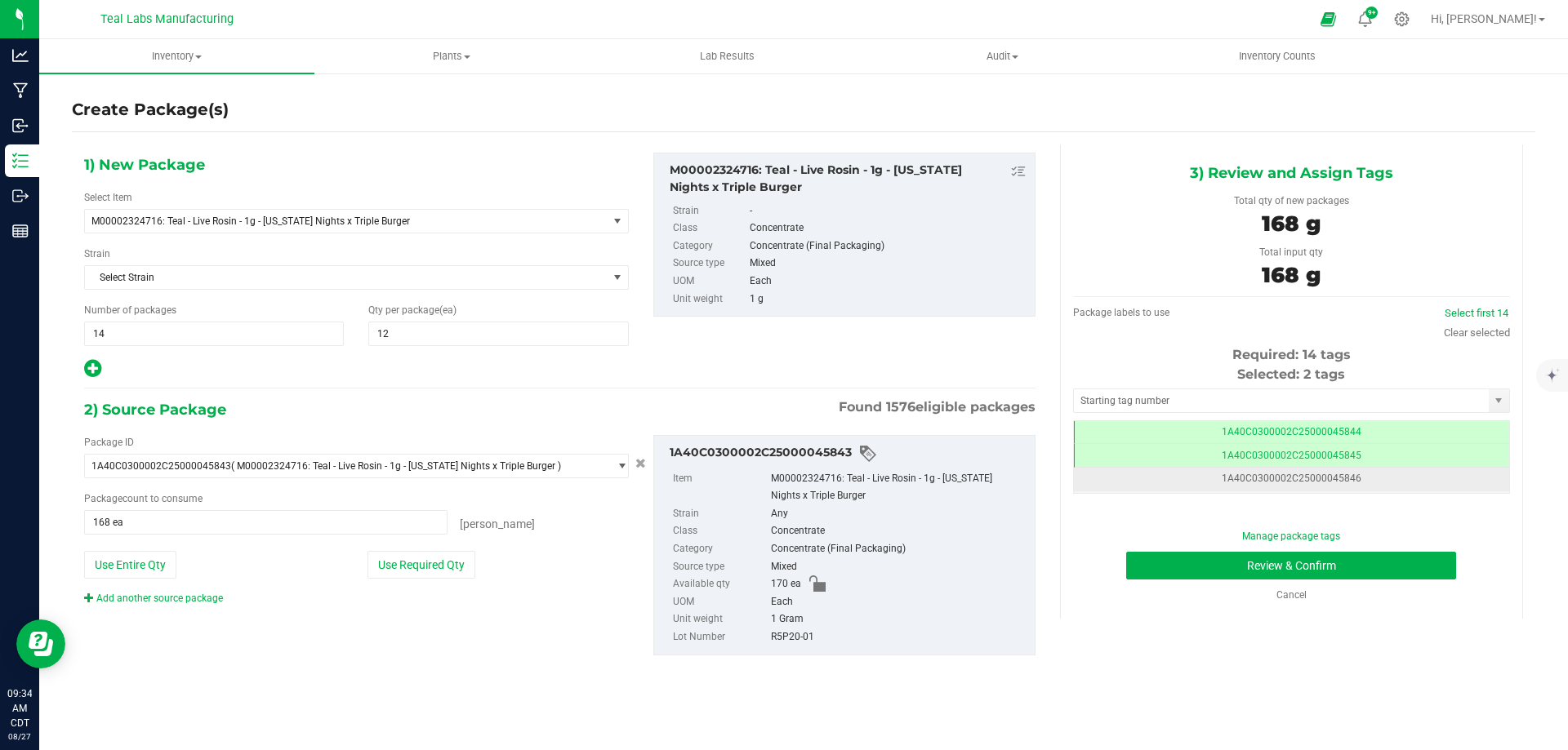
click at [1348, 485] on td "1A40C0300002C25000045846" at bounding box center [1291, 479] width 436 height 24
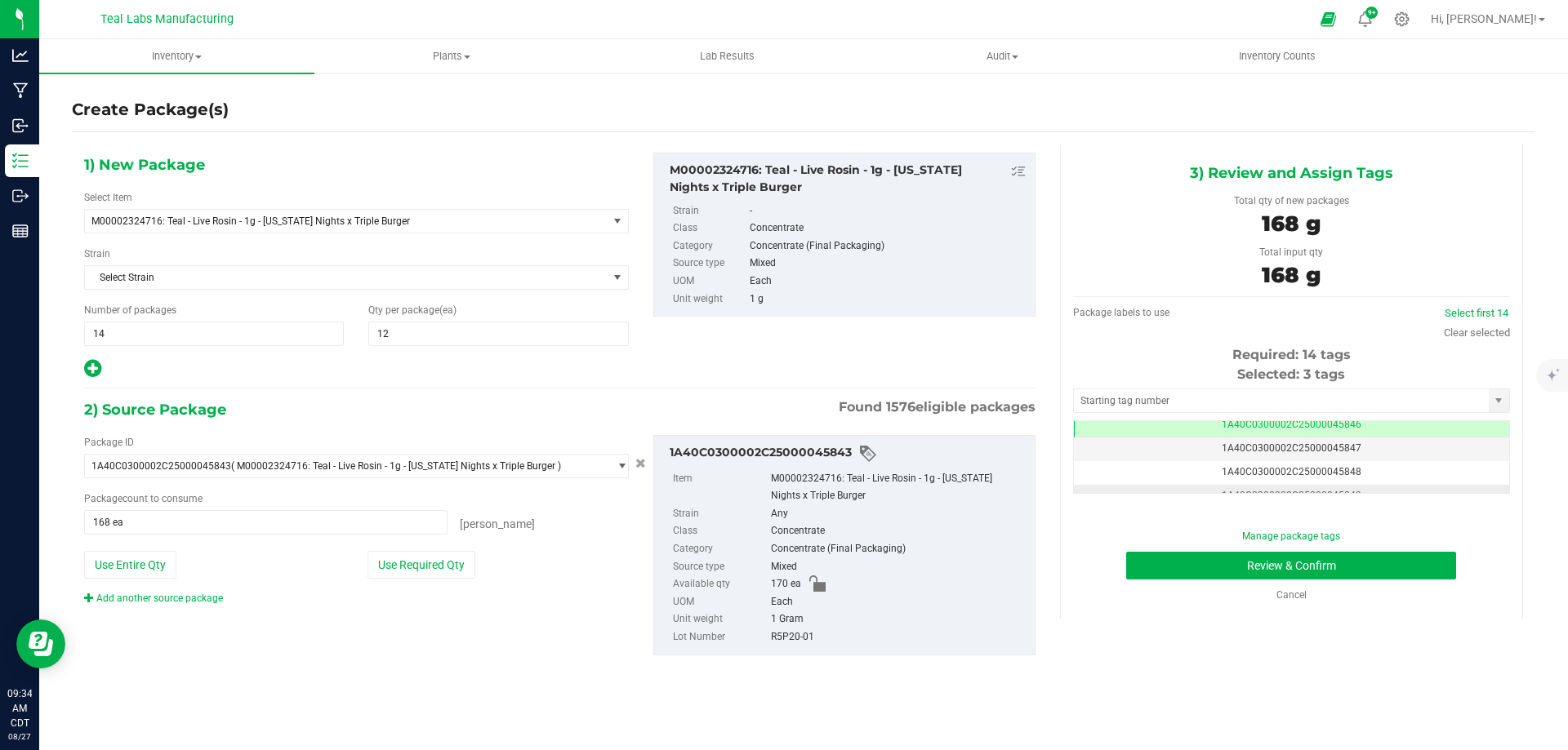
scroll to position [65, 0]
click at [1355, 437] on td "1A40C0300002C25000045847" at bounding box center [1291, 438] width 436 height 24
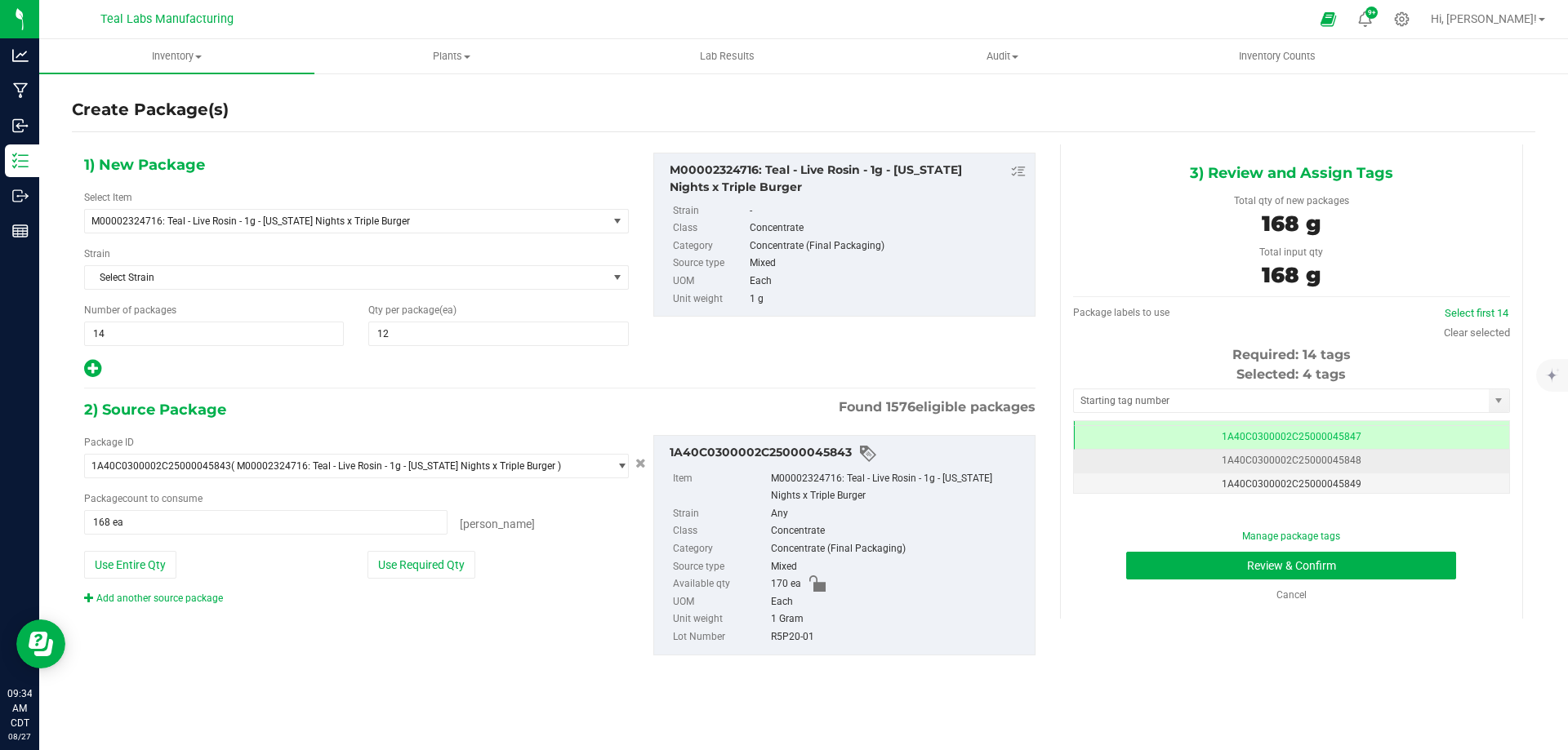
click at [1351, 458] on span "1A40C0300002C25000045848" at bounding box center [1292, 460] width 140 height 11
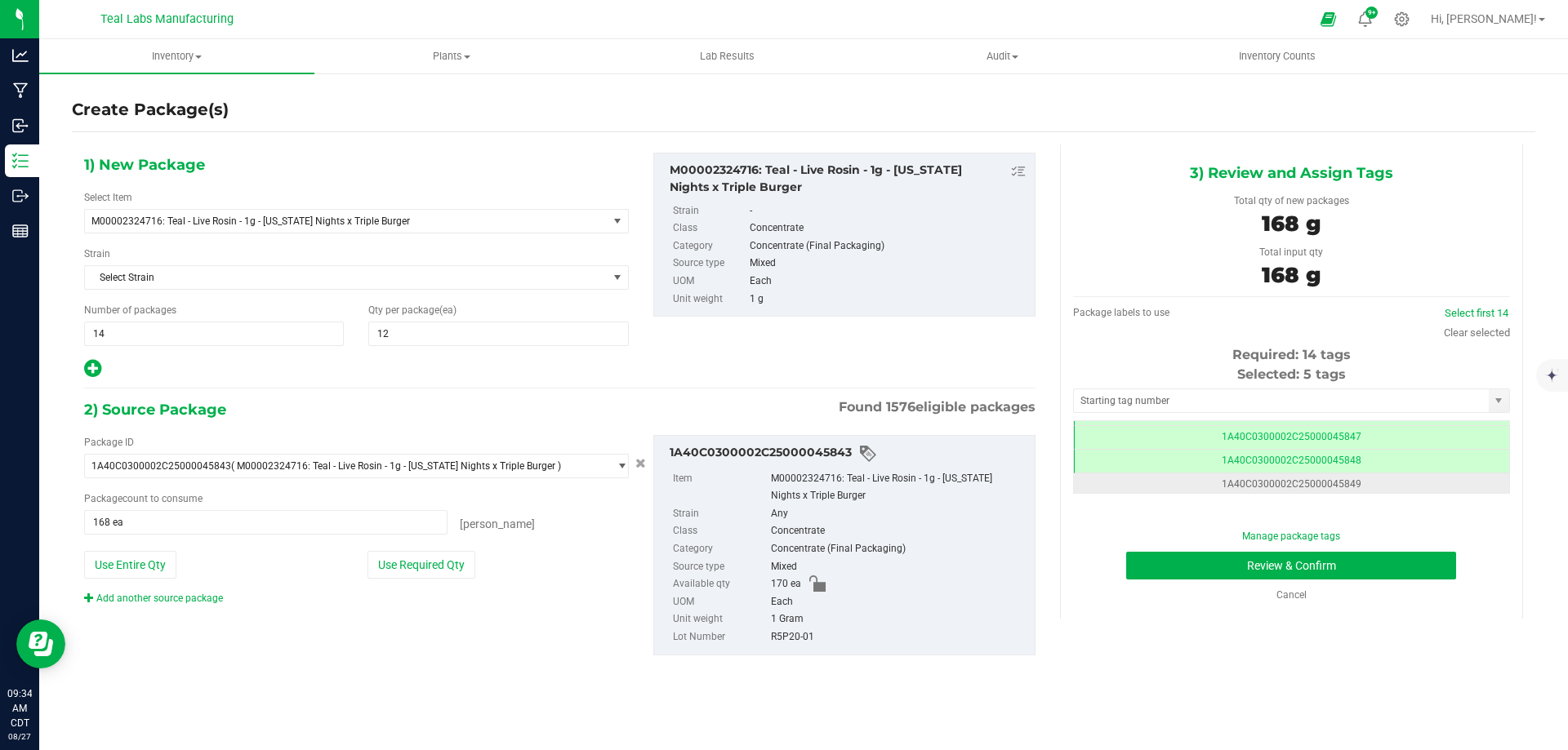
click at [1355, 486] on td "1A40C0300002C25000045849" at bounding box center [1291, 485] width 436 height 24
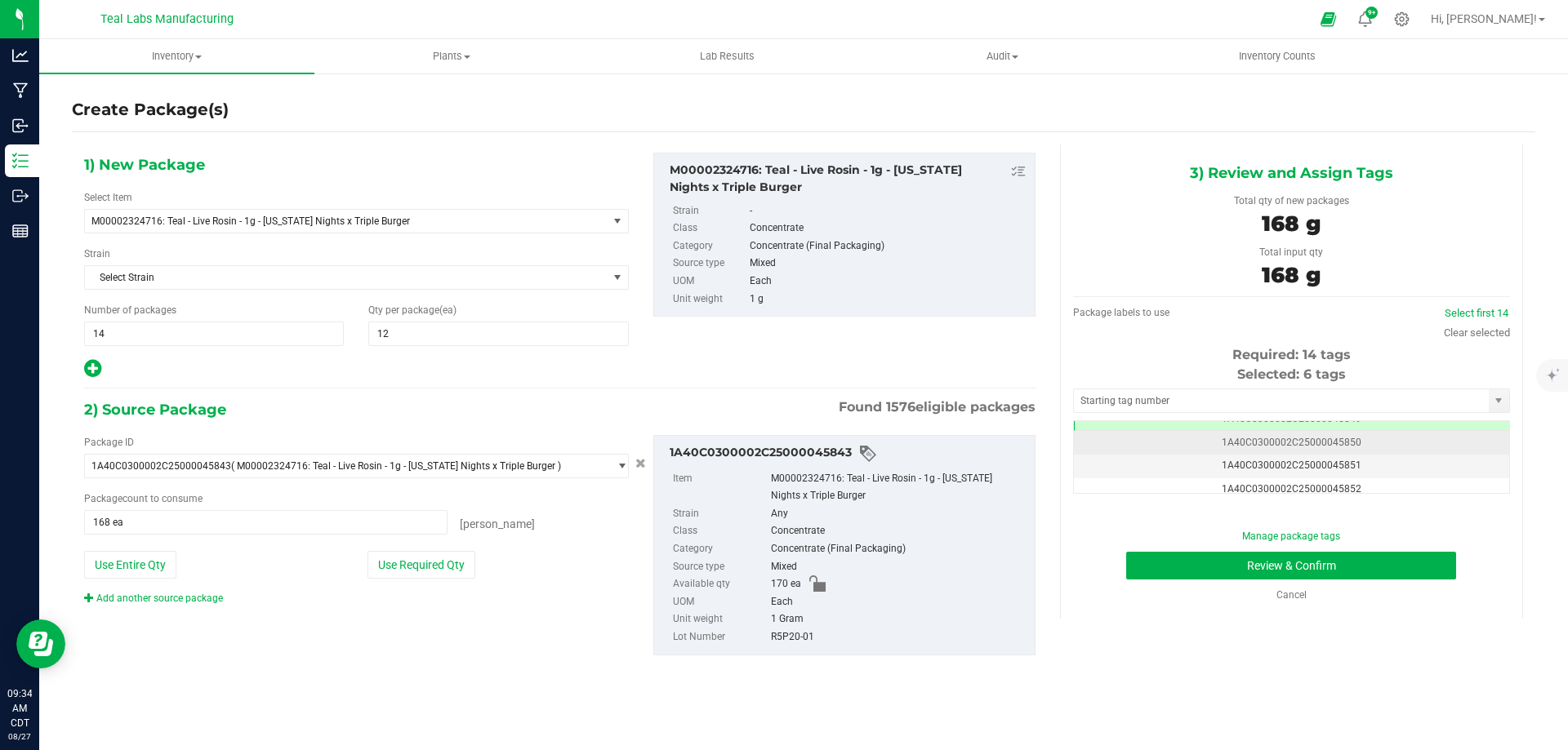
click at [1374, 445] on td "1A40C0300002C25000045850" at bounding box center [1291, 443] width 436 height 24
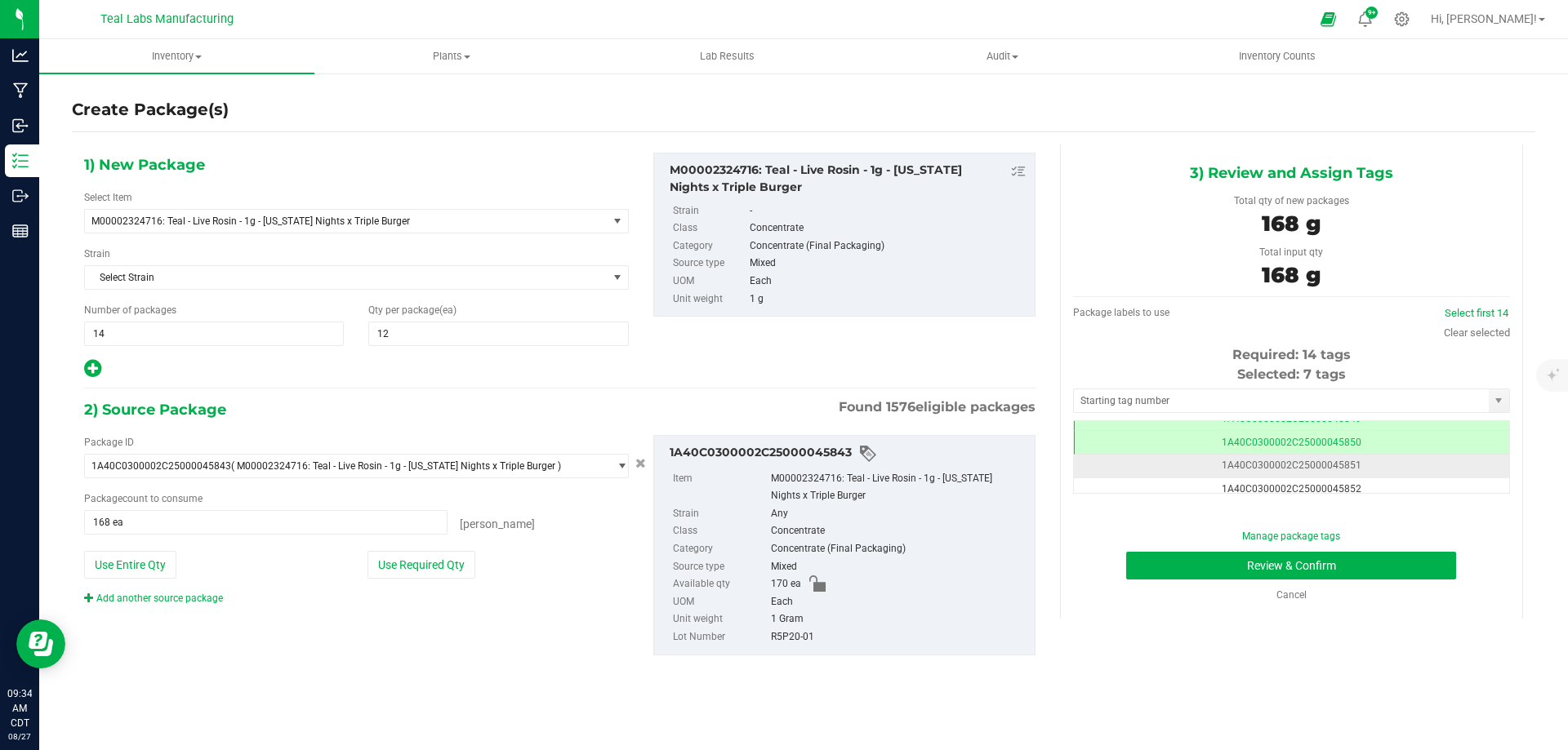
click at [1371, 464] on td "1A40C0300002C25000045851" at bounding box center [1291, 467] width 436 height 24
click at [1367, 484] on td "1A40C0300002C25000045852" at bounding box center [1291, 490] width 436 height 24
click at [1340, 452] on span "1A40C0300002C25000045853" at bounding box center [1292, 447] width 140 height 11
click at [1340, 470] on span "1A40C0300002C25000045854" at bounding box center [1292, 470] width 140 height 11
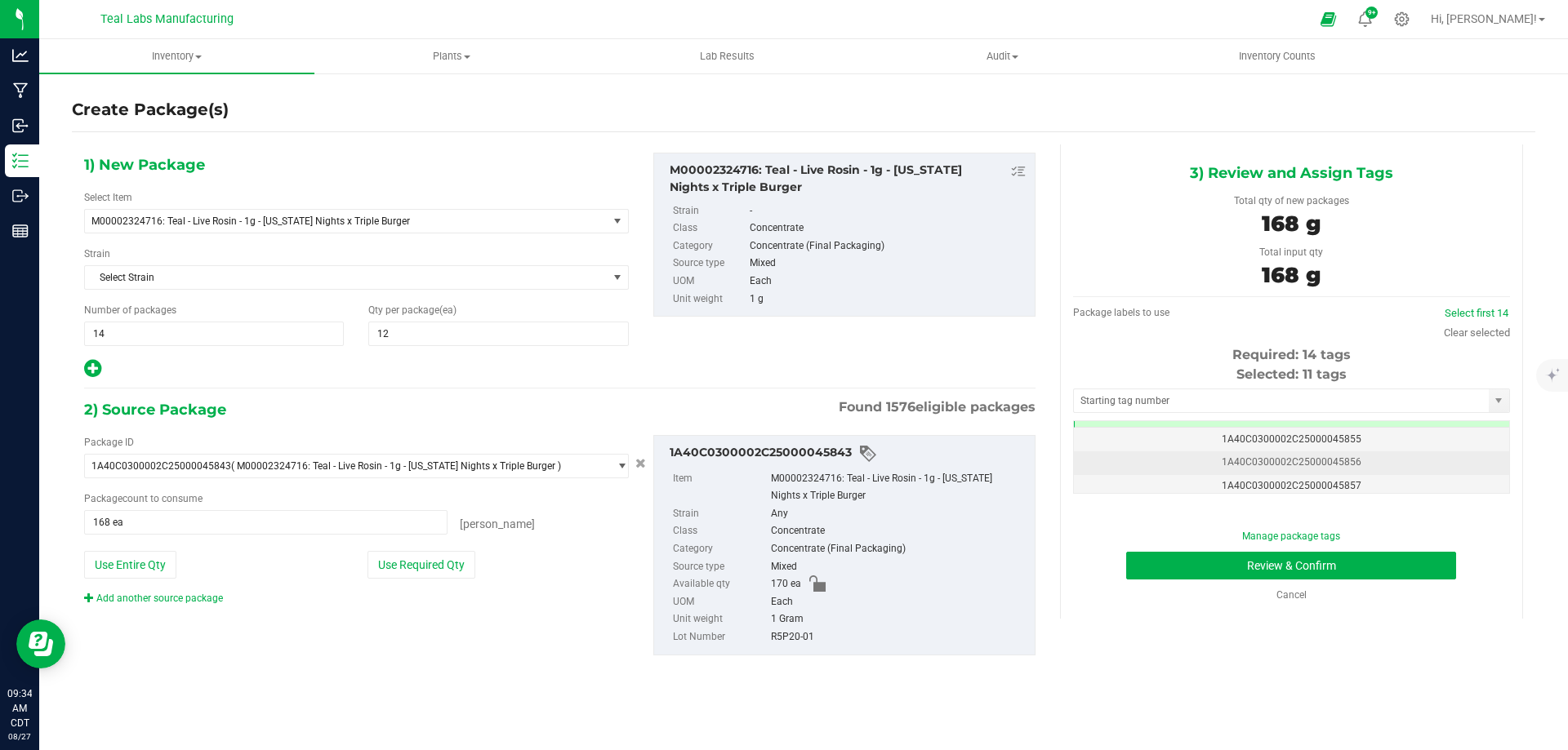
scroll to position [261, 0]
click at [1374, 431] on td "1A40C0300002C25000045855" at bounding box center [1291, 430] width 436 height 24
click at [1374, 454] on td "1A40C0300002C25000045856" at bounding box center [1291, 454] width 436 height 24
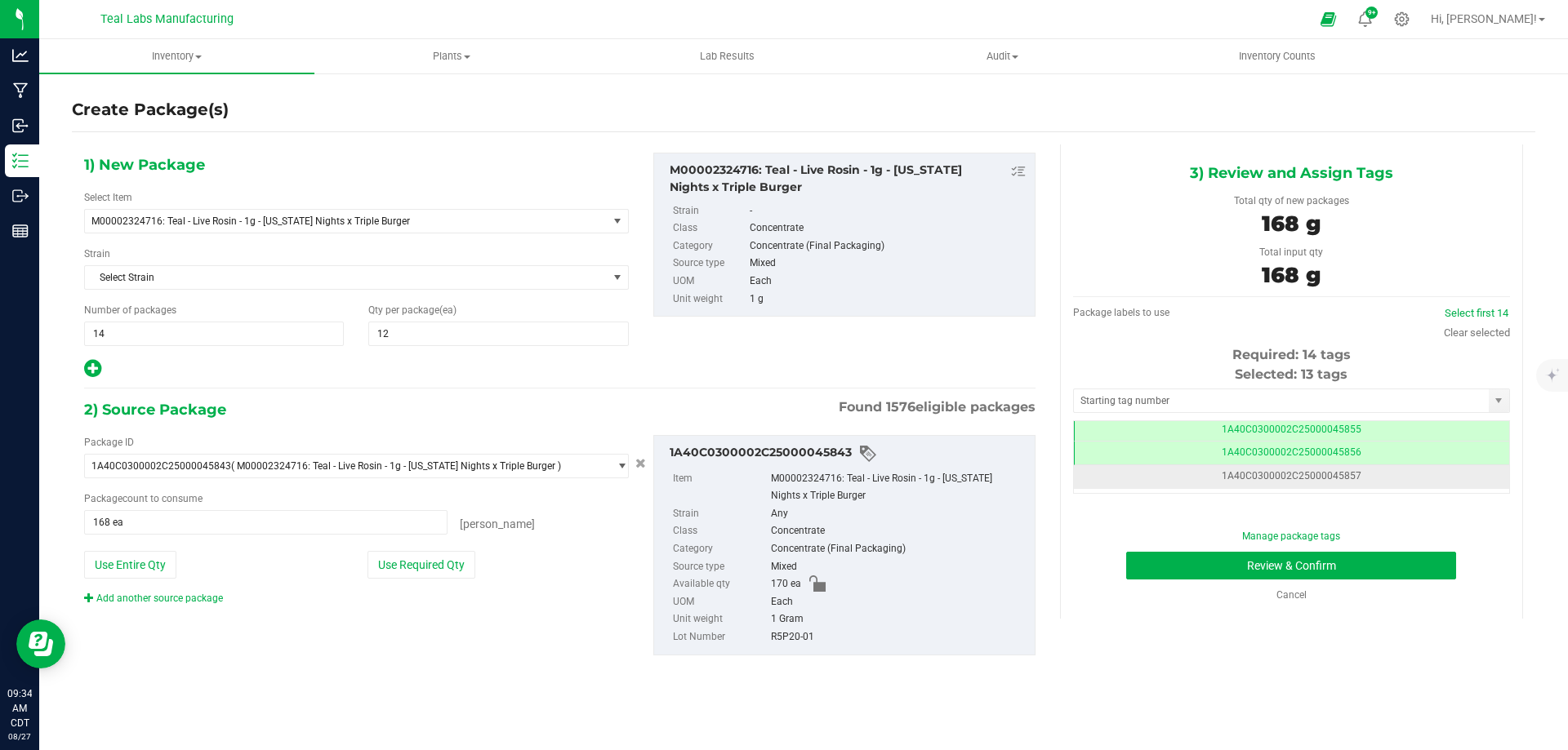
click at [1359, 472] on td "1A40C0300002C25000045857" at bounding box center [1291, 477] width 436 height 24
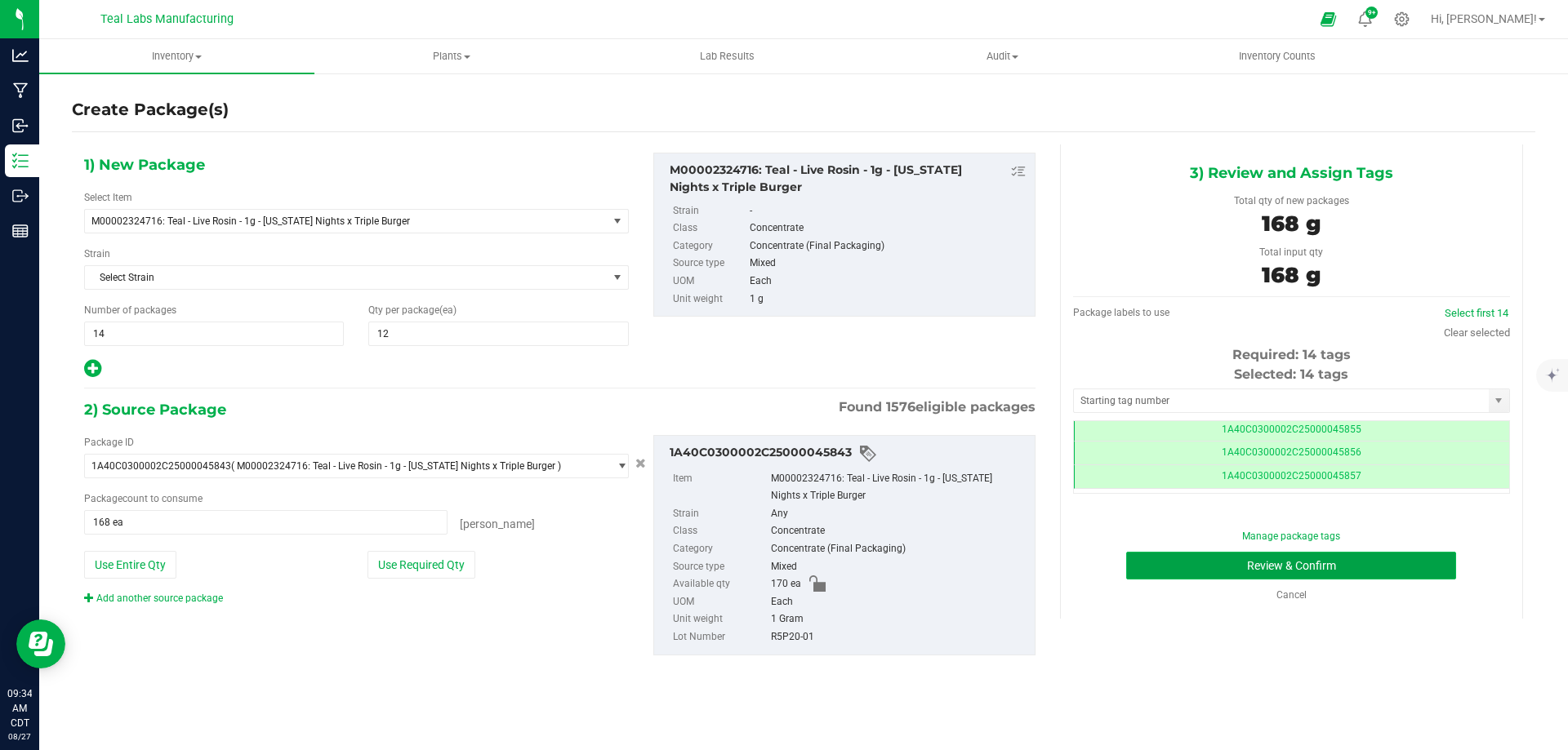
click at [1186, 565] on button "Review & Confirm" at bounding box center [1291, 565] width 330 height 28
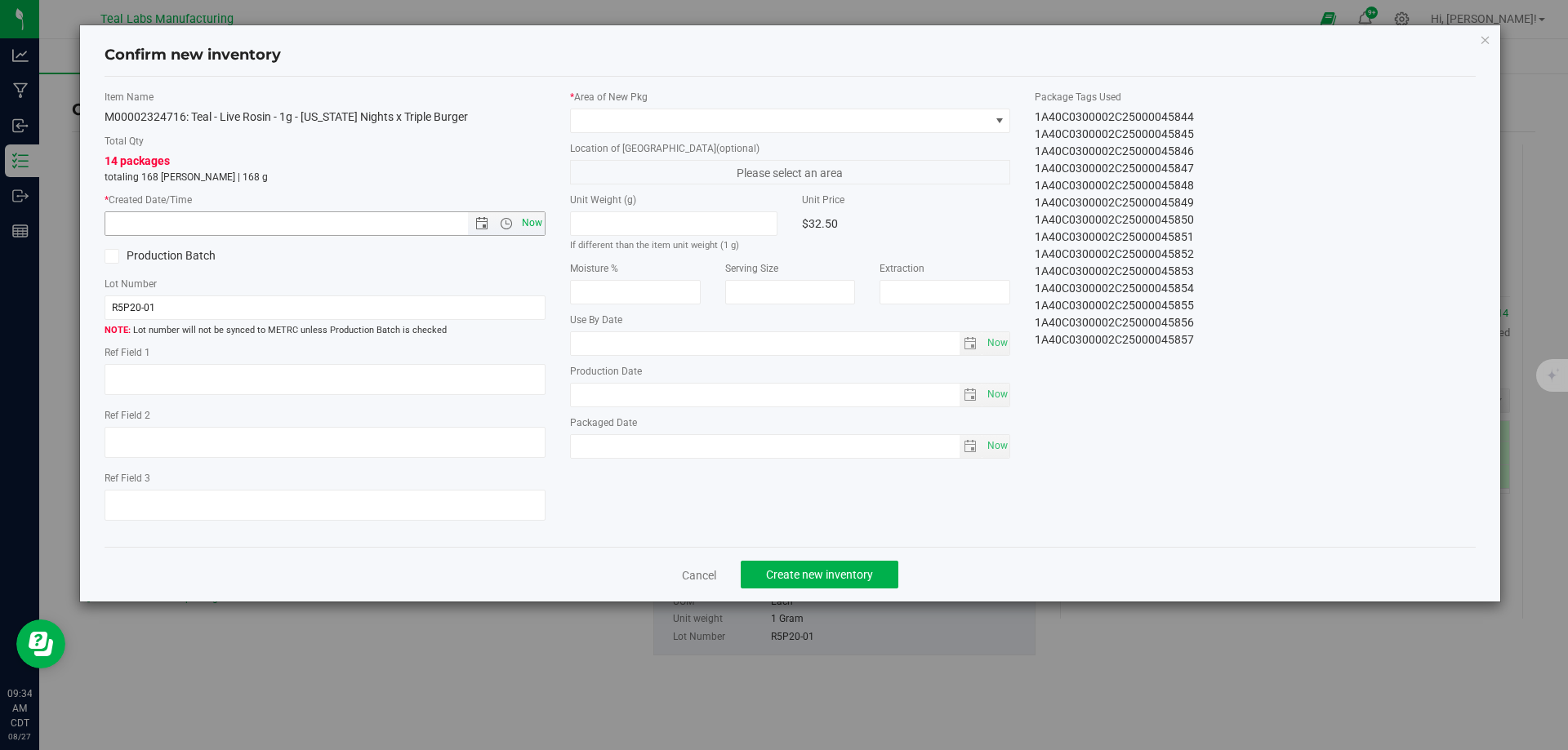
click at [537, 220] on span "Now" at bounding box center [531, 224] width 28 height 24
type input "[DATE] 9:34 AM"
click at [632, 119] on span at bounding box center [780, 121] width 419 height 23
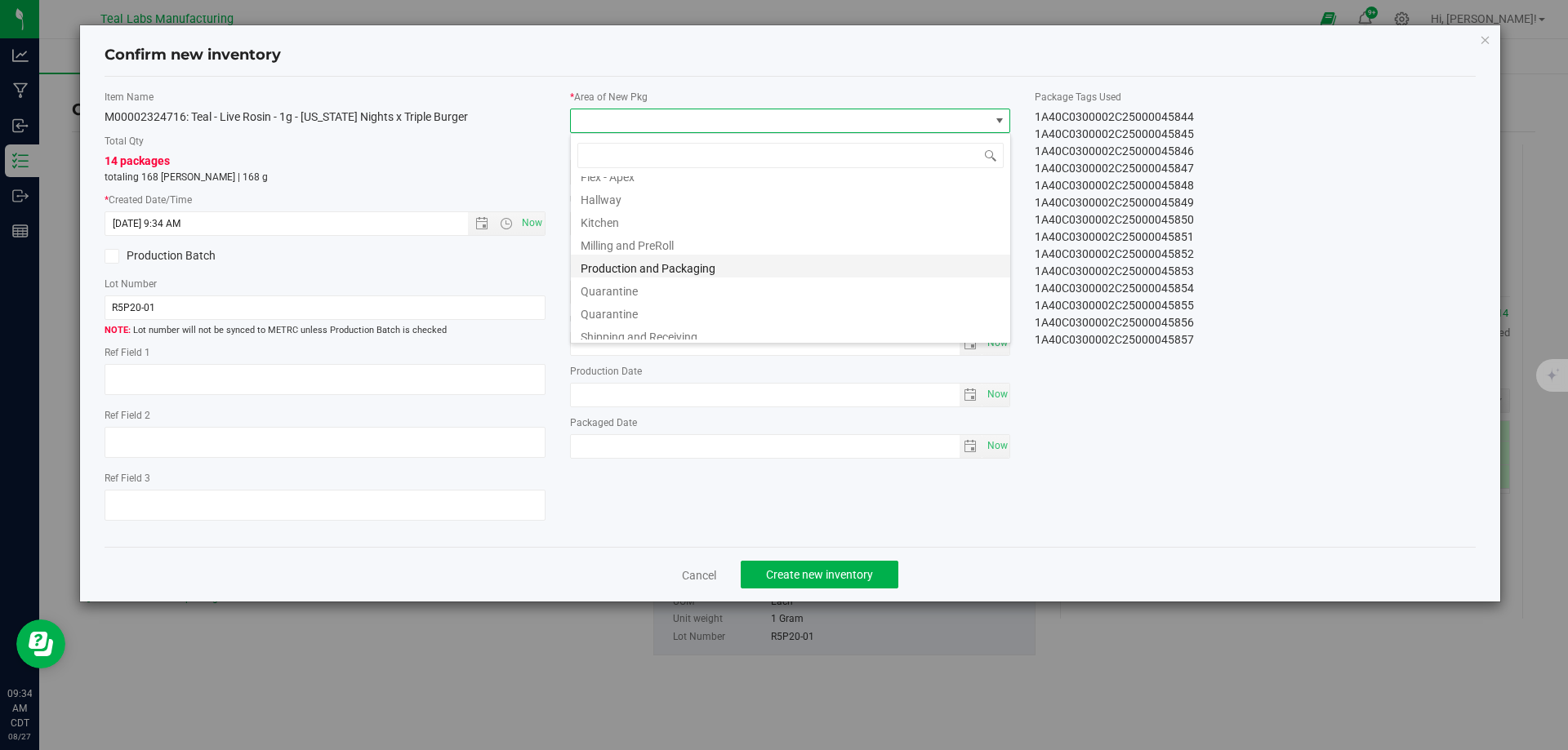
click at [685, 264] on li "Production and Packaging" at bounding box center [790, 266] width 439 height 23
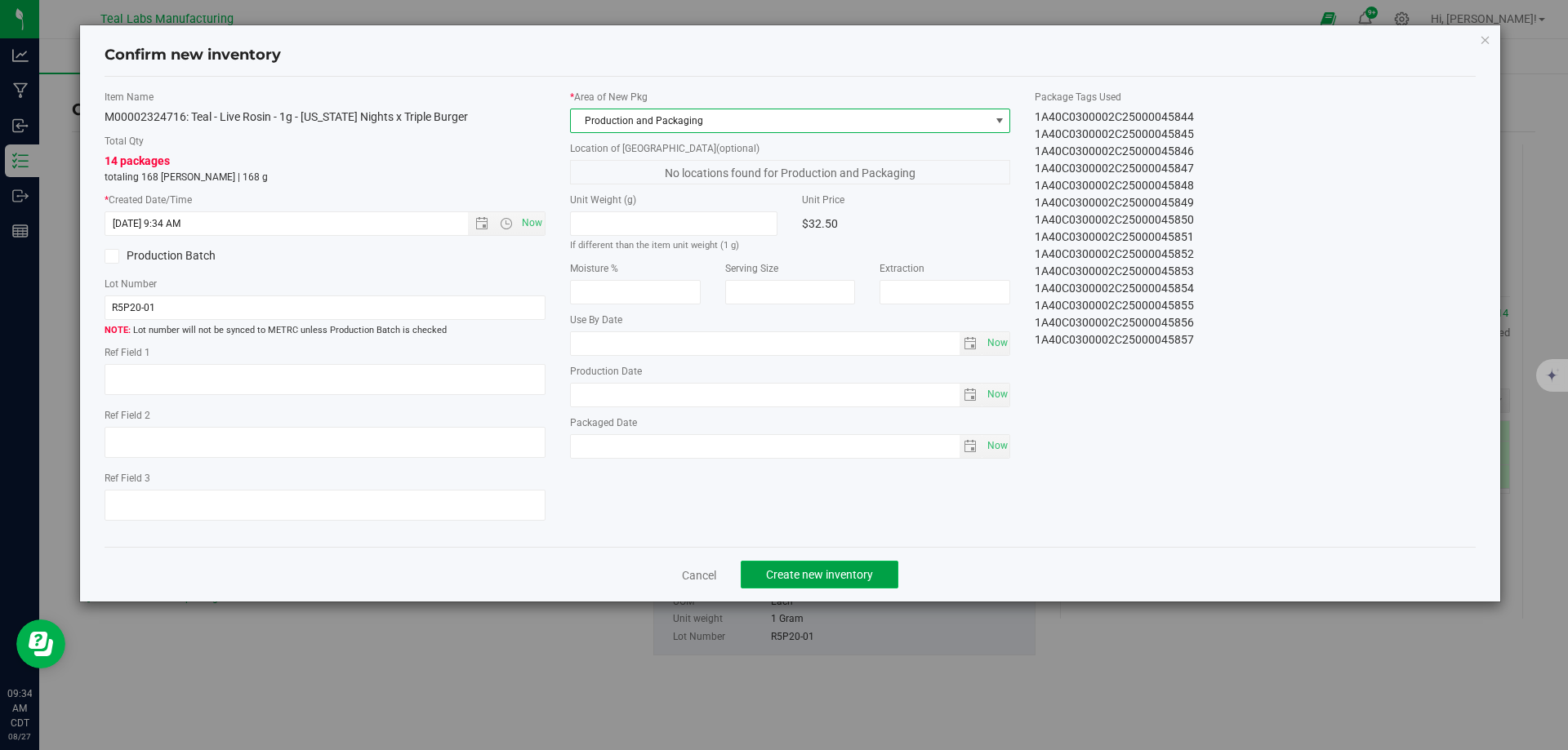
click at [808, 571] on span "Create new inventory" at bounding box center [819, 574] width 107 height 13
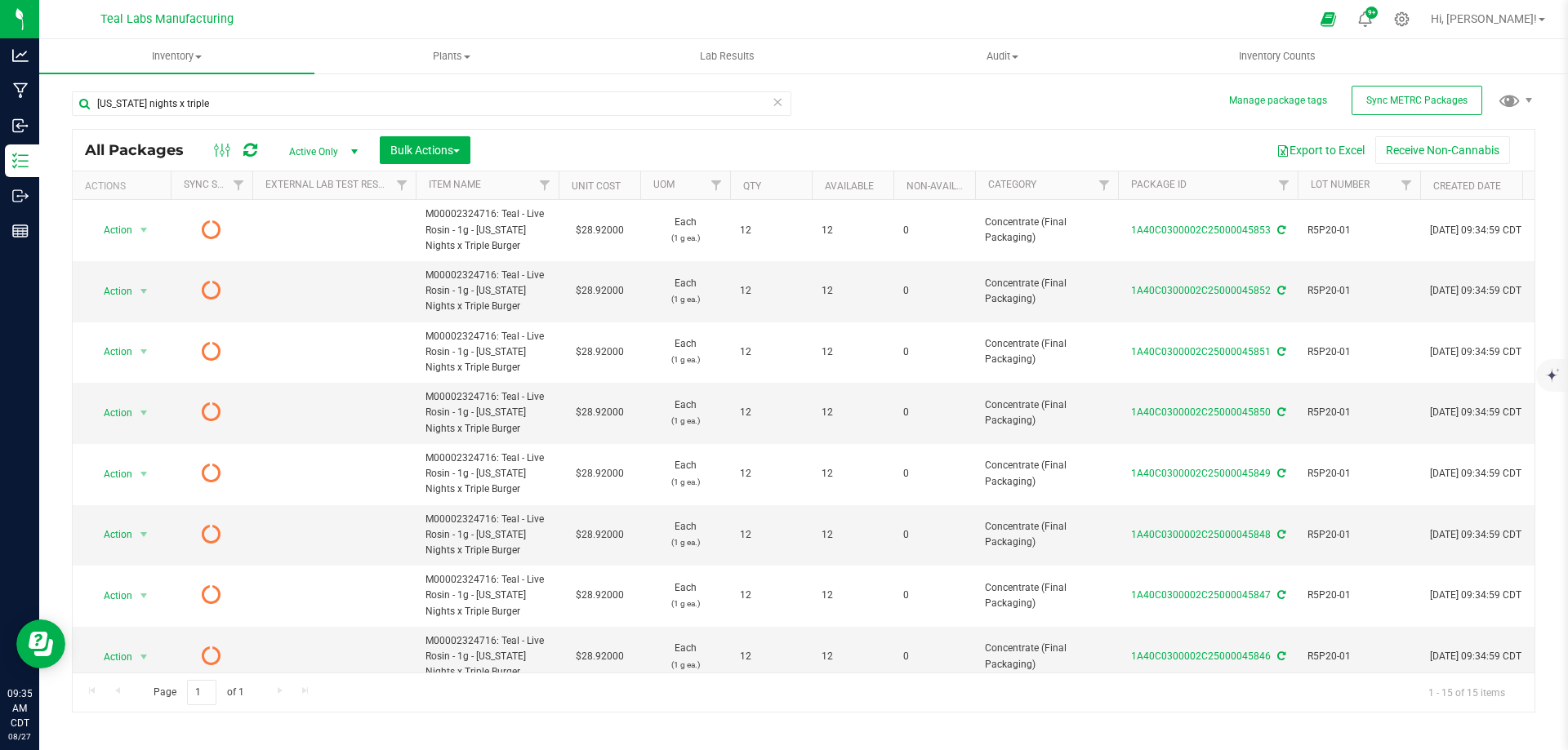
scroll to position [452, 0]
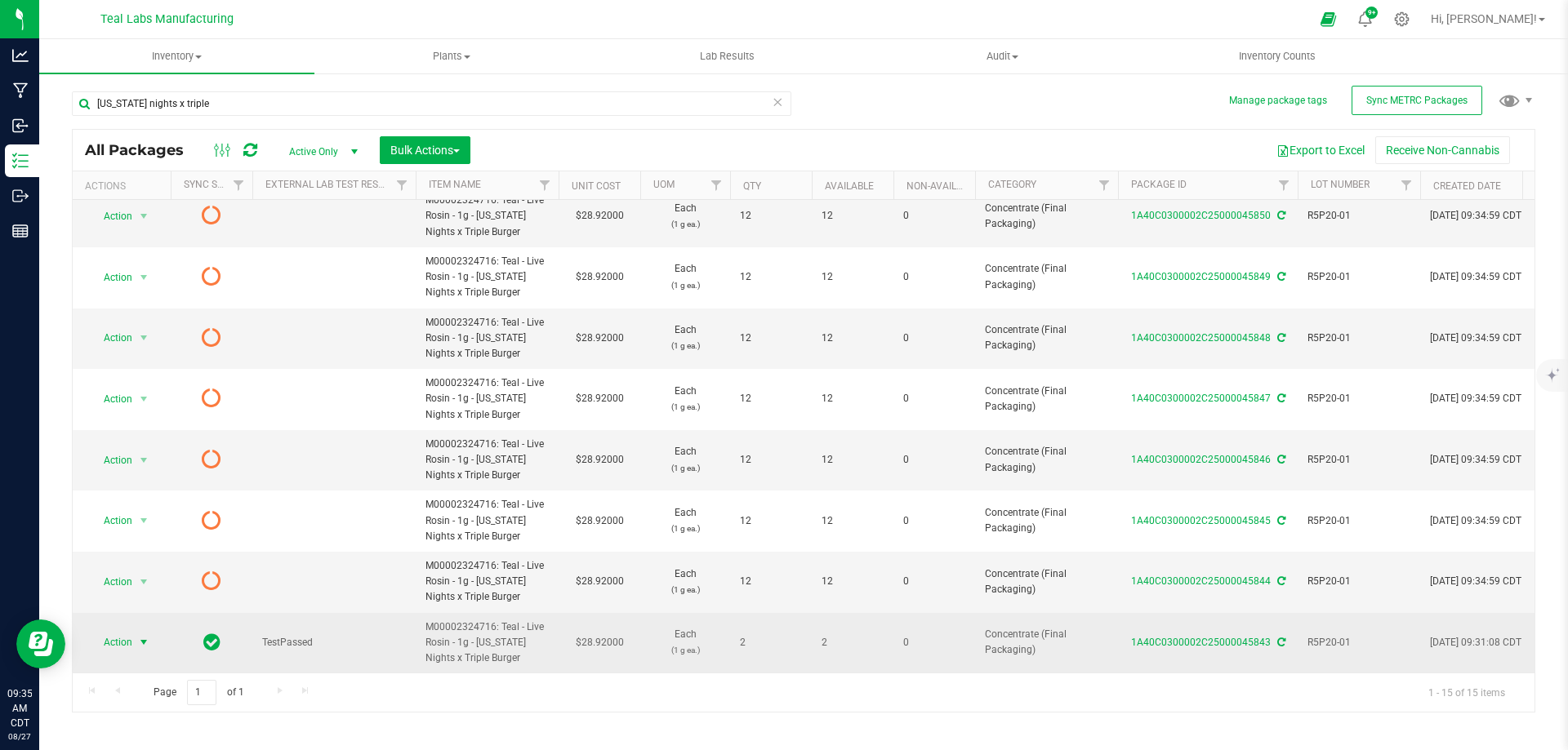
click at [142, 636] on span "select" at bounding box center [144, 642] width 13 height 13
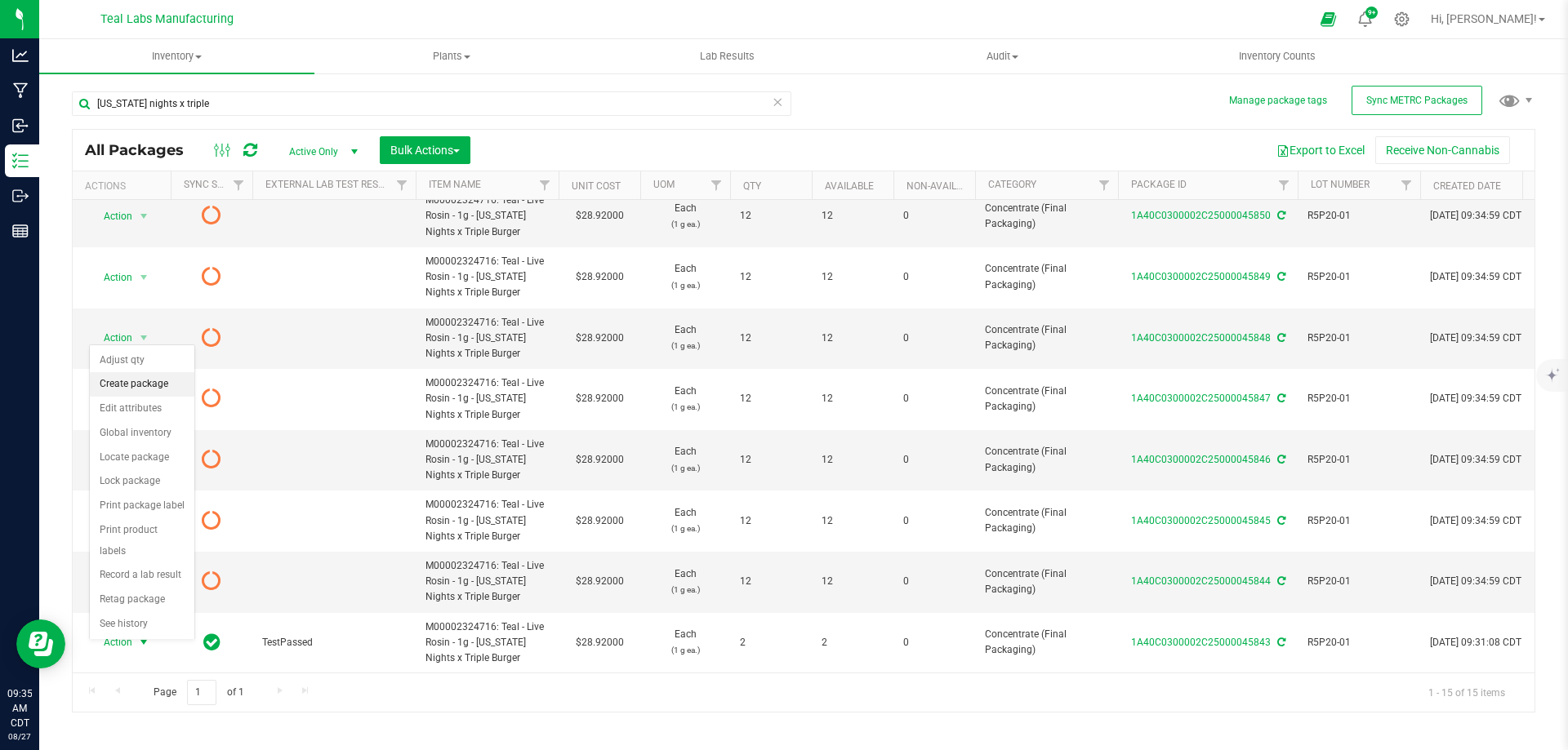
click at [140, 385] on li "Create package" at bounding box center [143, 384] width 105 height 25
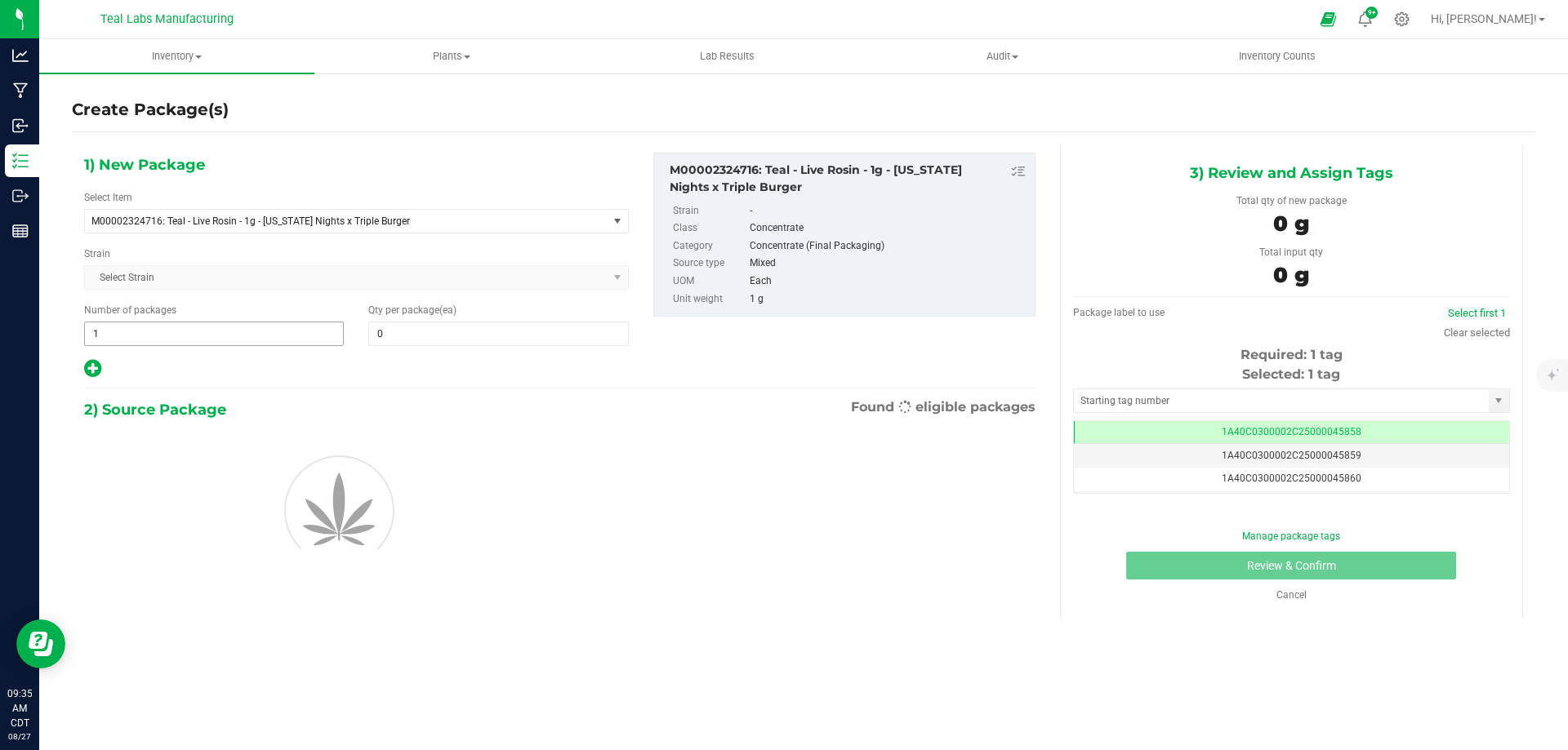
type input "0"
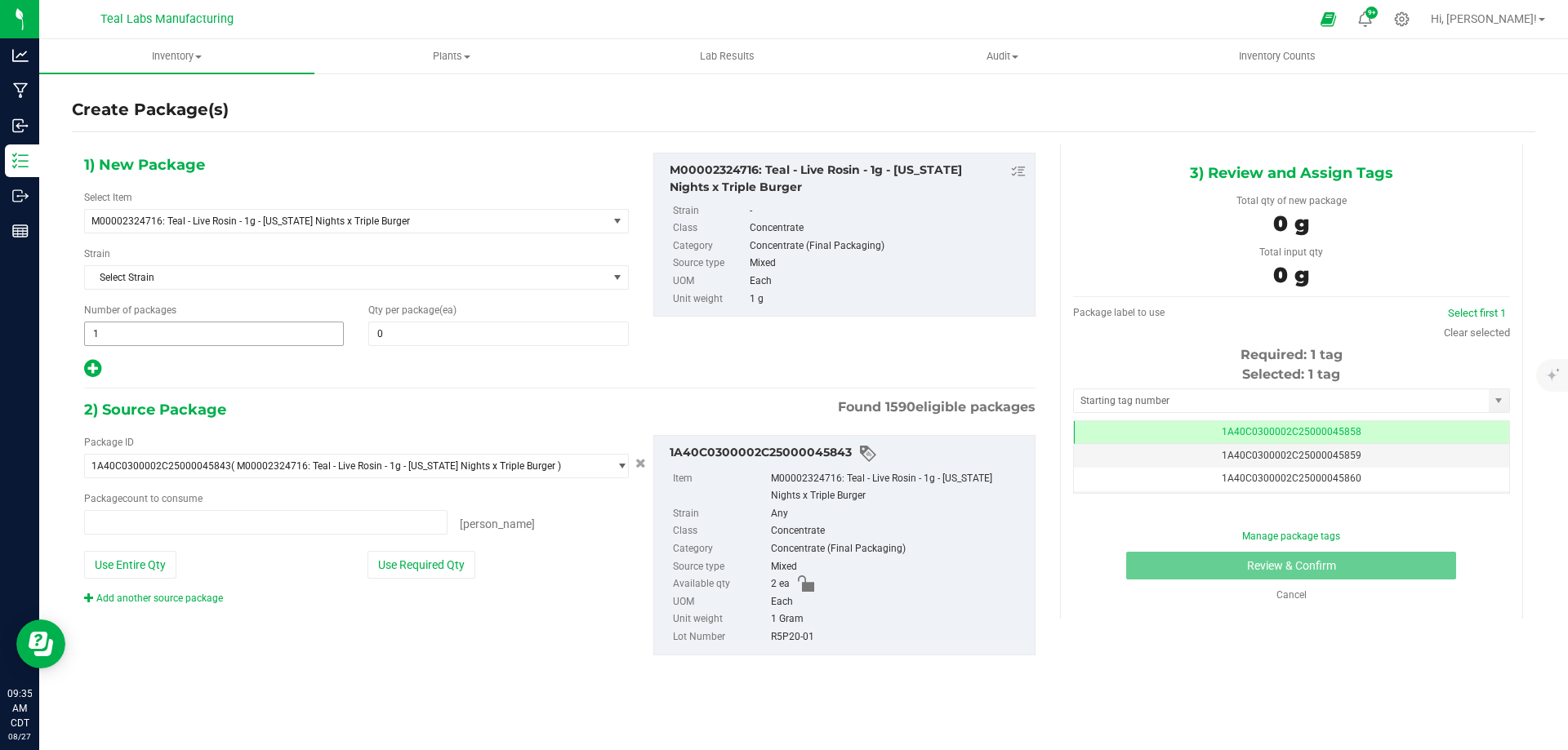
type input "0 ea"
click at [215, 329] on span "1 1" at bounding box center [214, 333] width 260 height 25
click at [215, 329] on input "1" at bounding box center [214, 333] width 258 height 23
type input "2"
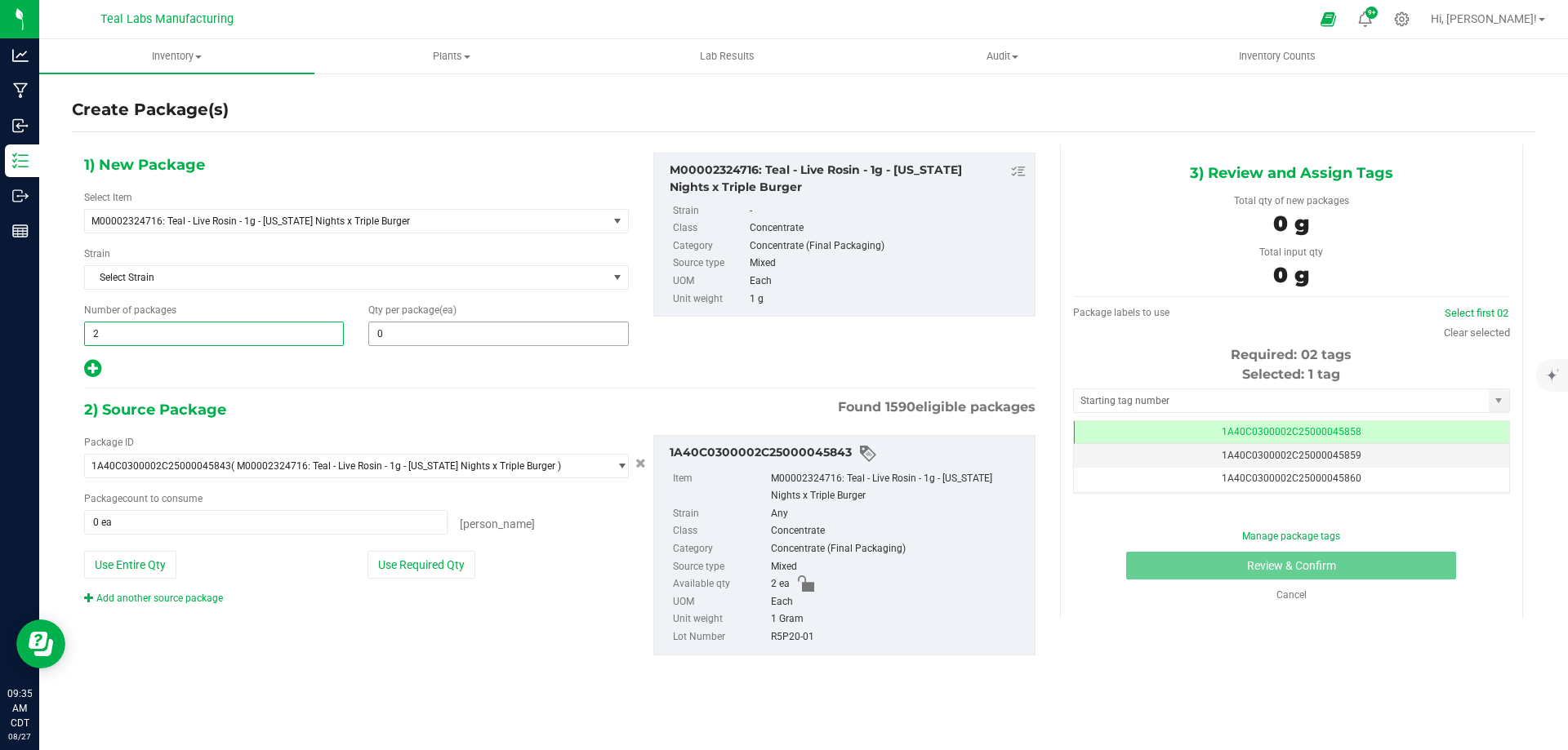
click at [380, 334] on span "0 0" at bounding box center [498, 333] width 260 height 25
click at [380, 333] on input "text" at bounding box center [498, 333] width 258 height 23
type input "1"
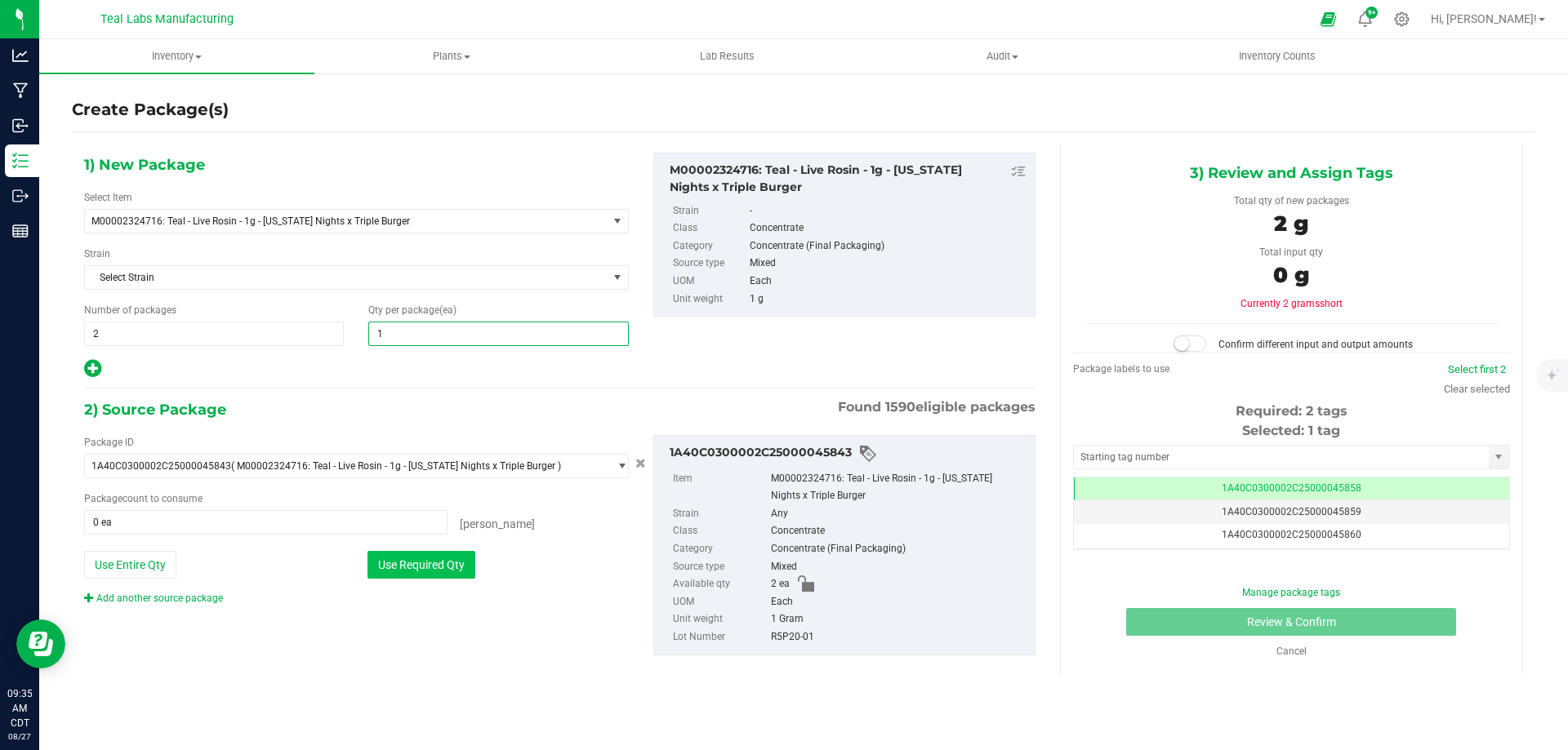
type input "1"
click at [403, 574] on button "Use Required Qty" at bounding box center [421, 565] width 108 height 28
type input "2 ea"
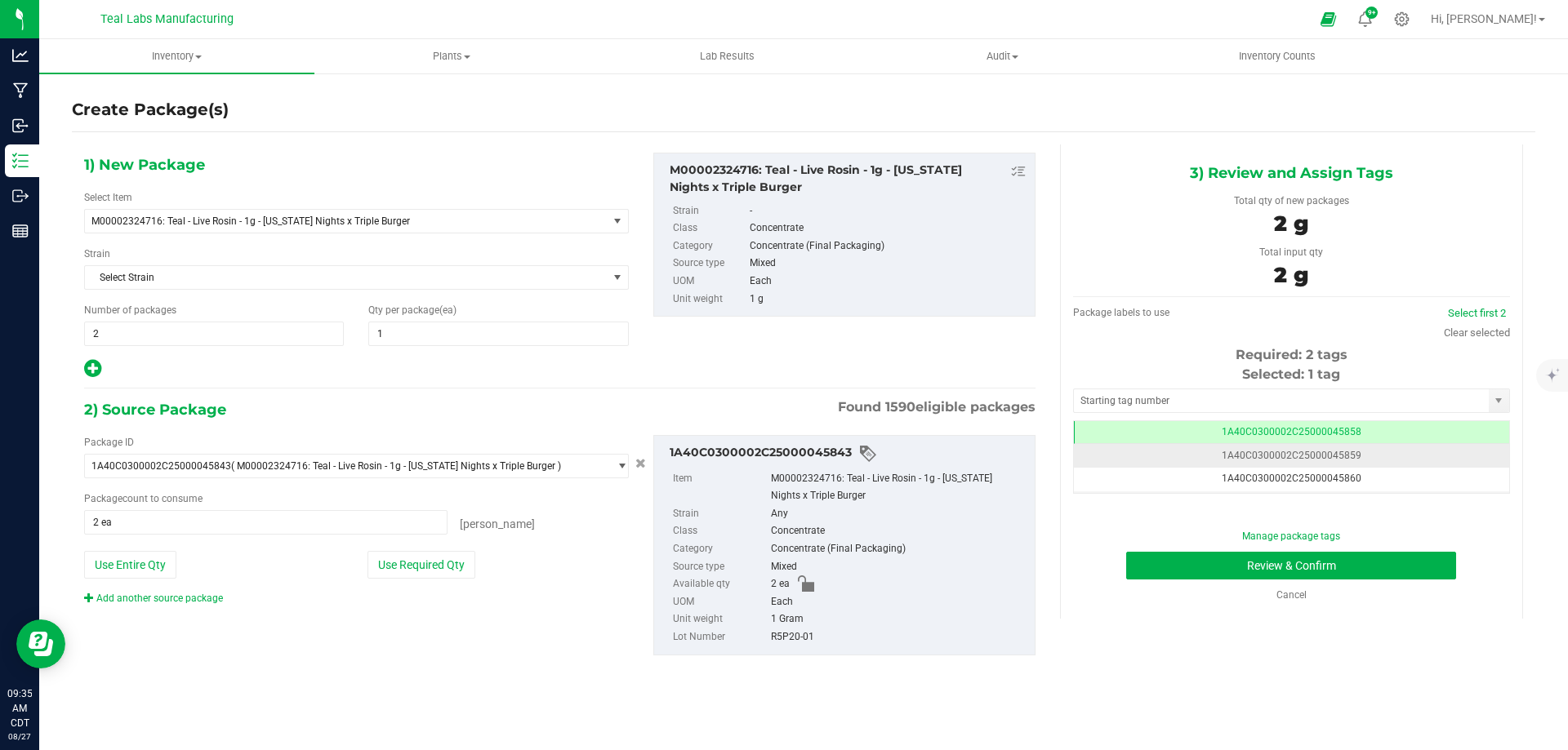
click at [1322, 450] on span "1A40C0300002C25000045859" at bounding box center [1292, 456] width 140 height 11
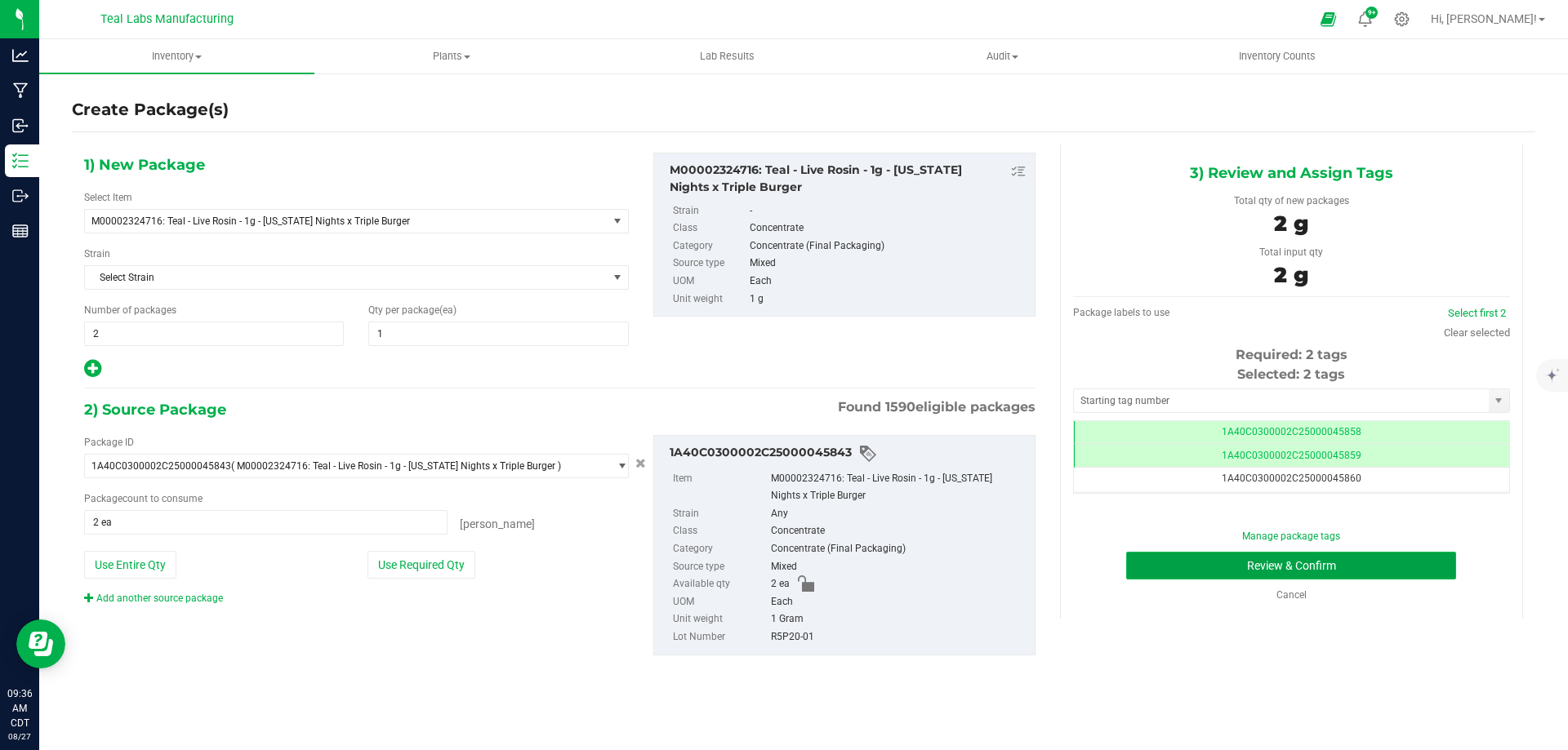
click at [1222, 560] on button "Review & Confirm" at bounding box center [1291, 565] width 330 height 28
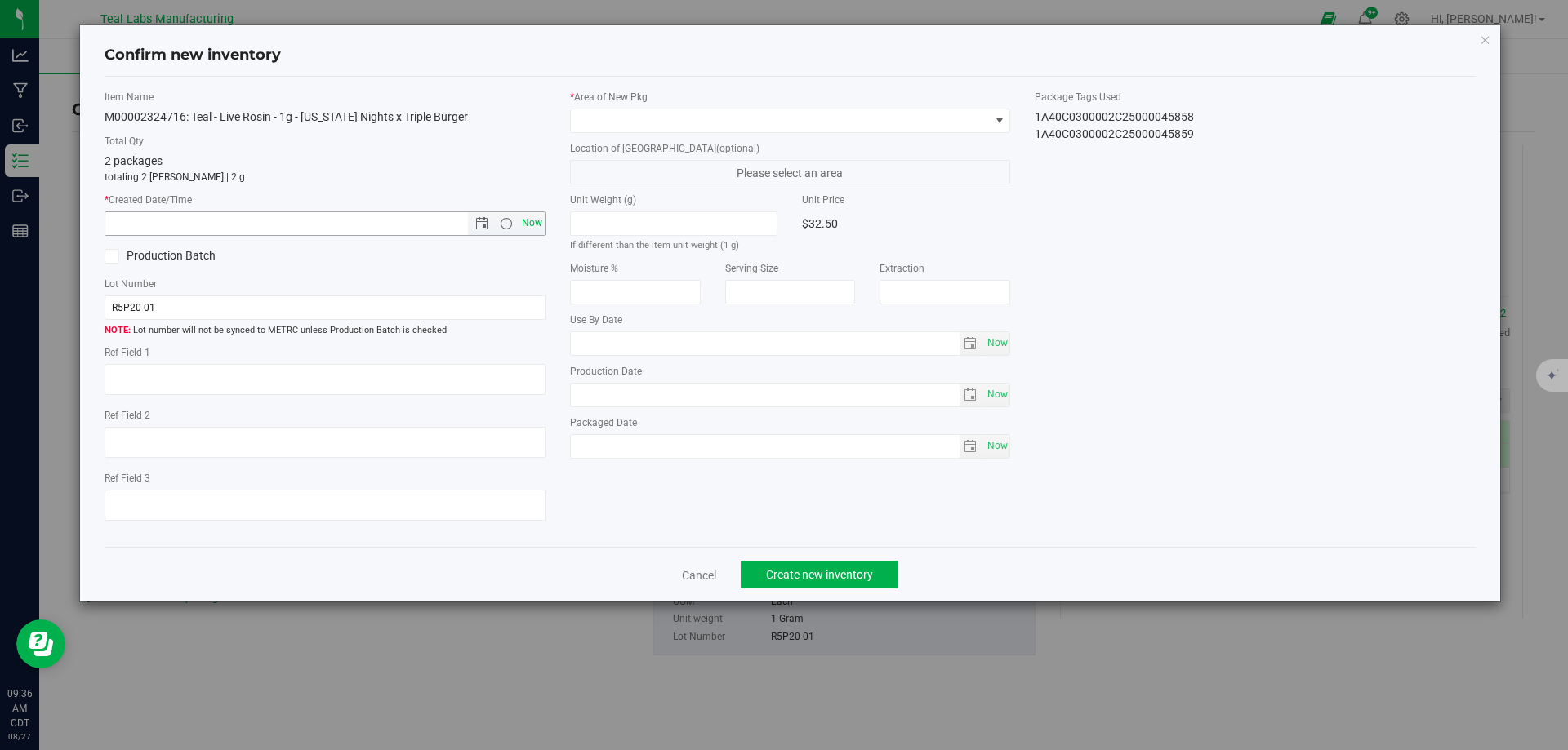
click at [537, 222] on span "Now" at bounding box center [531, 224] width 28 height 24
type input "[DATE] 9:36 AM"
click at [658, 126] on span at bounding box center [780, 121] width 419 height 23
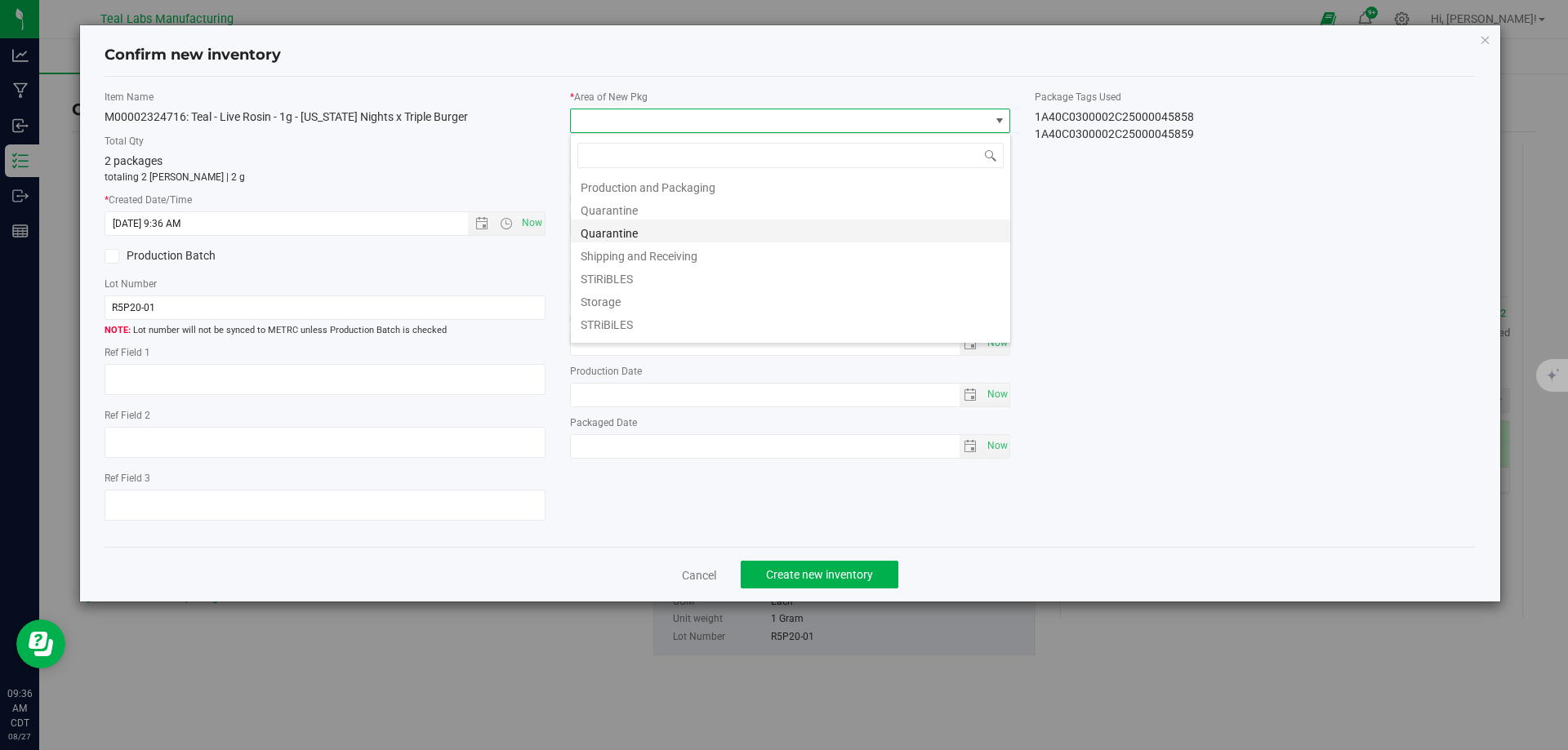
scroll to position [163, 0]
click at [668, 178] on li "Production and Packaging" at bounding box center [790, 184] width 439 height 23
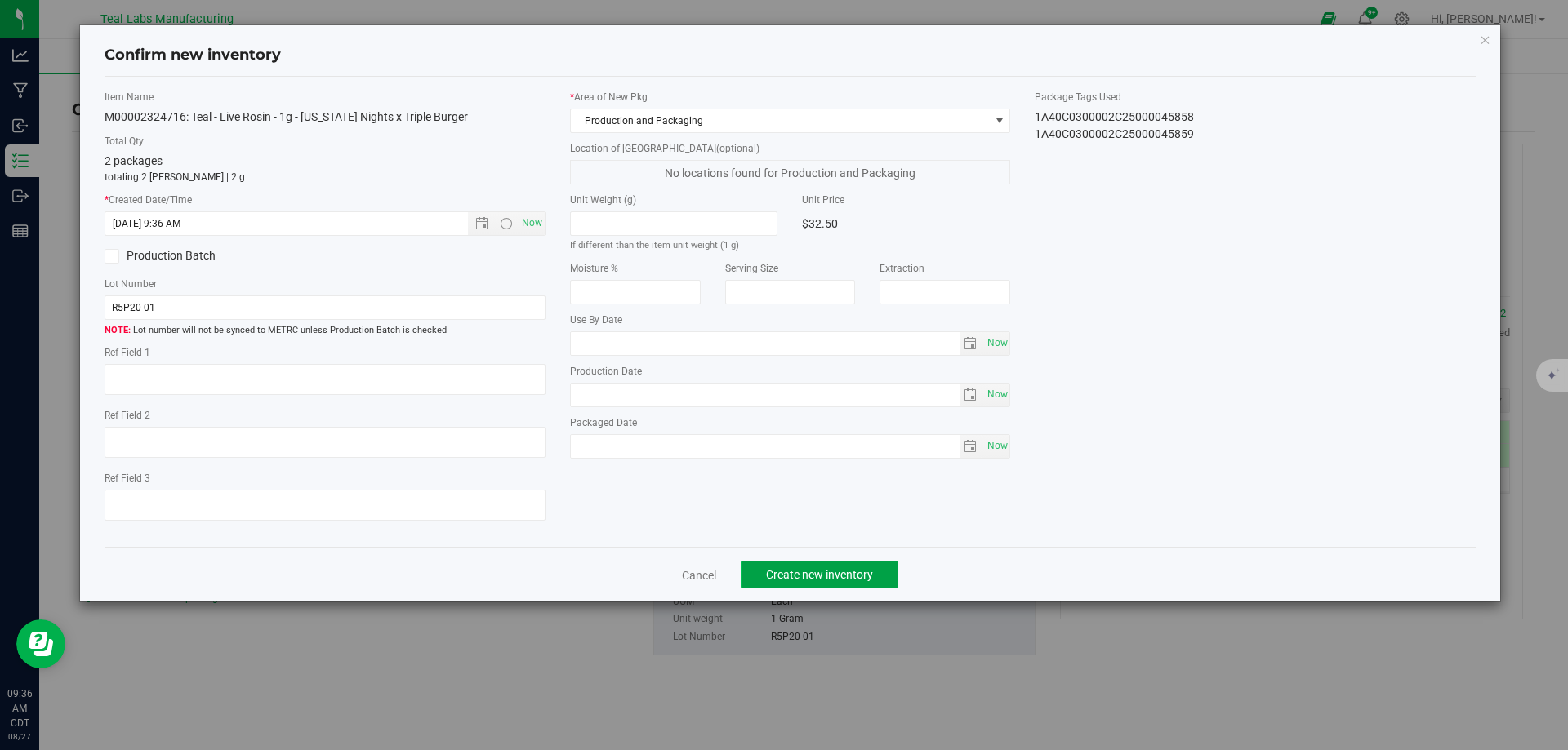
click at [830, 575] on span "Create new inventory" at bounding box center [819, 574] width 107 height 13
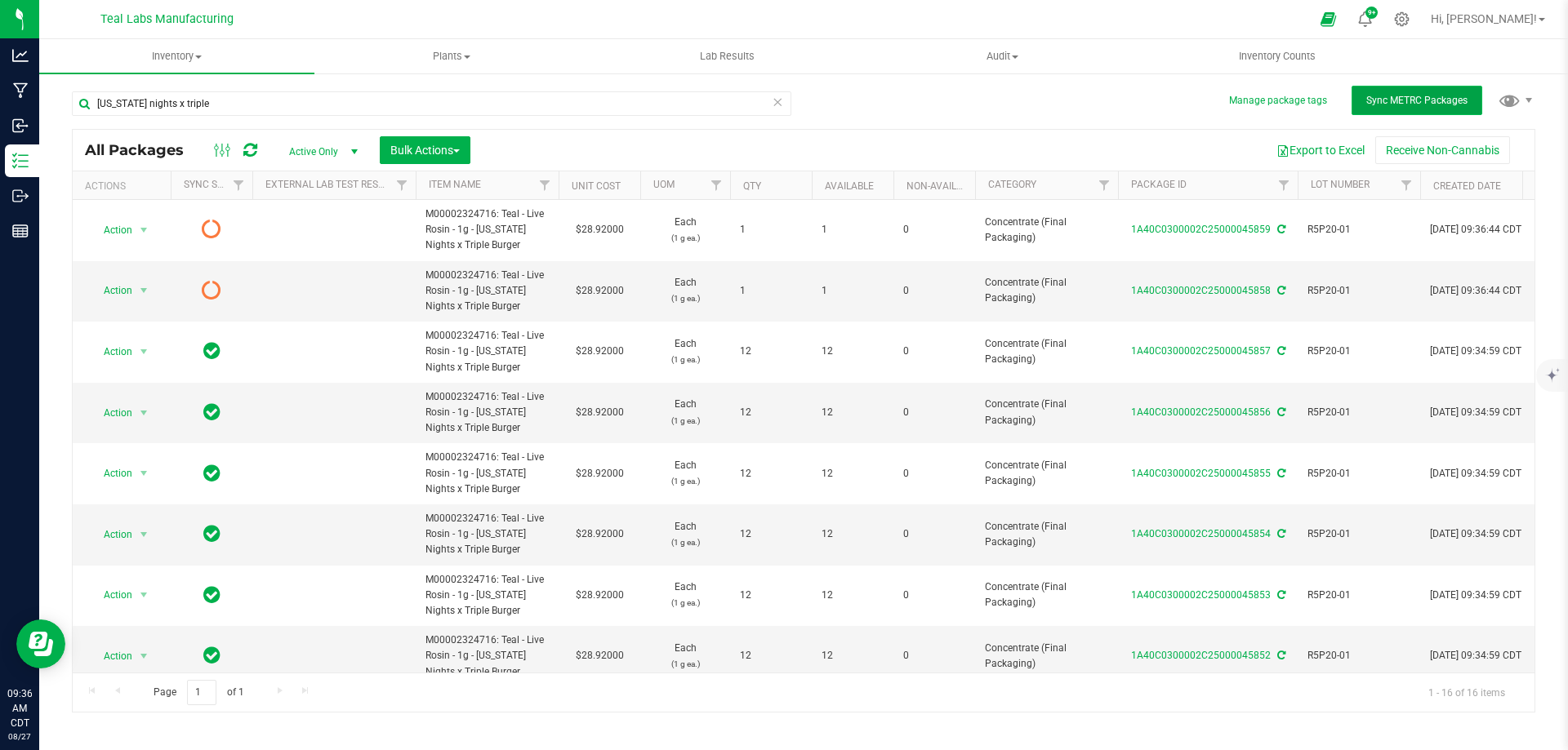
click at [1380, 92] on button "Sync METRC Packages" at bounding box center [1417, 100] width 131 height 29
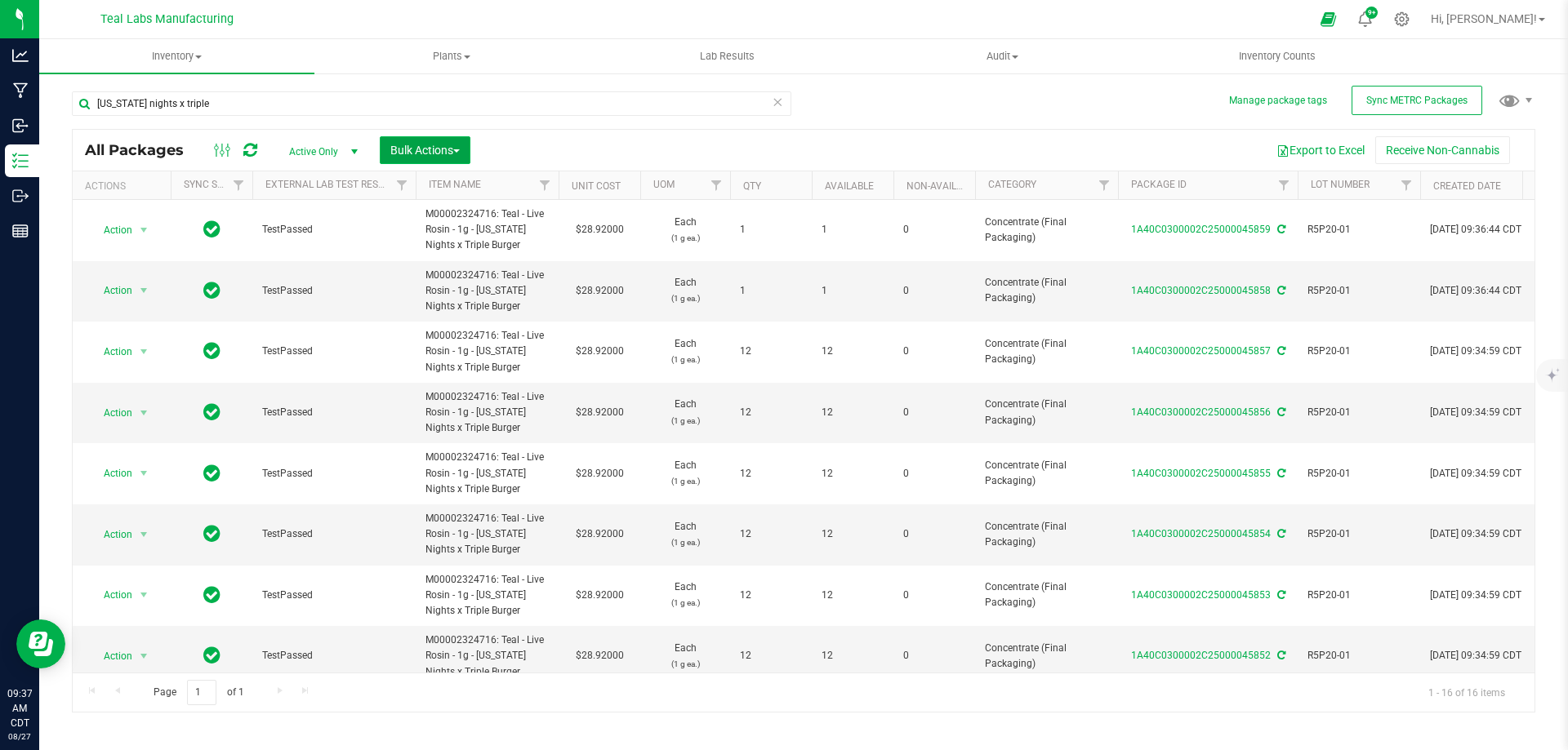
click at [456, 153] on span "Bulk Actions" at bounding box center [424, 150] width 69 height 13
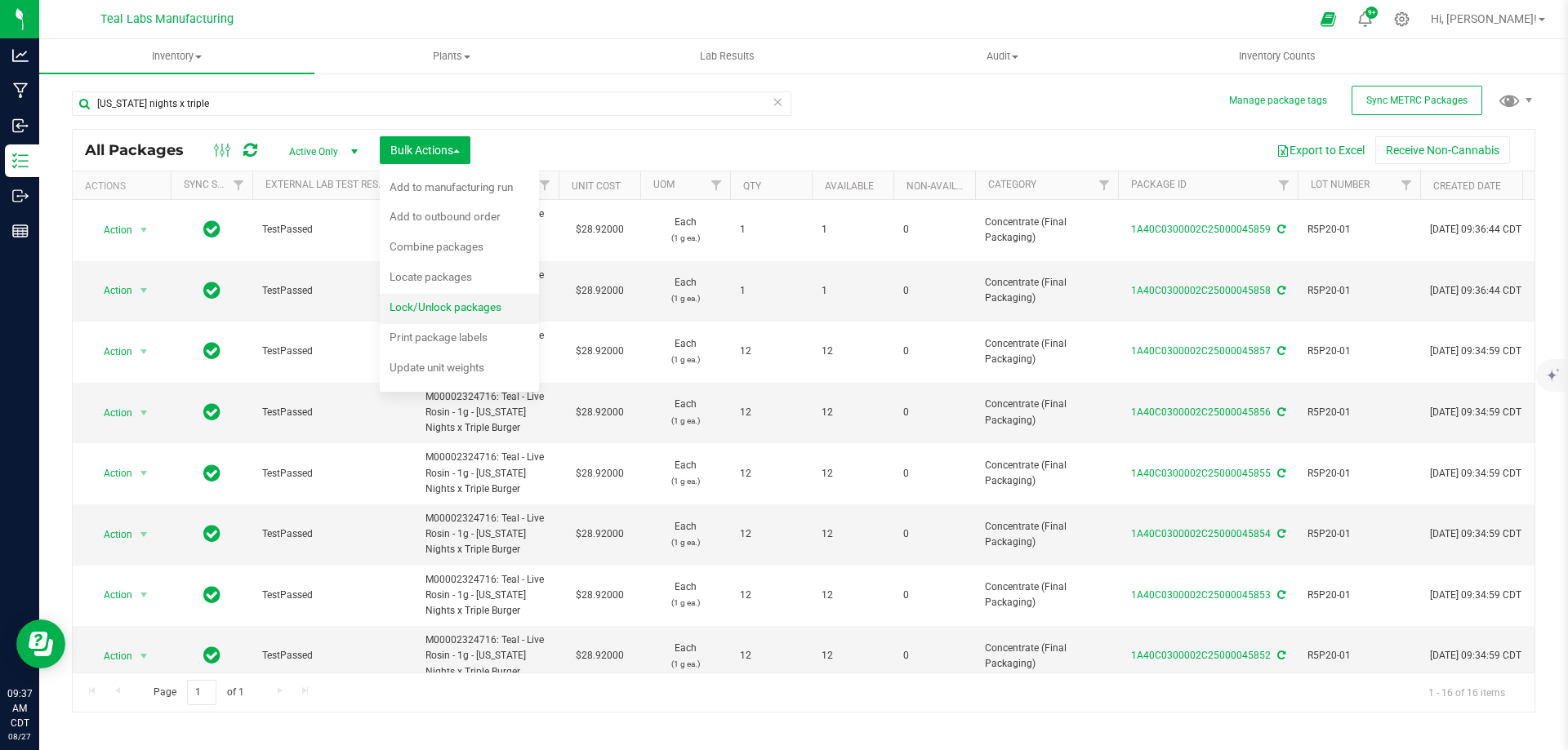
click at [449, 311] on span "Lock/Unlock packages" at bounding box center [445, 306] width 111 height 13
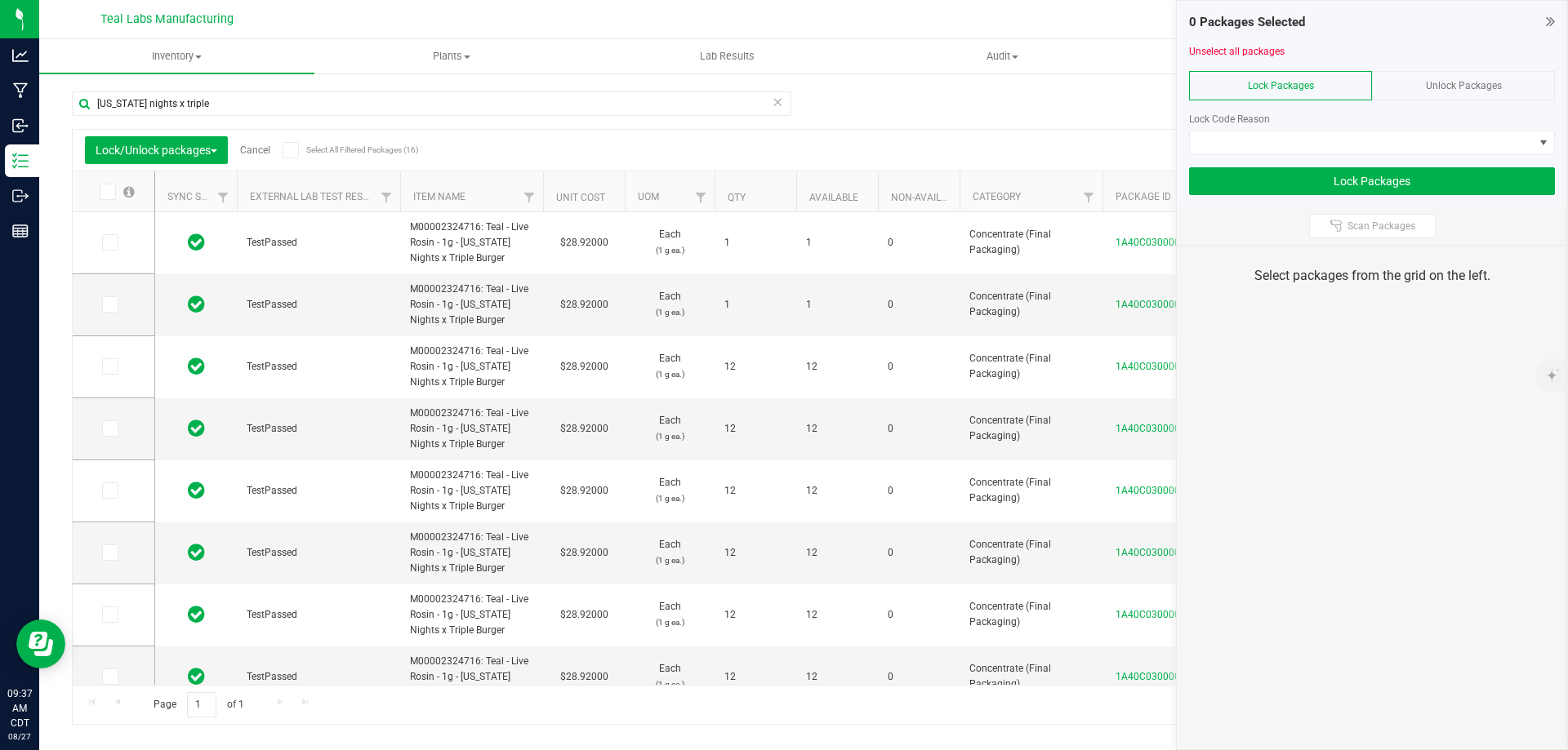
click at [299, 150] on span at bounding box center [291, 150] width 17 height 17
click at [0, 0] on input "Select All Filtered Packages (16)" at bounding box center [0, 0] width 0 height 0
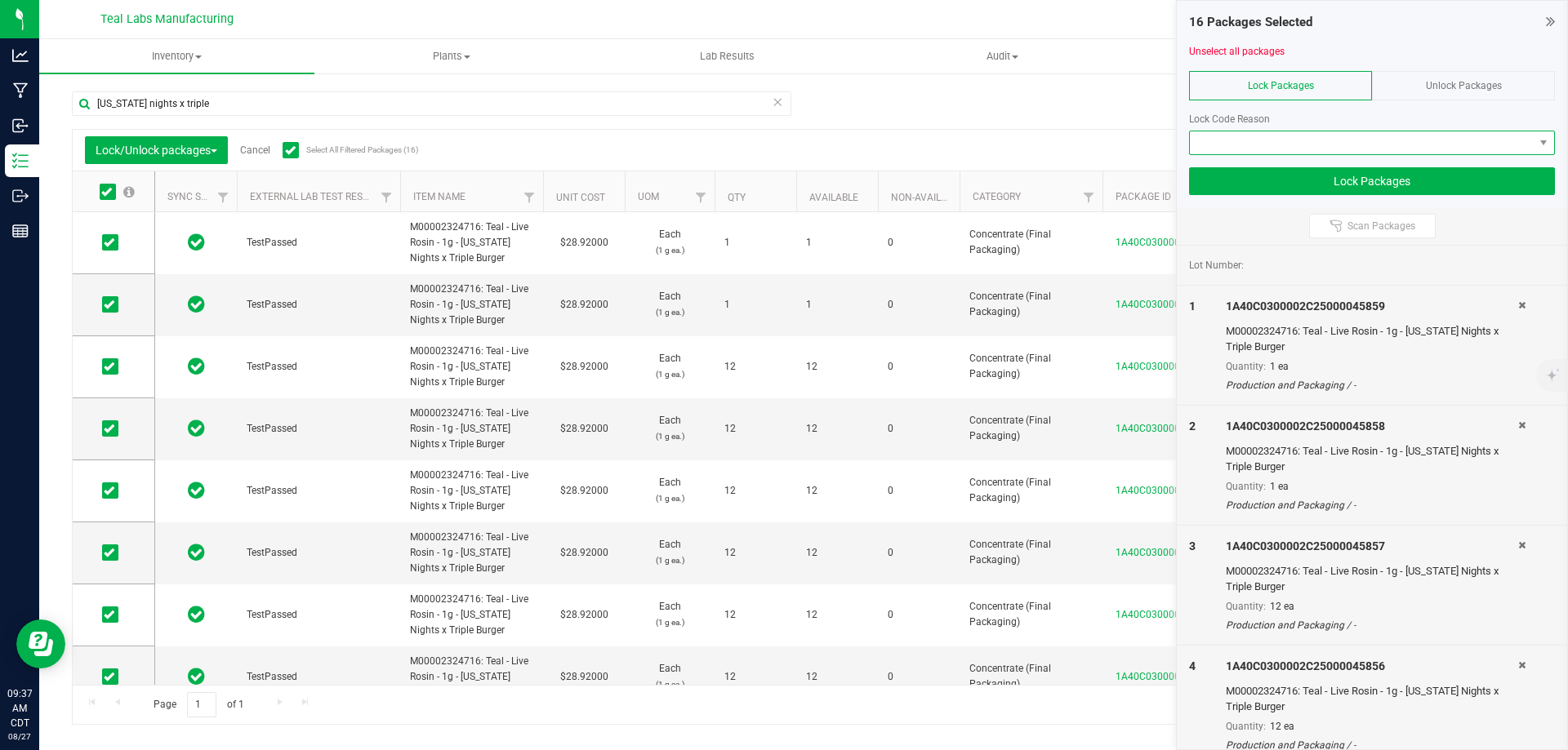
click at [1329, 143] on span at bounding box center [1361, 143] width 343 height 23
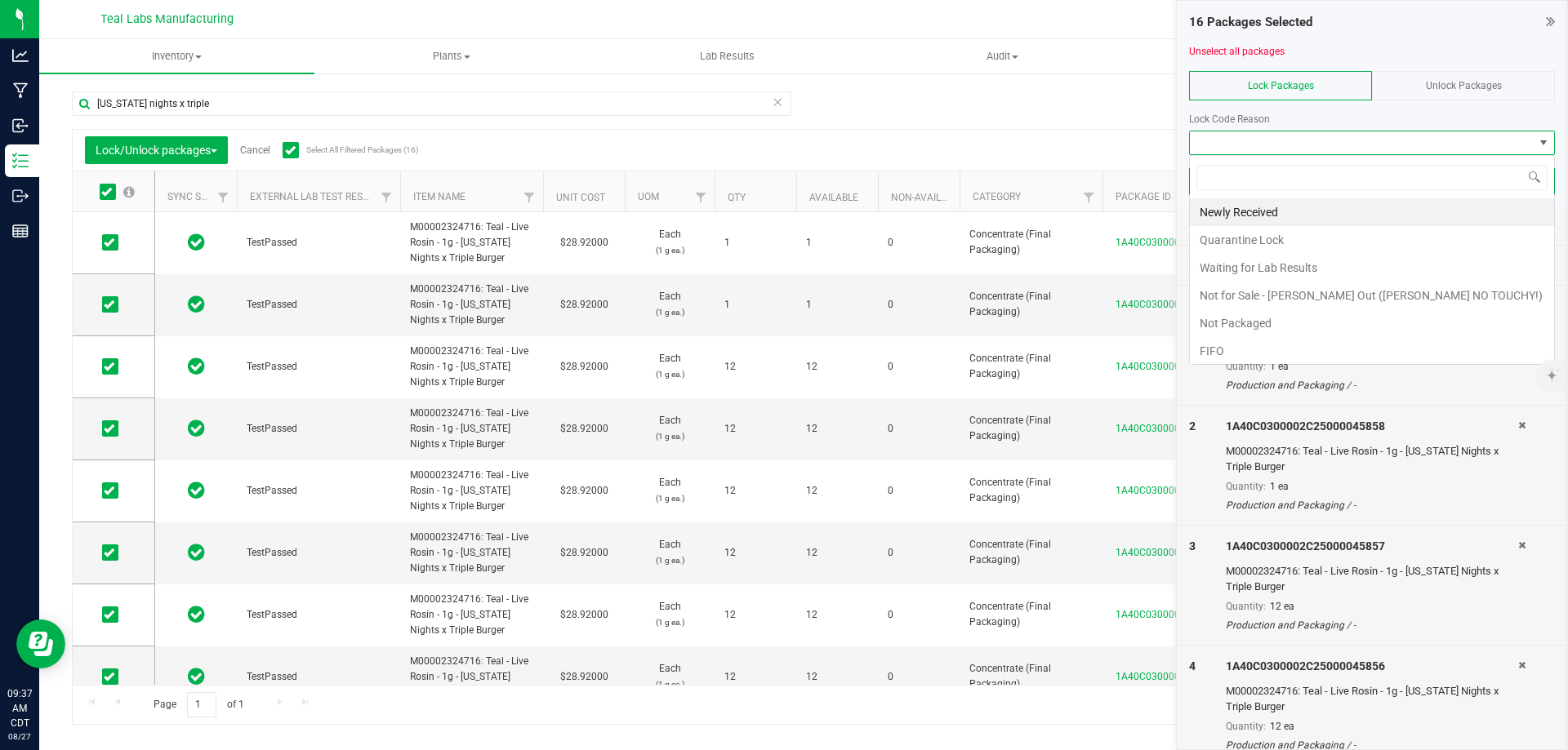
scroll to position [25, 366]
click at [1249, 327] on li "Not Packaged" at bounding box center [1371, 323] width 364 height 28
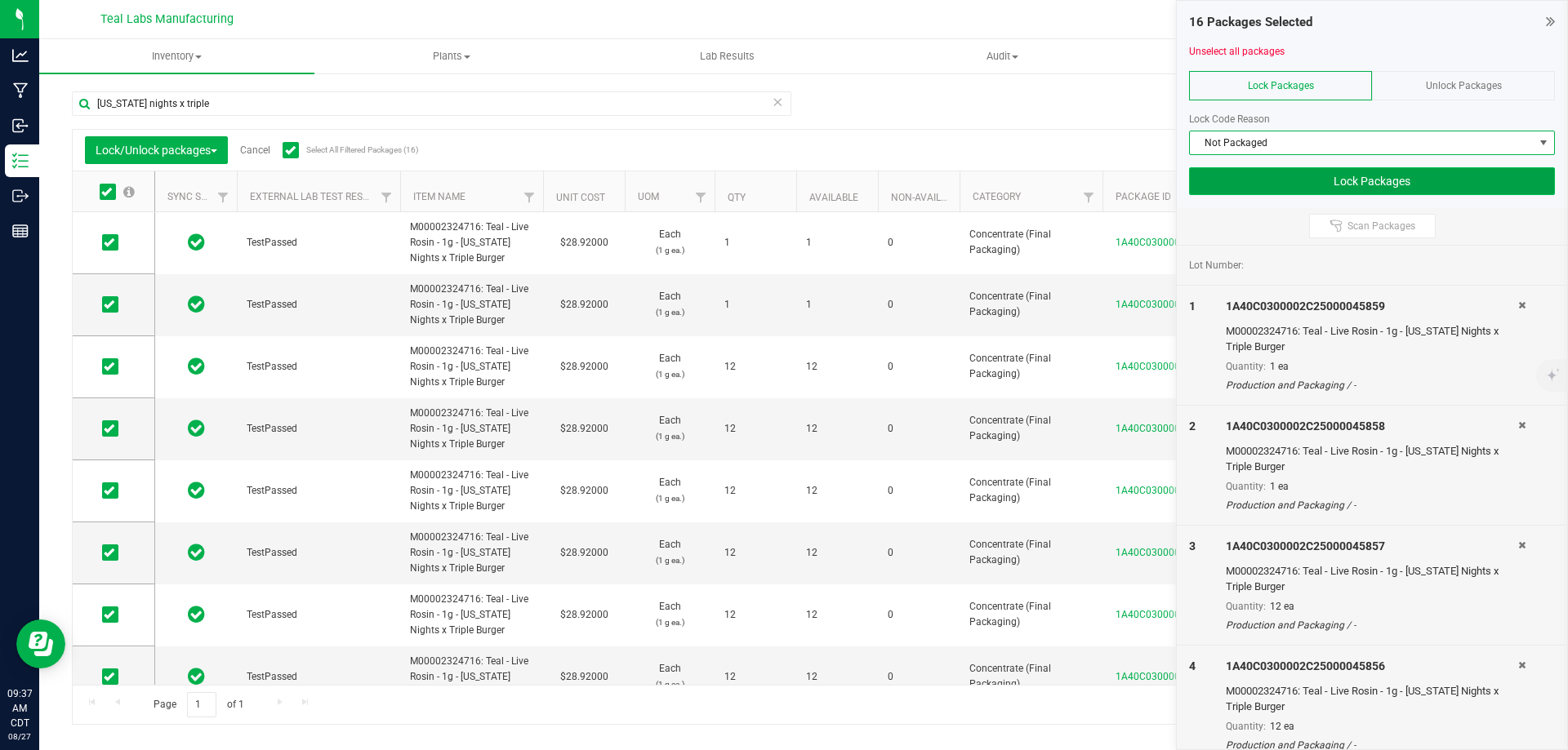
click at [1298, 184] on button "Lock Packages" at bounding box center [1371, 181] width 366 height 28
